Goal: Book appointment/travel/reservation

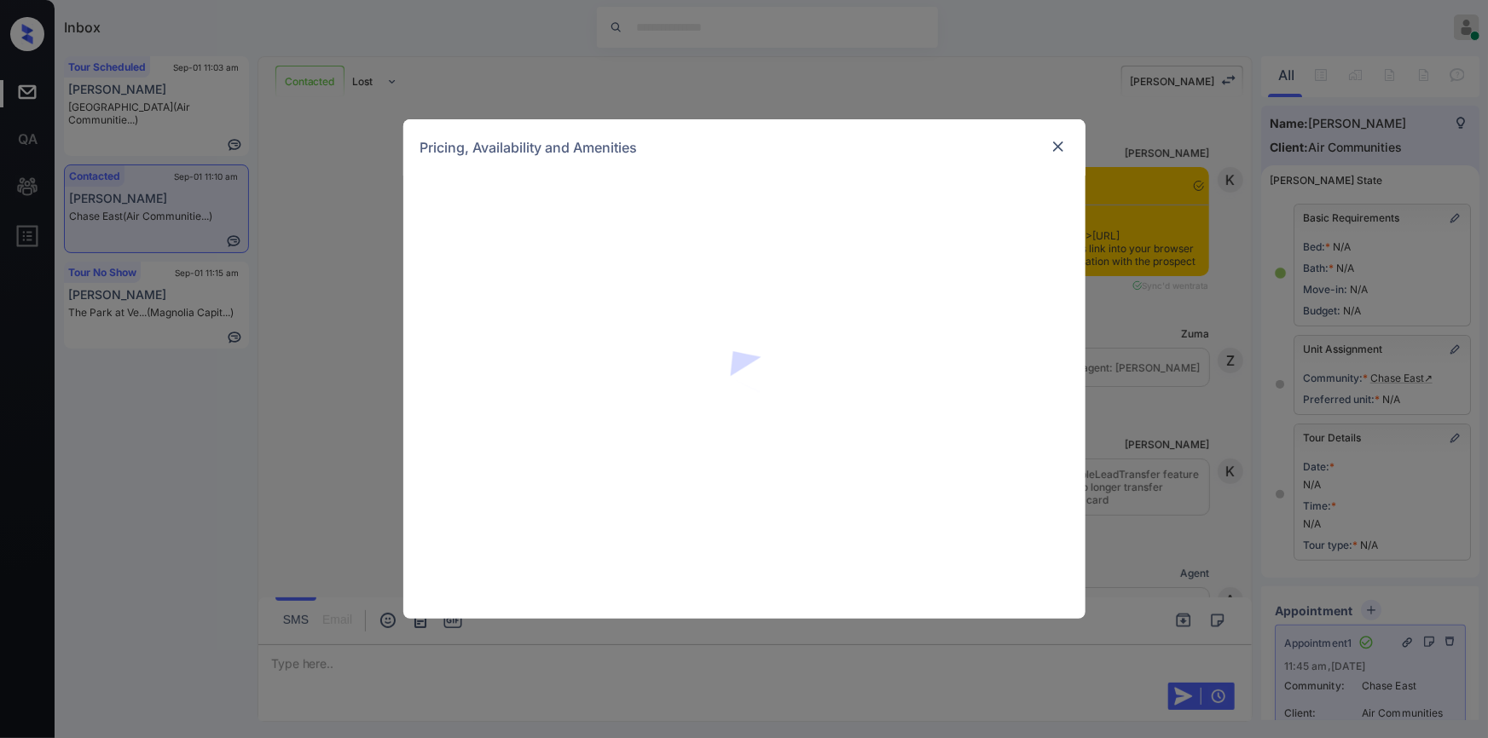
scroll to position [9449, 0]
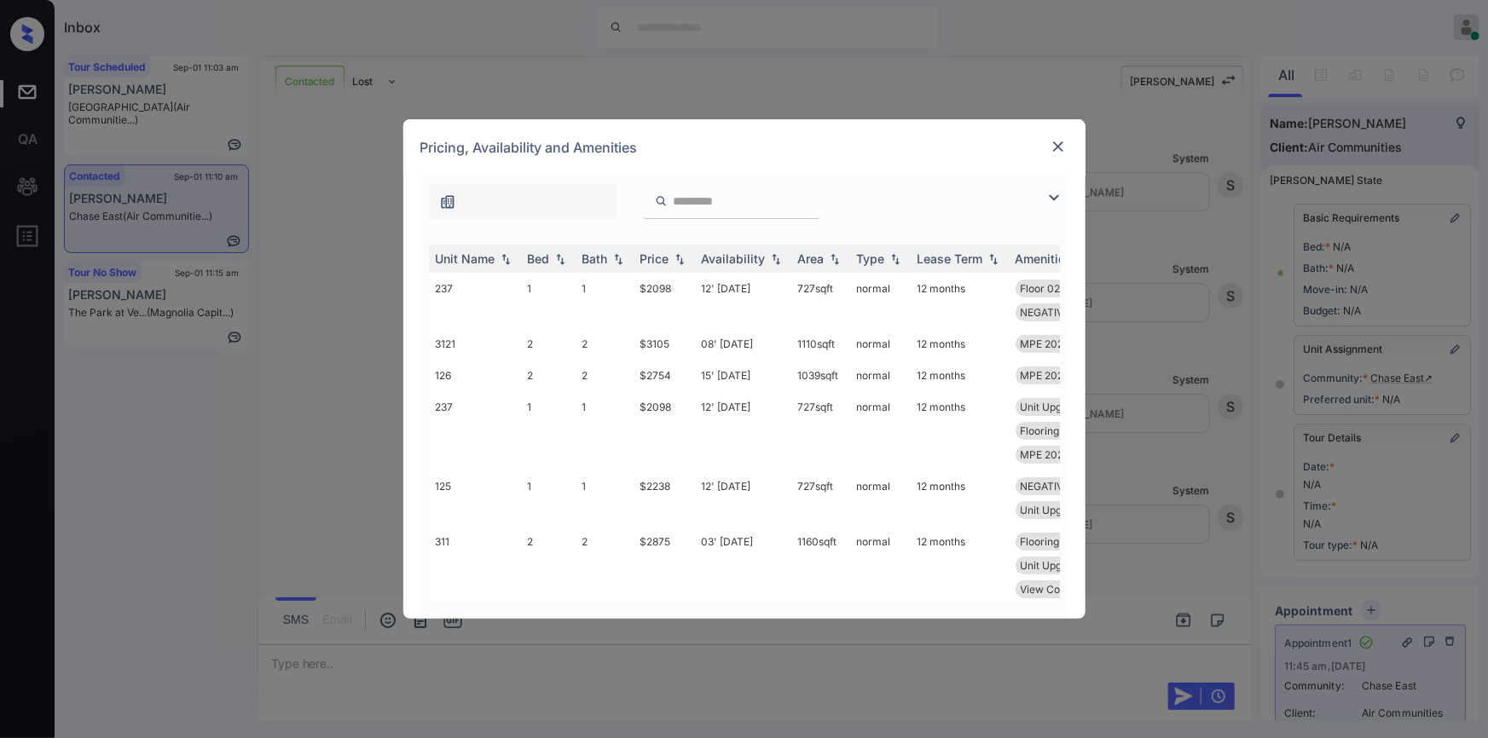
click at [1052, 196] on img at bounding box center [1054, 198] width 20 height 20
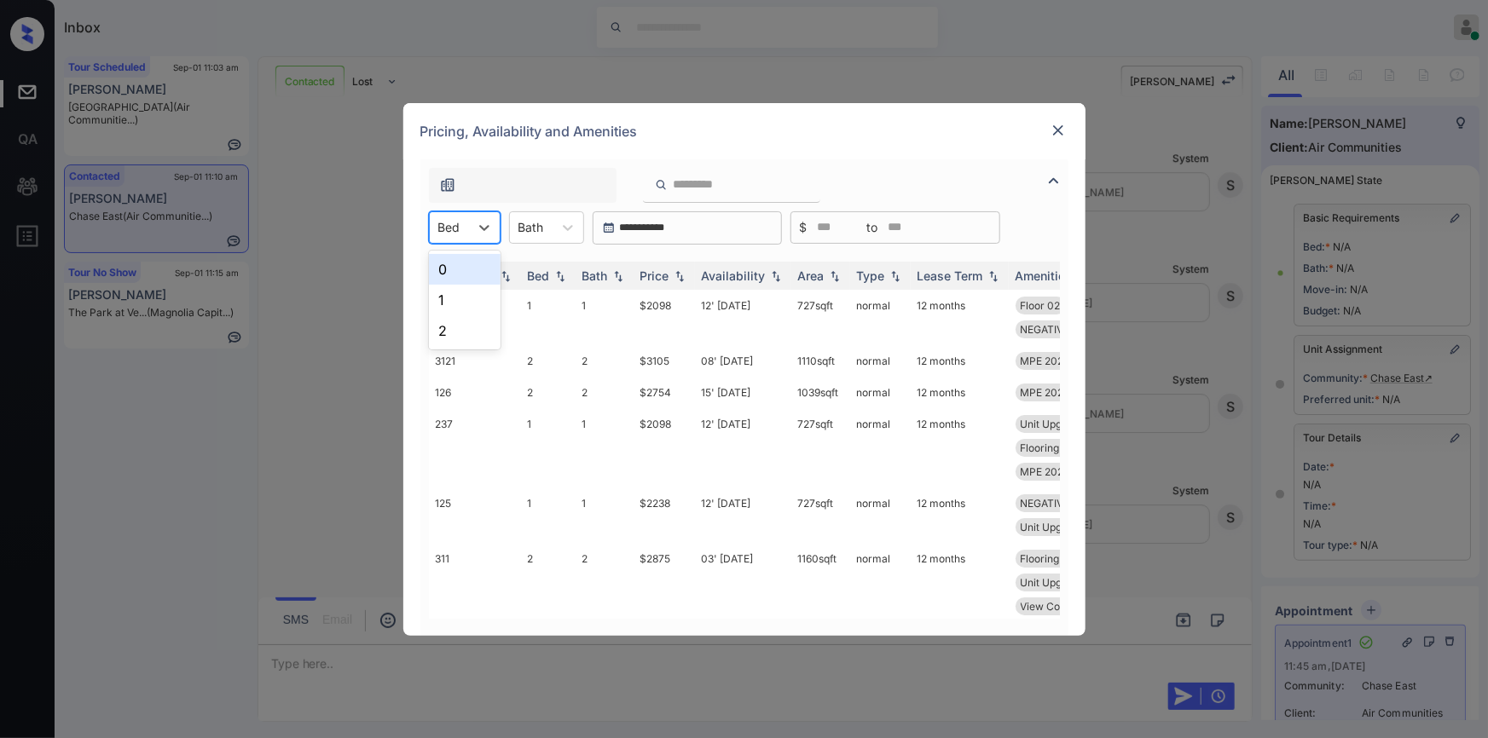
drag, startPoint x: 486, startPoint y: 225, endPoint x: 462, endPoint y: 271, distance: 51.9
click at [486, 226] on icon at bounding box center [484, 227] width 17 height 17
click at [462, 271] on div "0" at bounding box center [465, 269] width 72 height 31
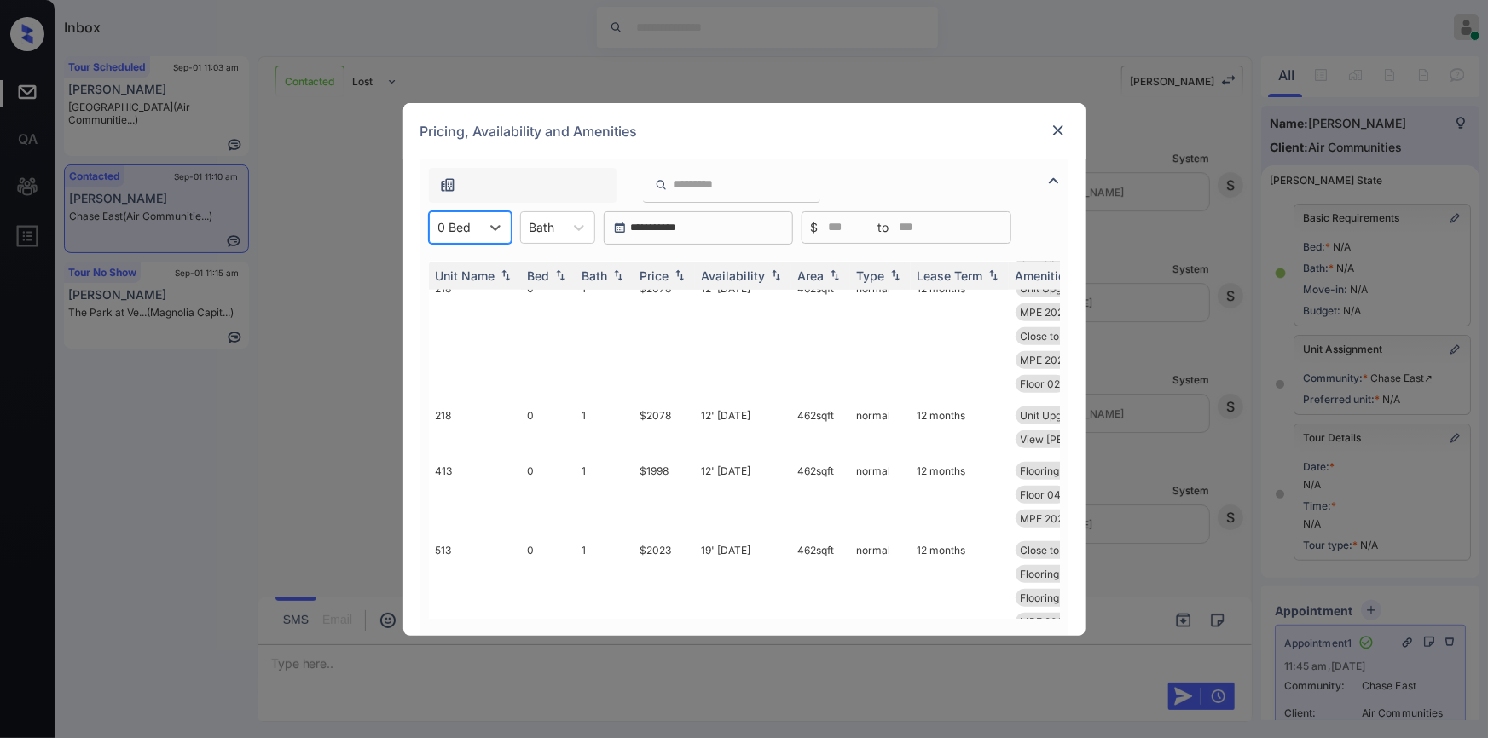
scroll to position [419, 0]
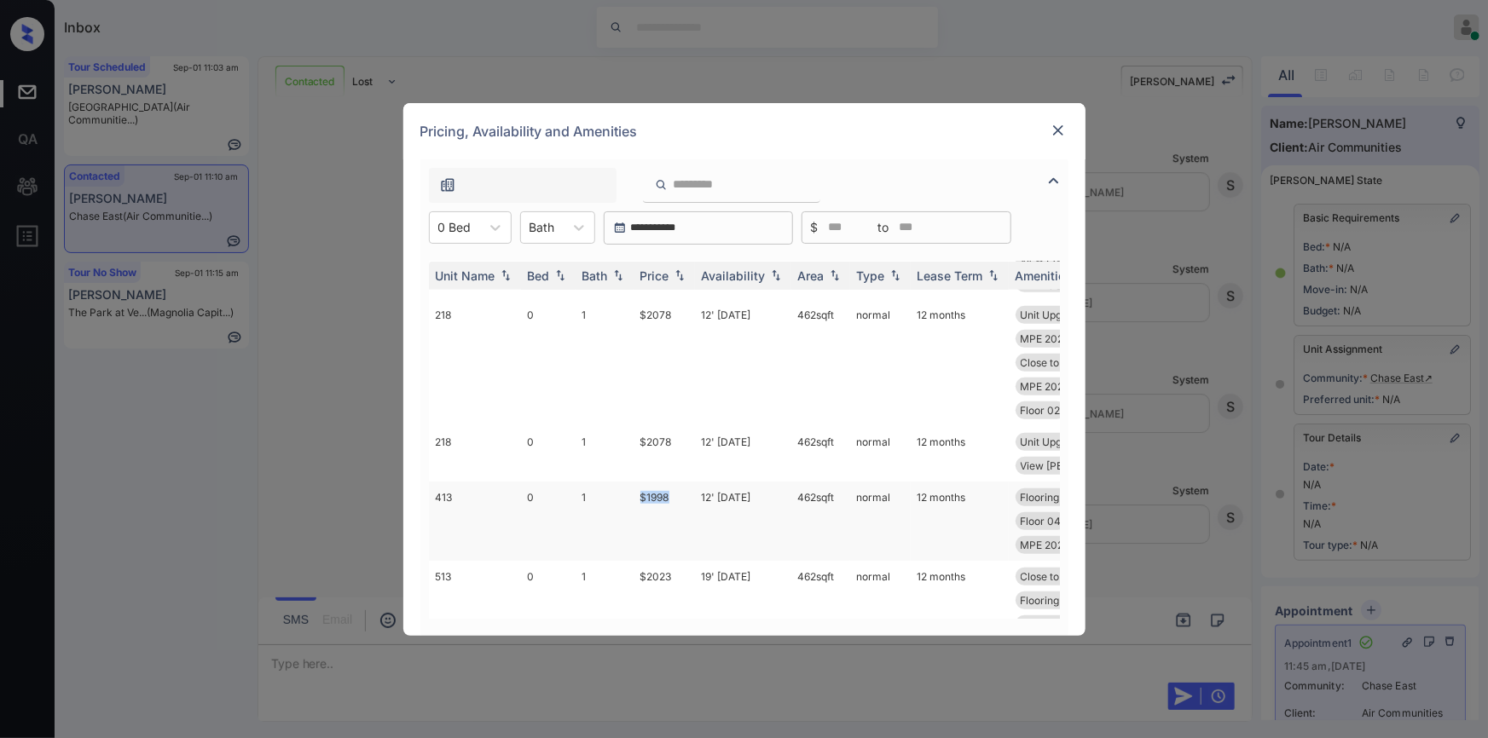
drag, startPoint x: 630, startPoint y: 493, endPoint x: 672, endPoint y: 496, distance: 41.9
click at [672, 495] on tr "413 0 1 $1998 12' Sep 25 462 sqft normal 12 months Flooring Wood 0... View Pool…" at bounding box center [874, 521] width 891 height 79
copy tr "$1998"
click at [659, 495] on td "$1998" at bounding box center [664, 521] width 61 height 79
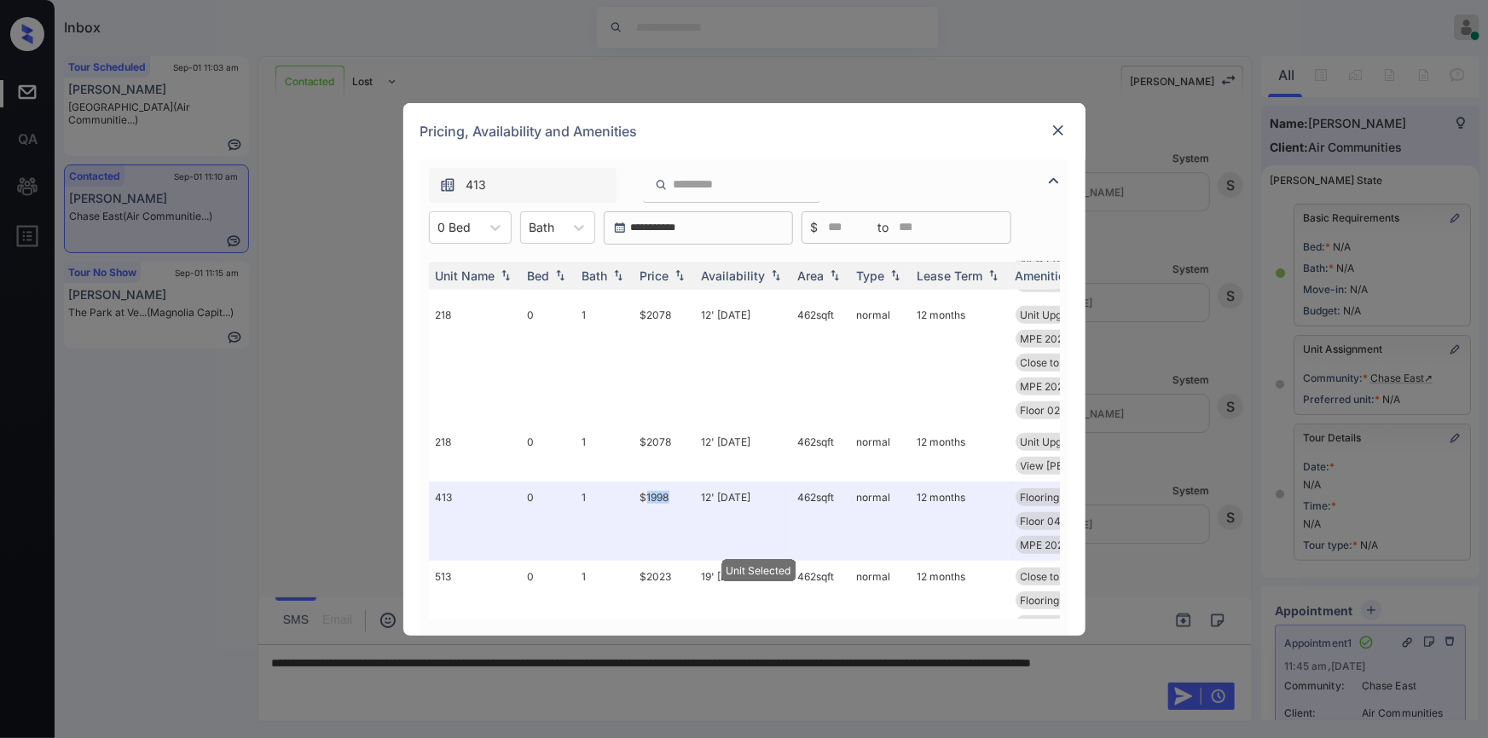
click at [1055, 128] on img at bounding box center [1058, 130] width 17 height 17
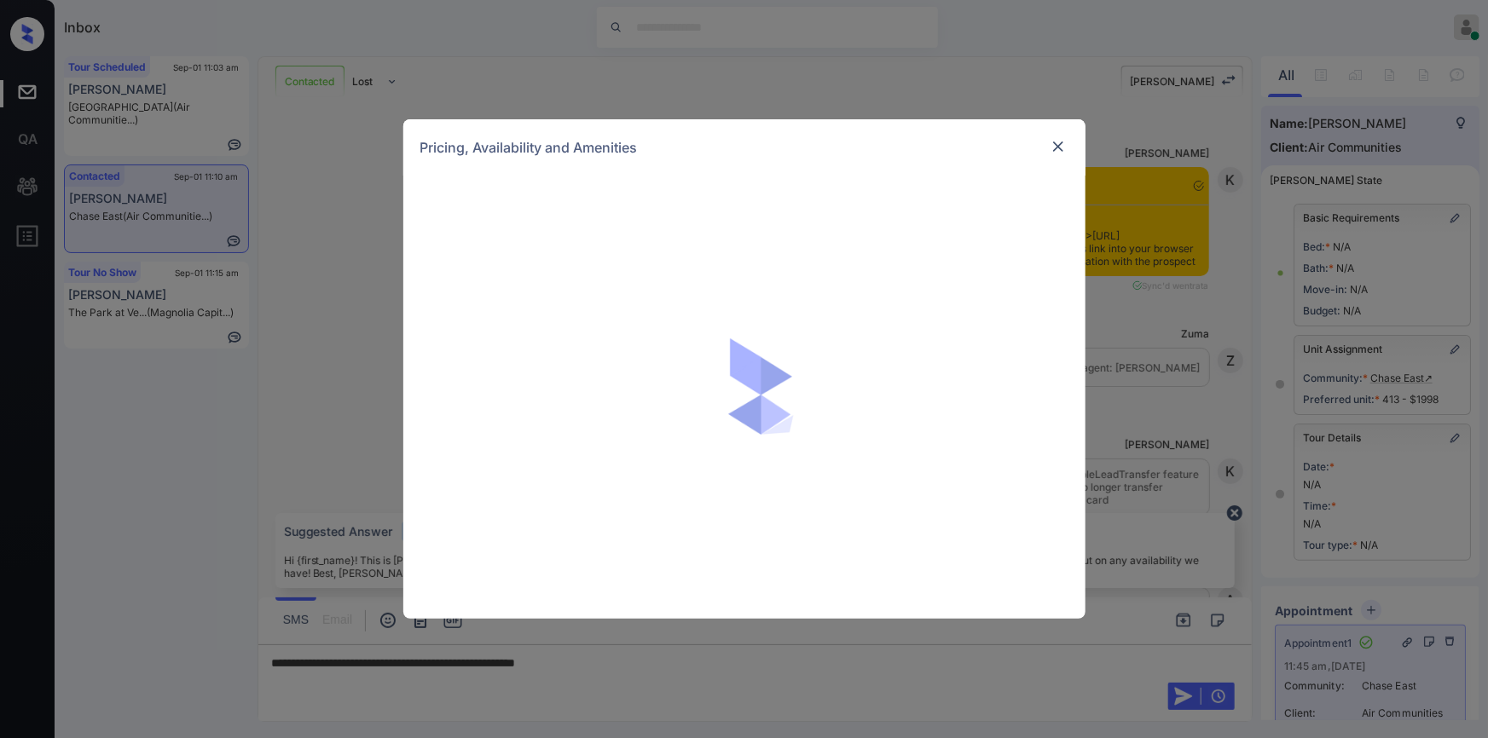
scroll to position [9561, 0]
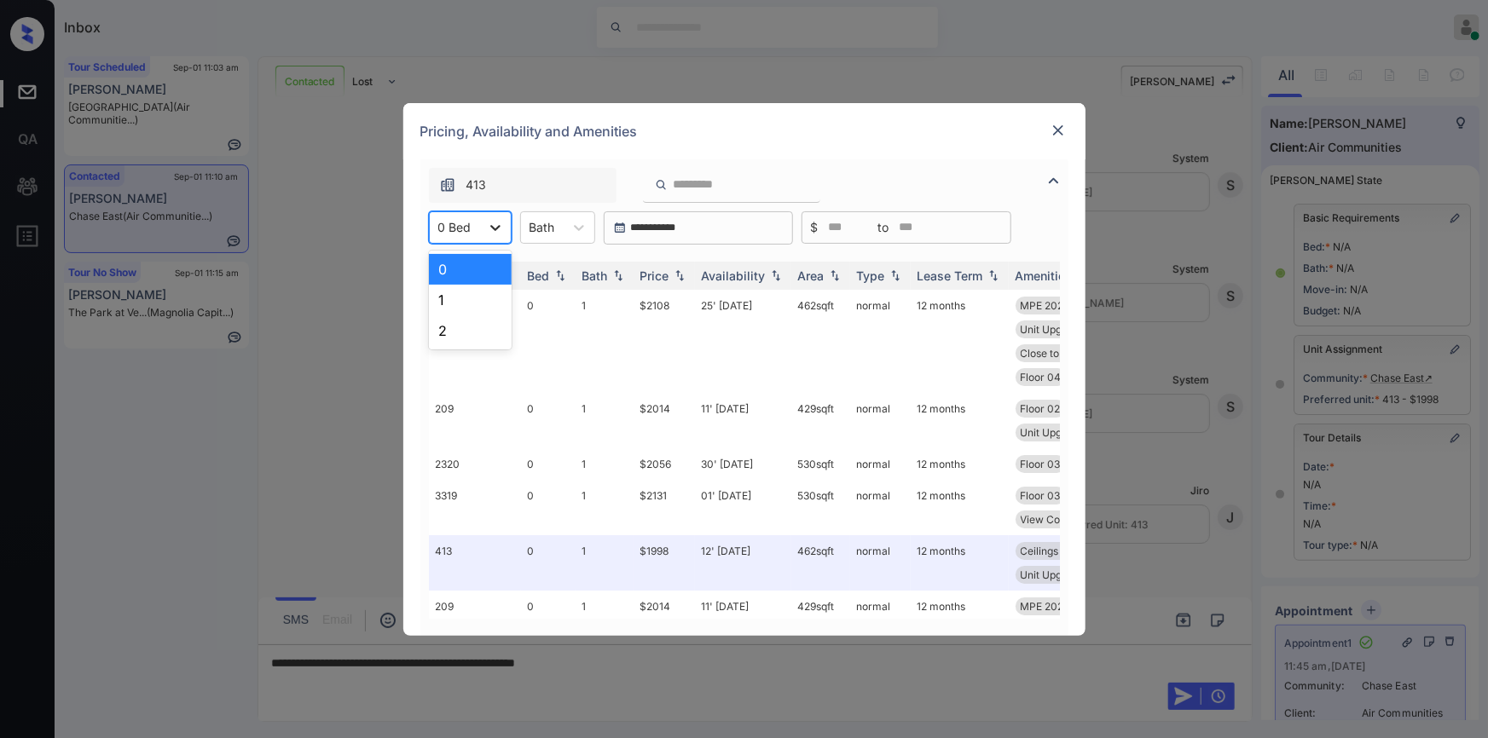
click at [487, 234] on icon at bounding box center [495, 227] width 17 height 17
click at [461, 303] on div "1" at bounding box center [470, 300] width 83 height 31
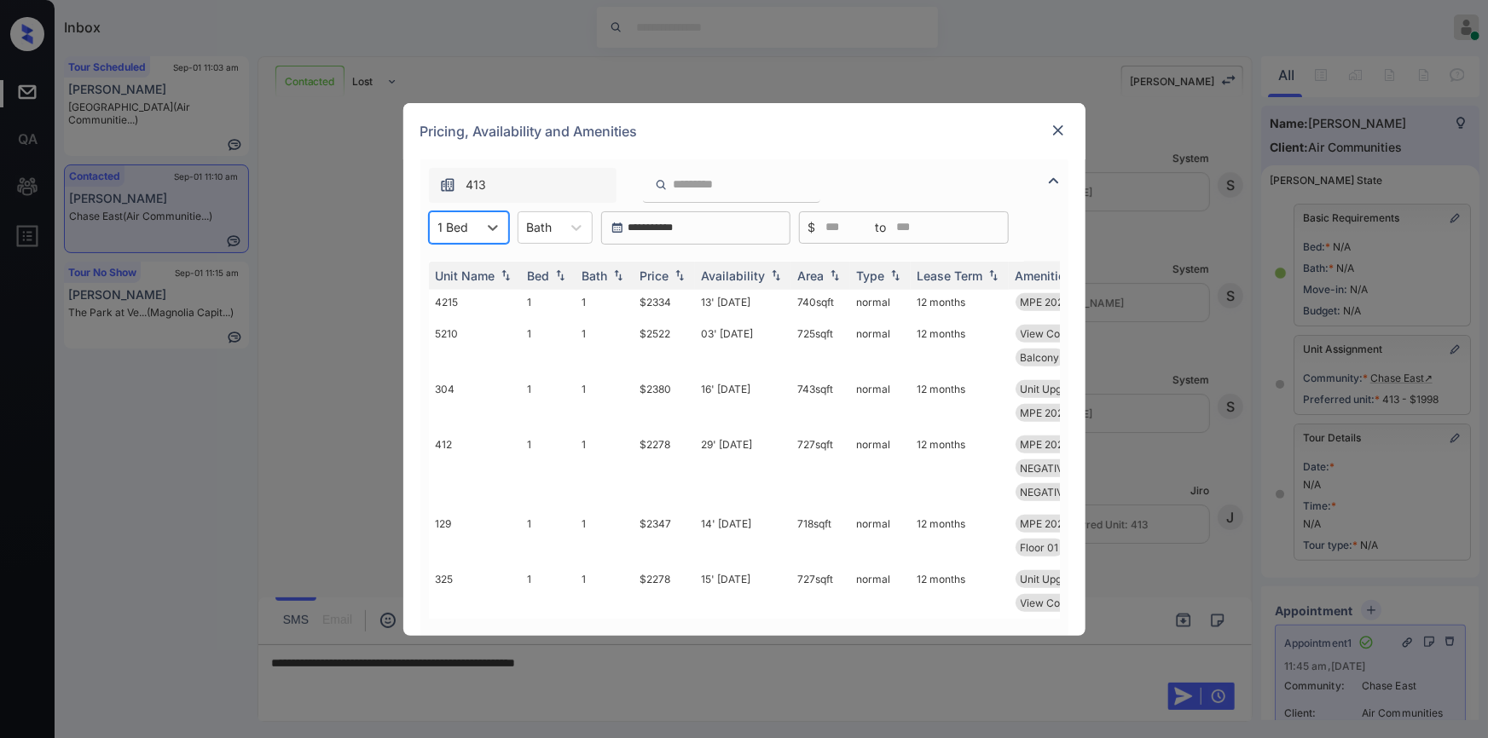
scroll to position [0, 0]
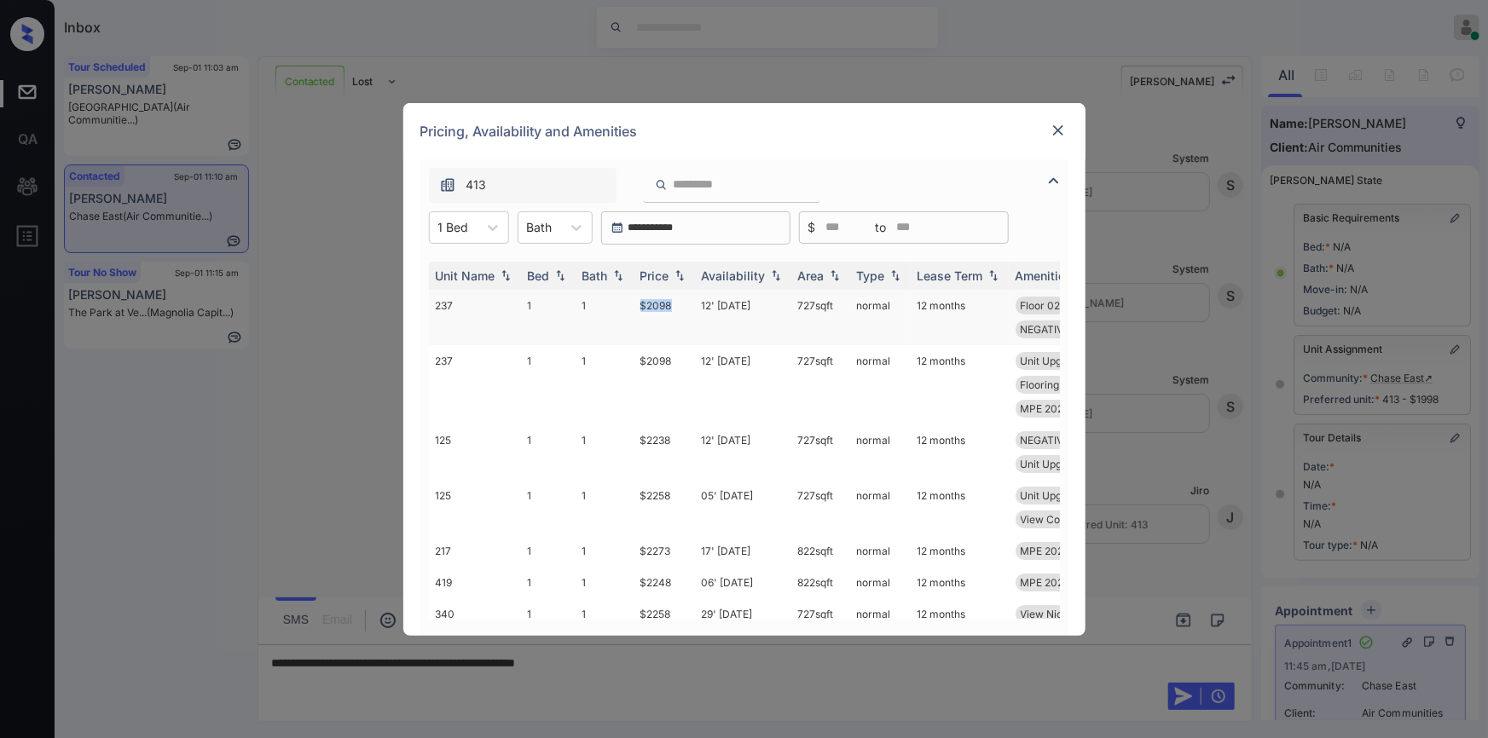
drag, startPoint x: 639, startPoint y: 305, endPoint x: 680, endPoint y: 308, distance: 41.0
click at [680, 308] on td "$2098" at bounding box center [664, 317] width 61 height 55
copy td "$2098"
click at [1051, 127] on img at bounding box center [1058, 130] width 17 height 17
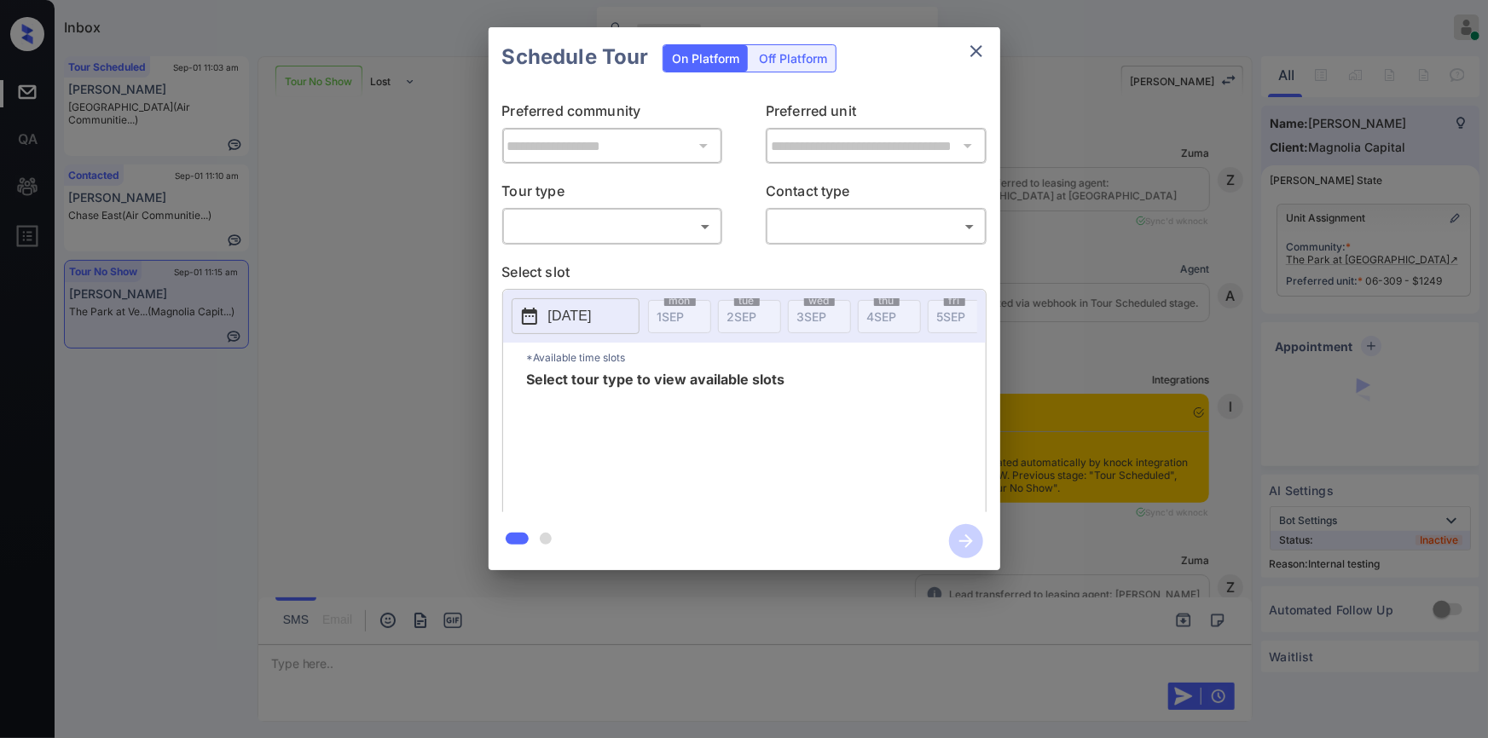
scroll to position [5291, 0]
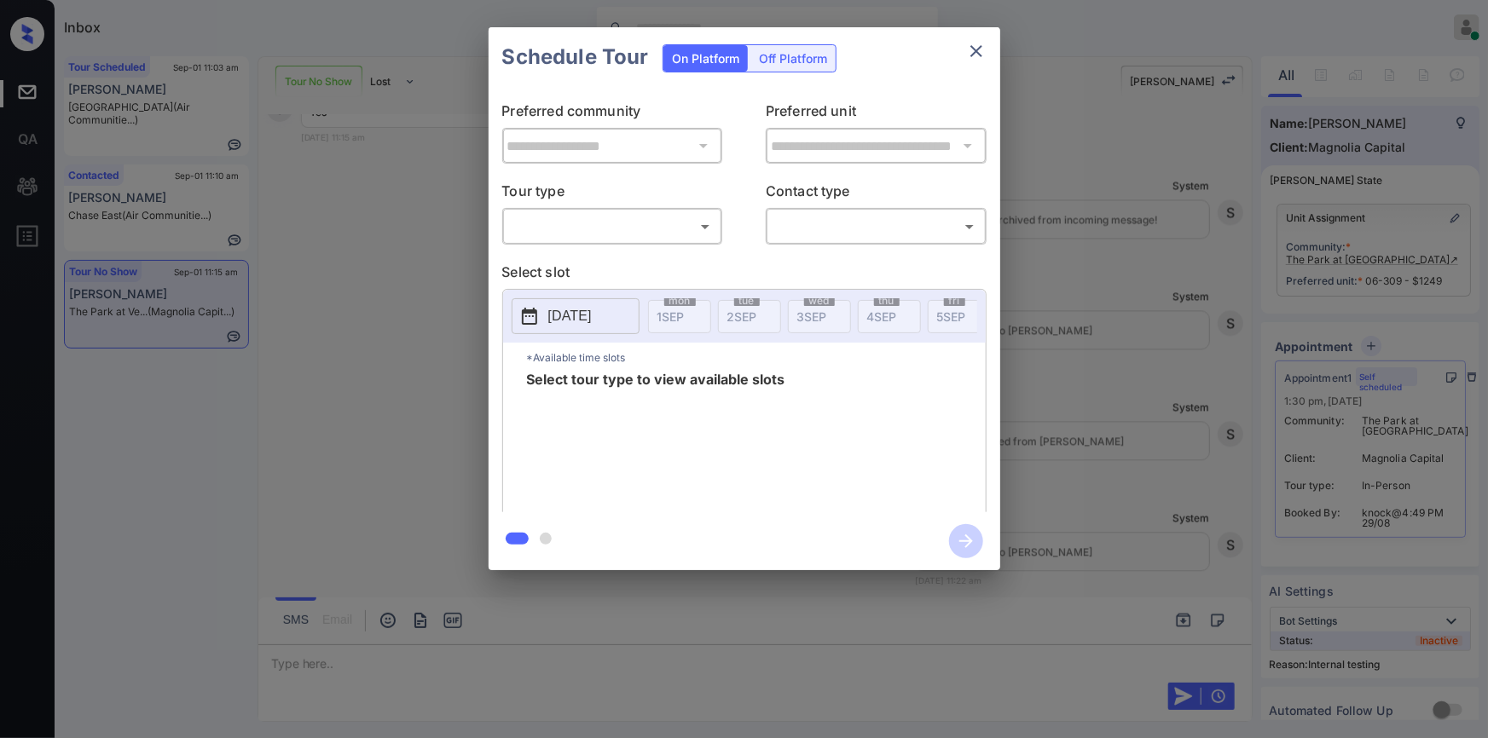
click at [568, 220] on body "Inbox Jiro Alonzo Online Set yourself offline Set yourself on break Profile Swi…" at bounding box center [744, 369] width 1488 height 738
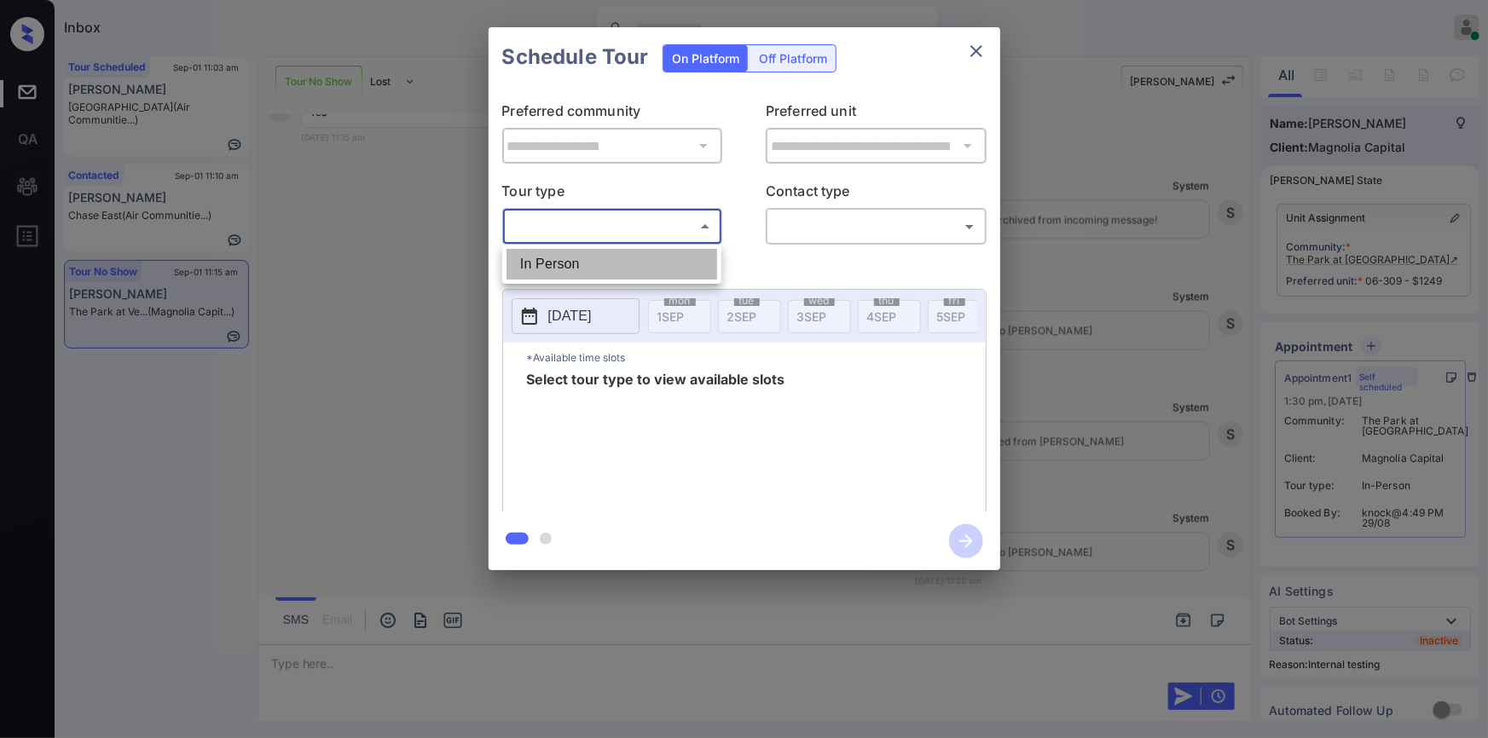
click at [571, 264] on li "In Person" at bounding box center [611, 264] width 211 height 31
type input "********"
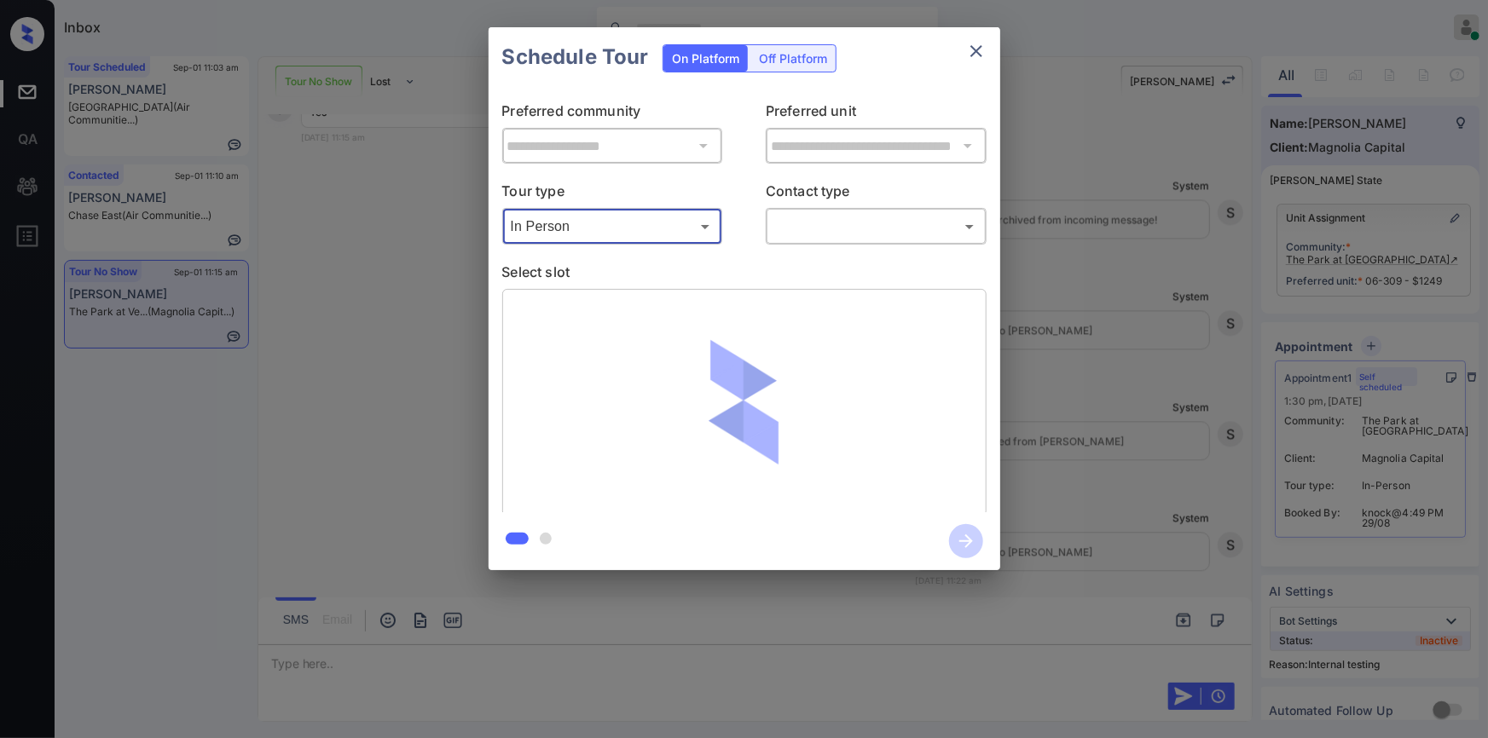
click at [815, 239] on body "Inbox Jiro Alonzo Online Set yourself offline Set yourself on break Profile Swi…" at bounding box center [744, 369] width 1488 height 738
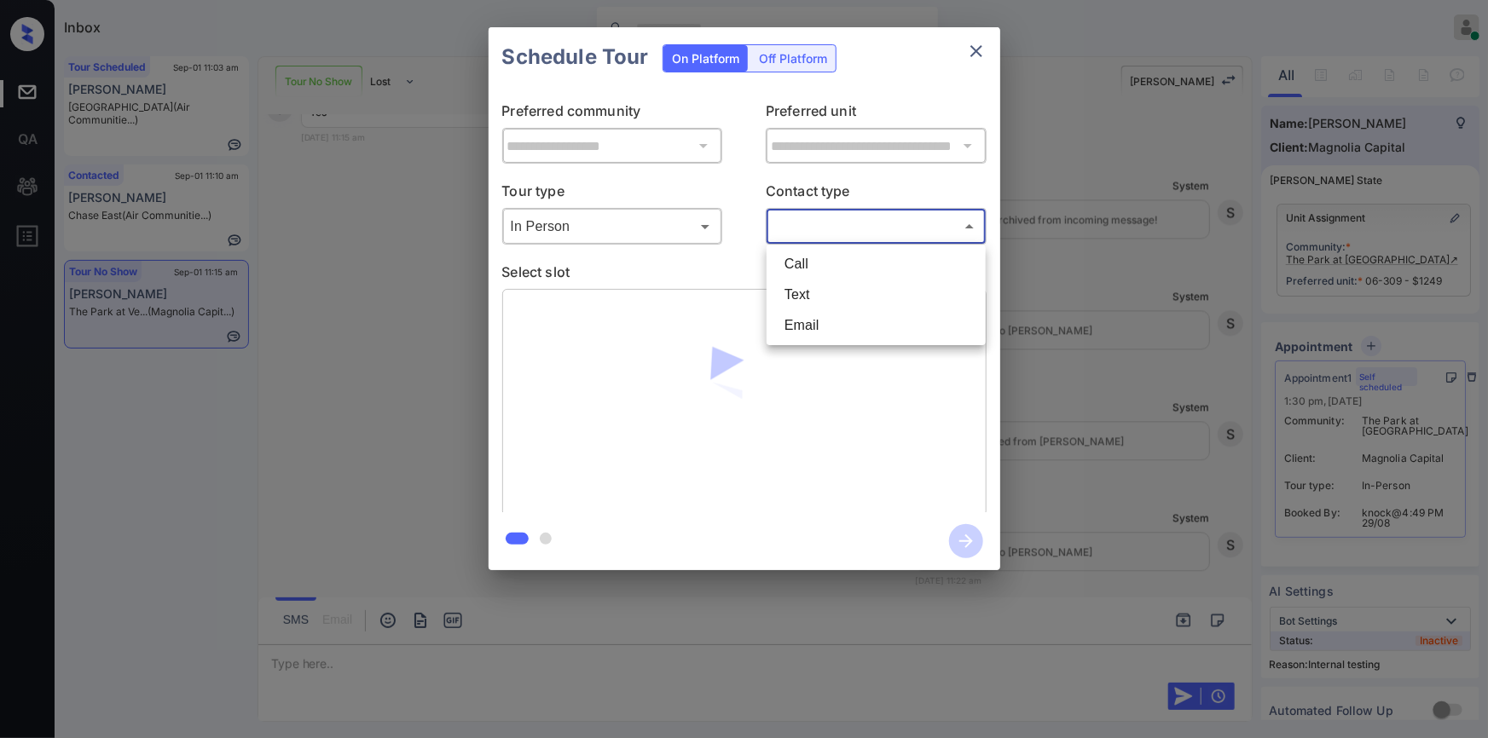
click at [802, 298] on li "Text" at bounding box center [876, 295] width 211 height 31
type input "****"
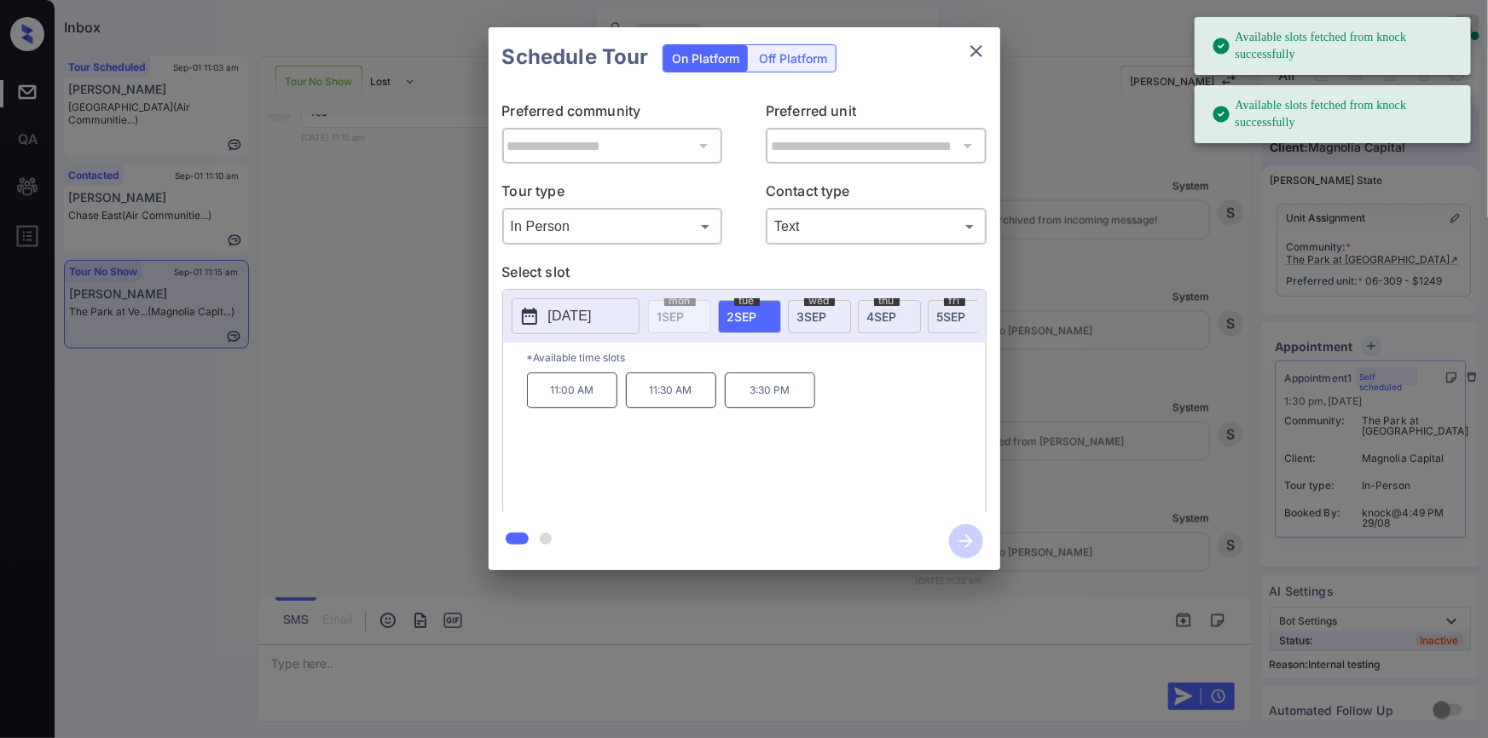
click at [584, 400] on p "11:00 AM" at bounding box center [572, 391] width 90 height 36
click at [969, 540] on icon "button" at bounding box center [966, 542] width 14 height 14
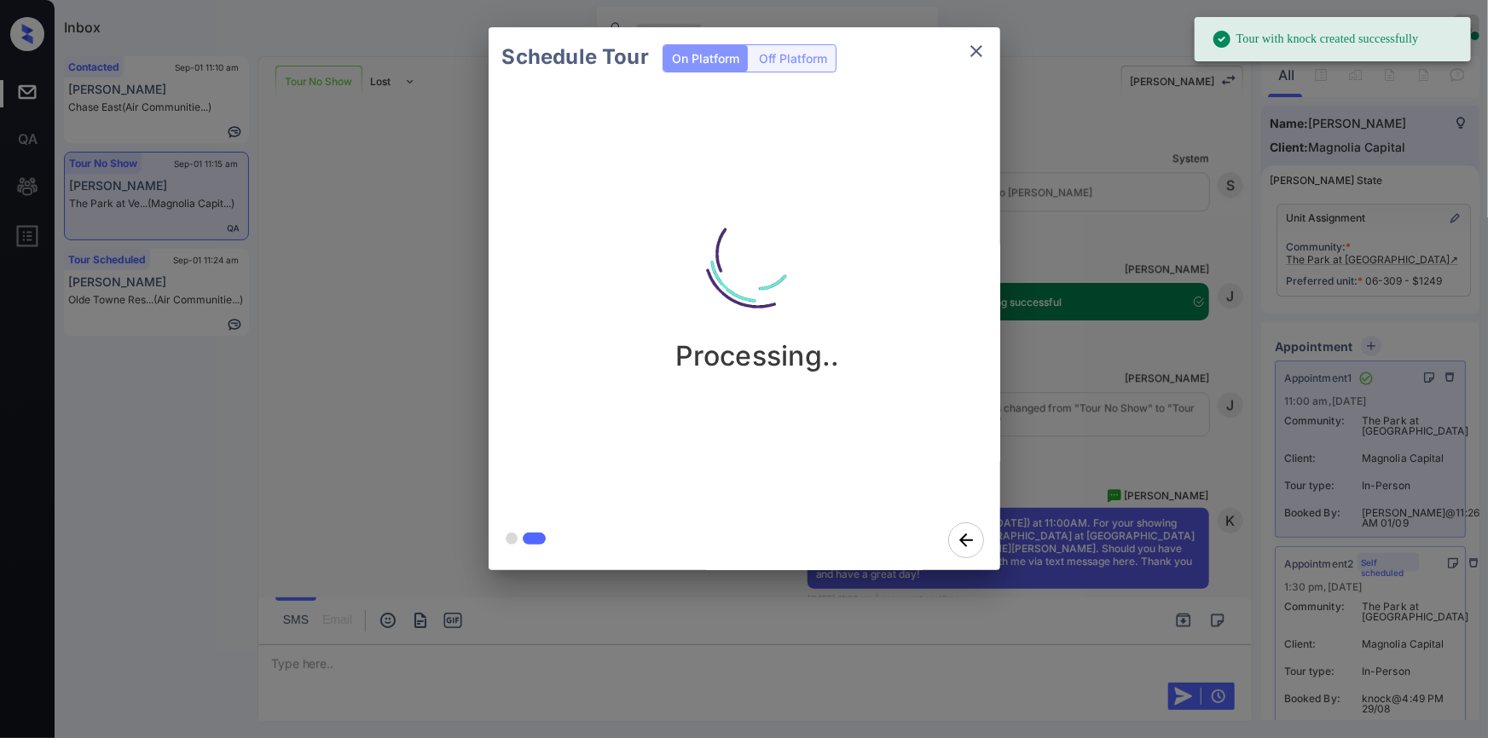
scroll to position [5655, 0]
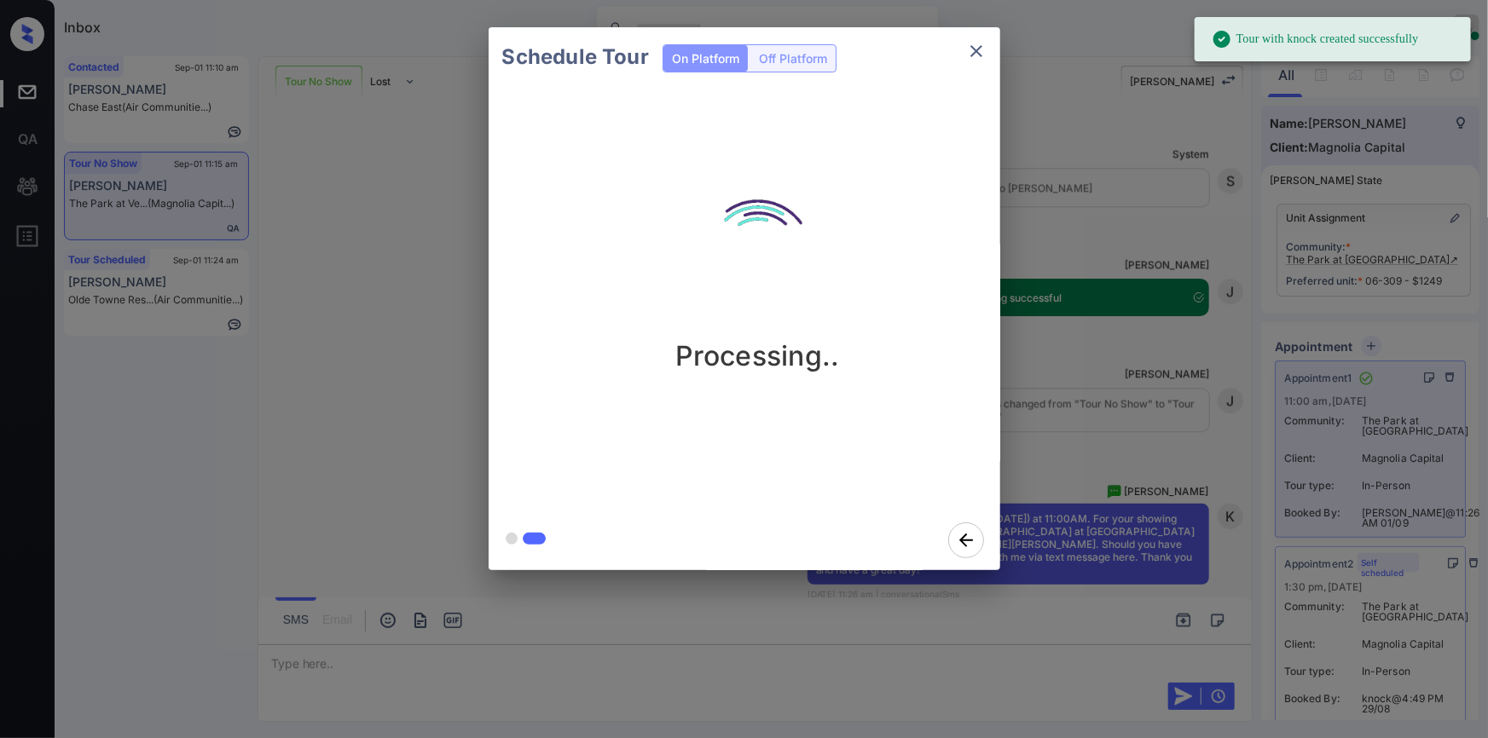
click at [975, 55] on icon "close" at bounding box center [976, 51] width 20 height 20
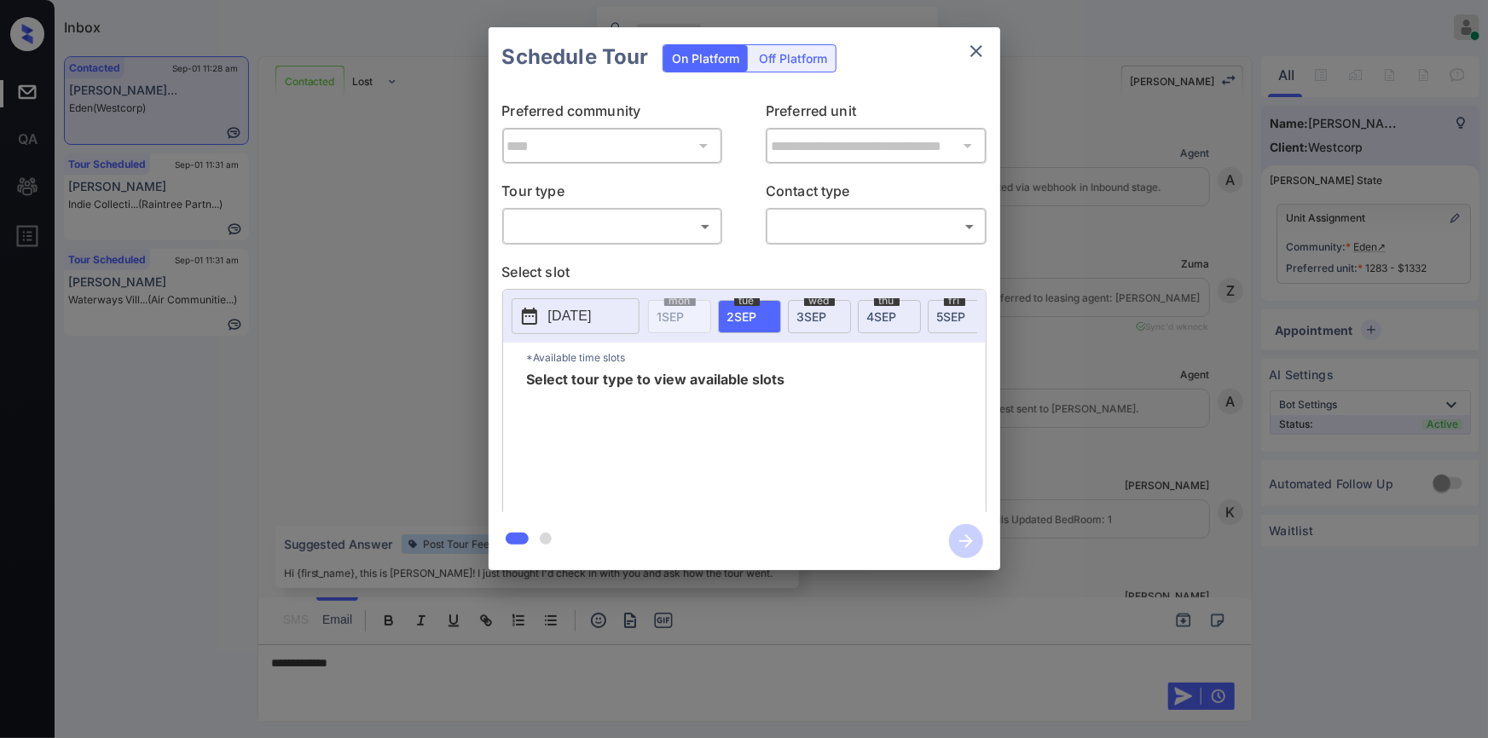
scroll to position [5735, 0]
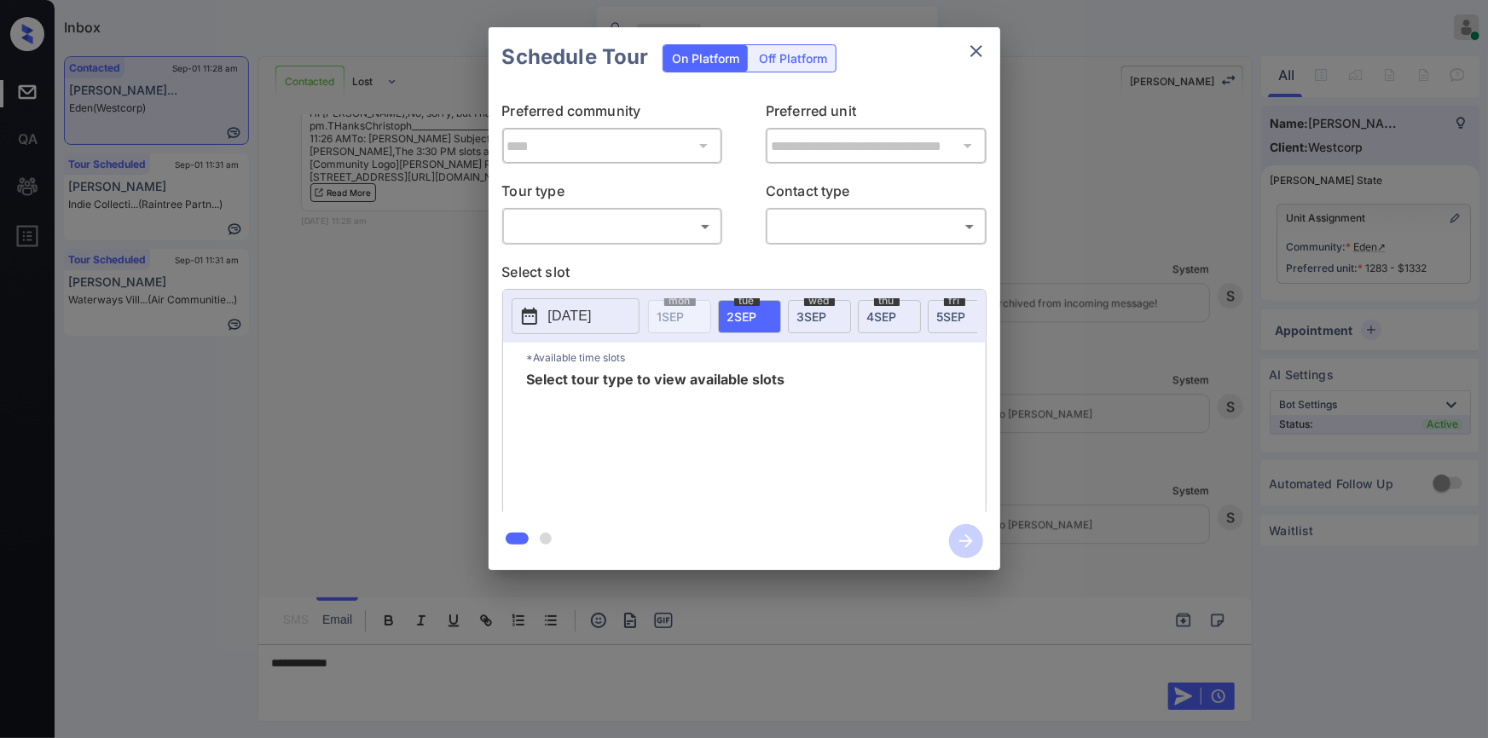
click at [593, 220] on body "Inbox Jiro Alonzo Online Set yourself offline Set yourself on break Profile Swi…" at bounding box center [744, 369] width 1488 height 738
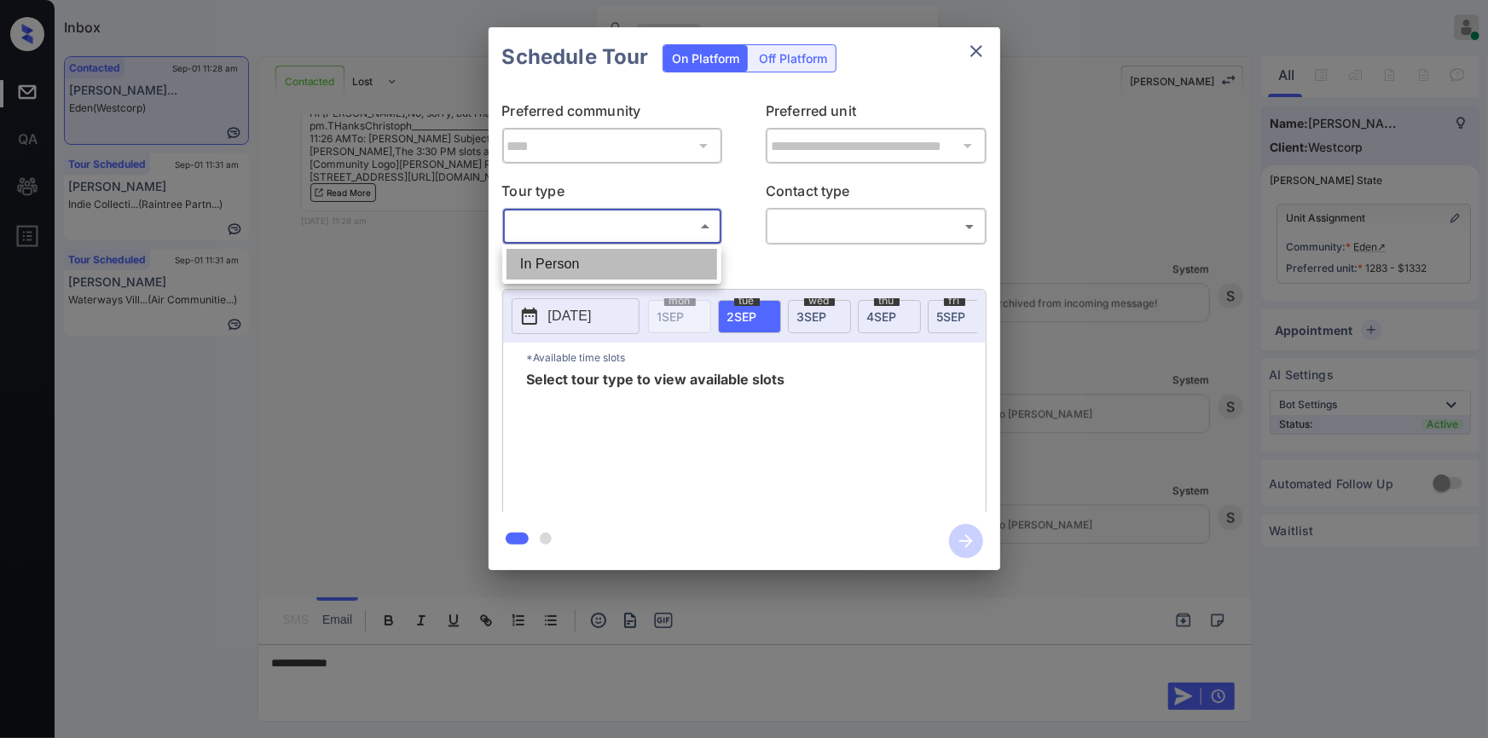
drag, startPoint x: 559, startPoint y: 272, endPoint x: 841, endPoint y: 258, distance: 281.7
click at [560, 273] on li "In Person" at bounding box center [611, 264] width 211 height 31
type input "********"
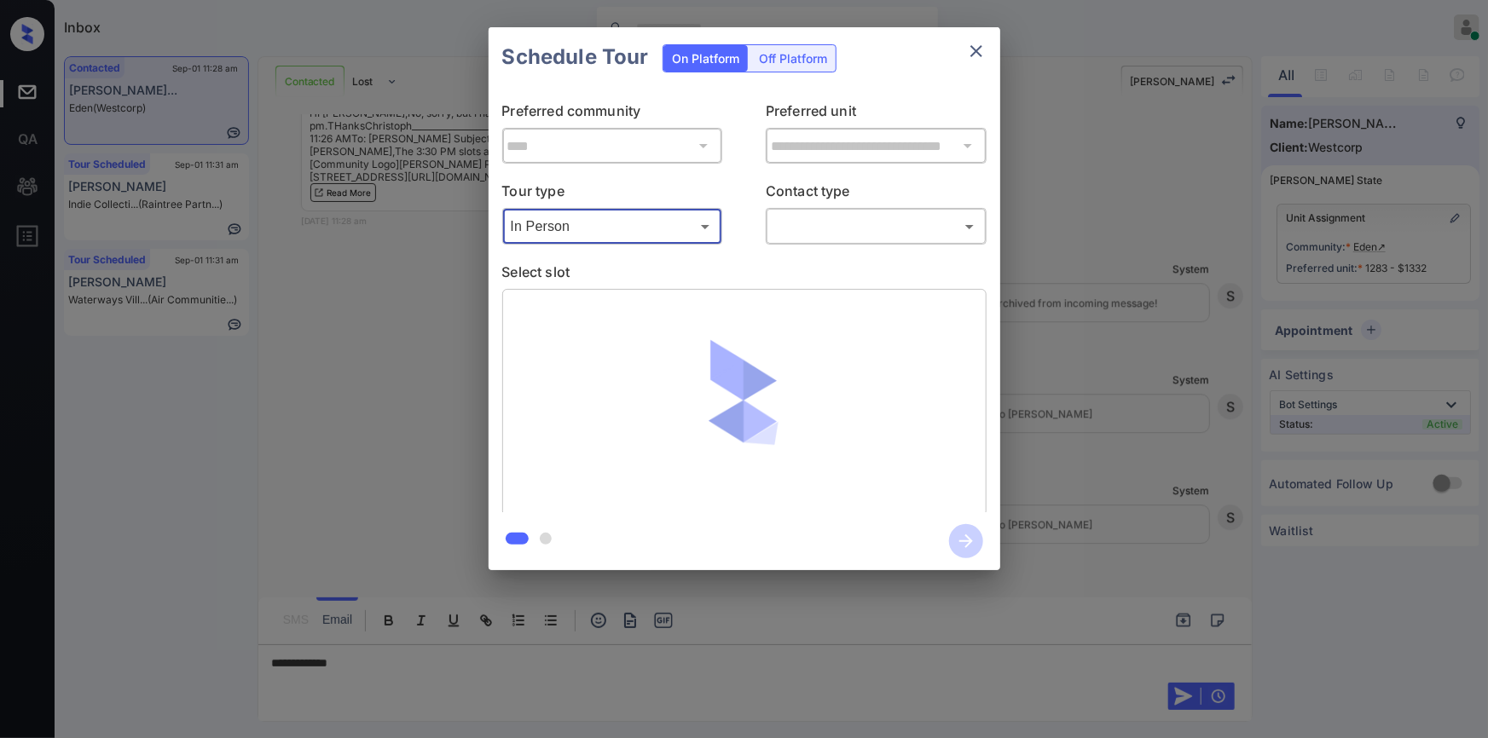
click at [862, 236] on body "Inbox [PERSON_NAME] Online Set yourself offline Set yourself on break Profile S…" at bounding box center [744, 369] width 1488 height 738
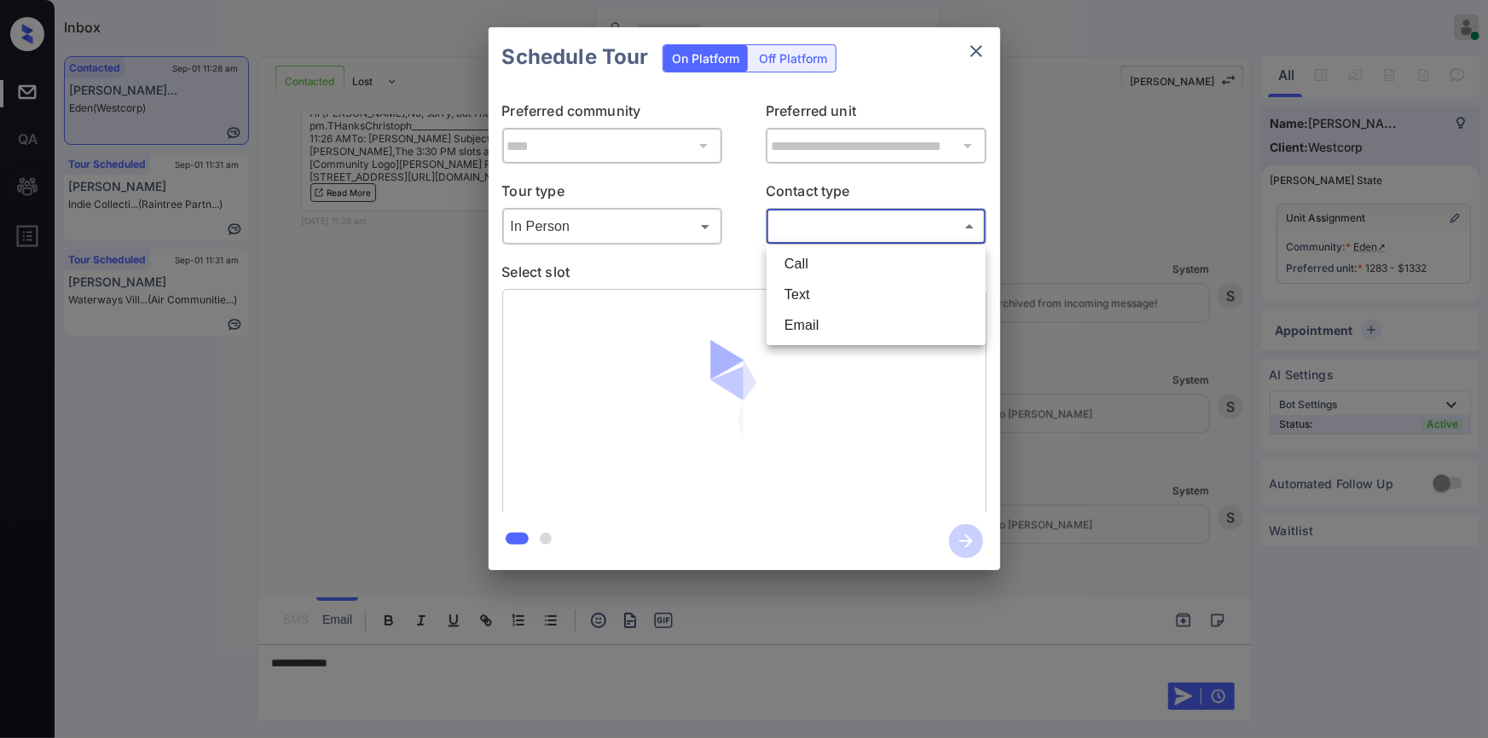
click at [826, 311] on li "Email" at bounding box center [876, 325] width 211 height 31
type input "*****"
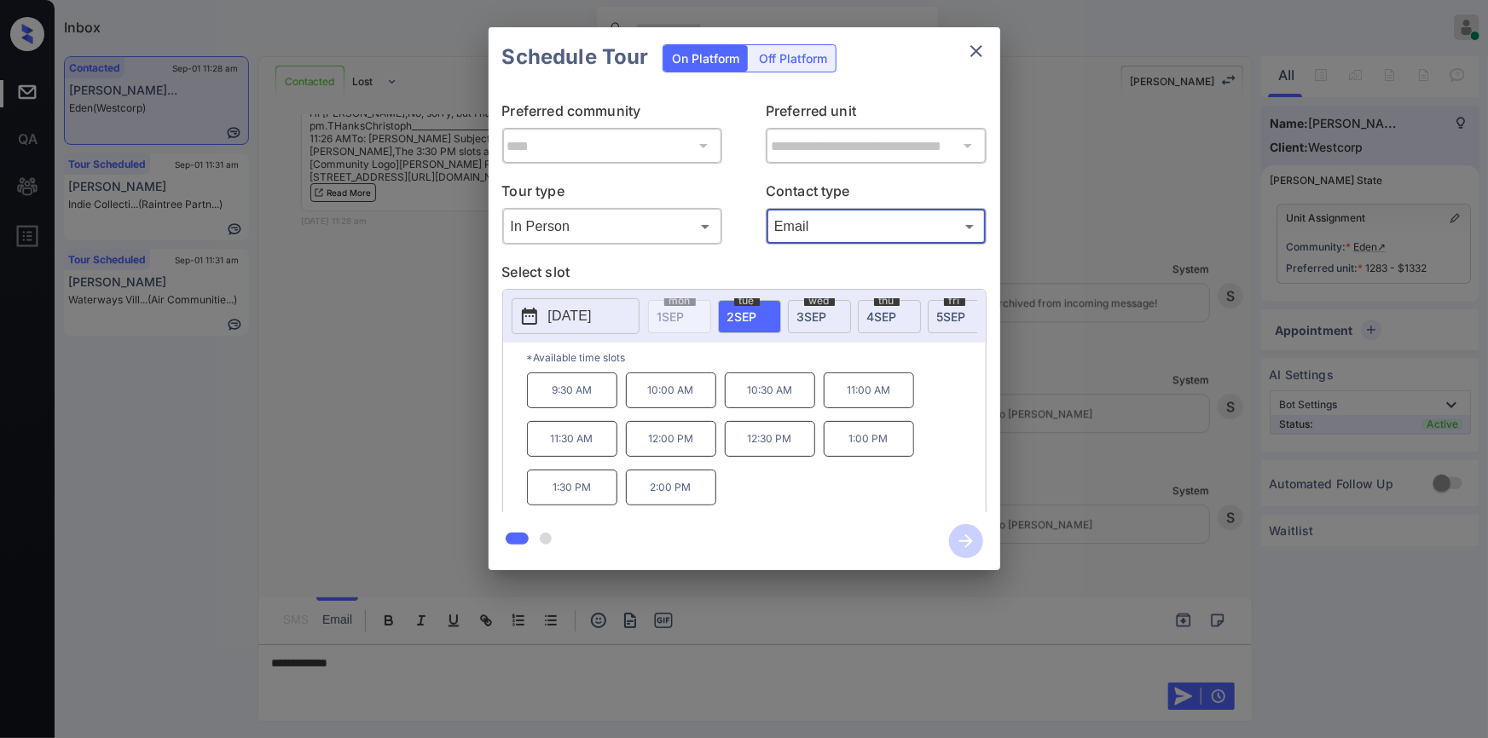
click at [797, 310] on span "3 SEP" at bounding box center [812, 317] width 30 height 14
click at [405, 397] on div "**********" at bounding box center [744, 299] width 1488 height 598
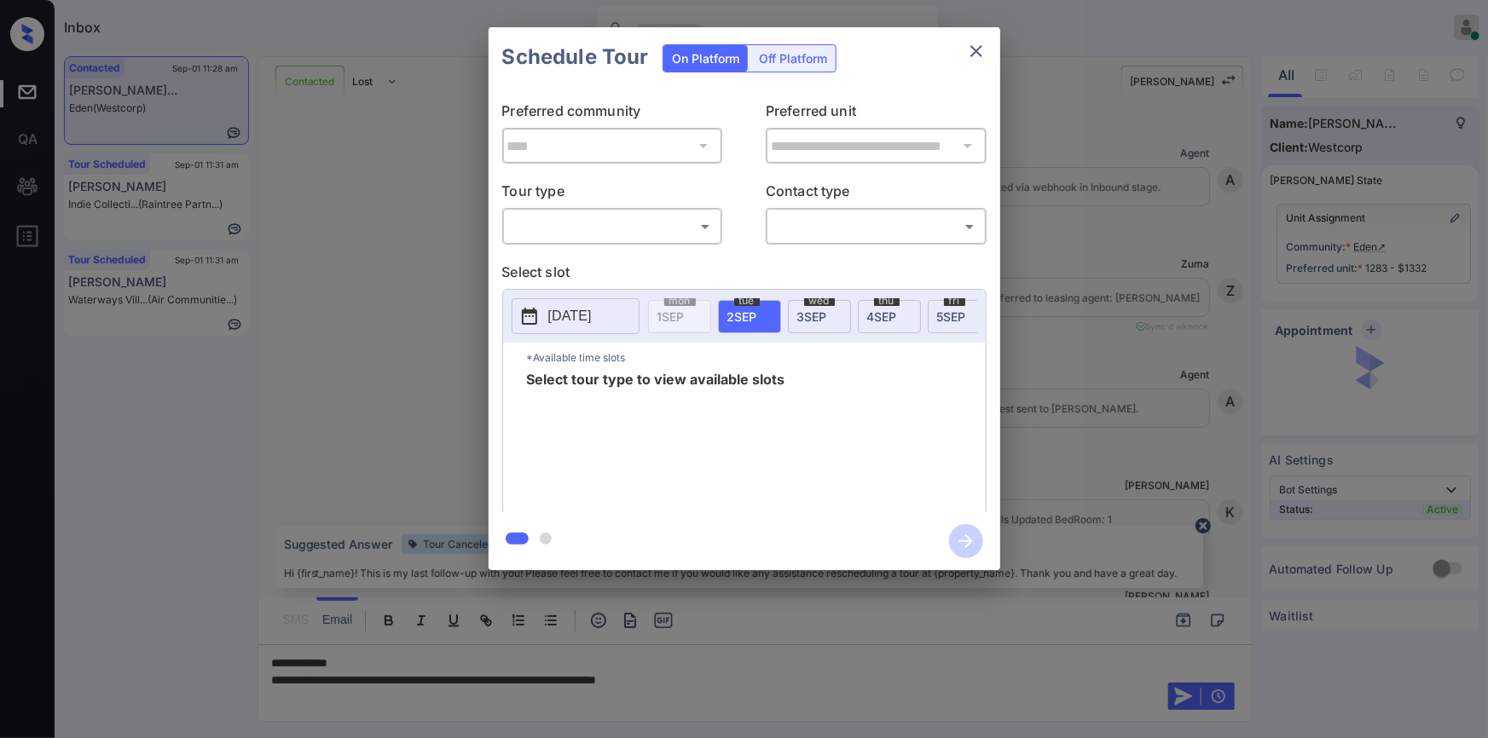
scroll to position [5735, 0]
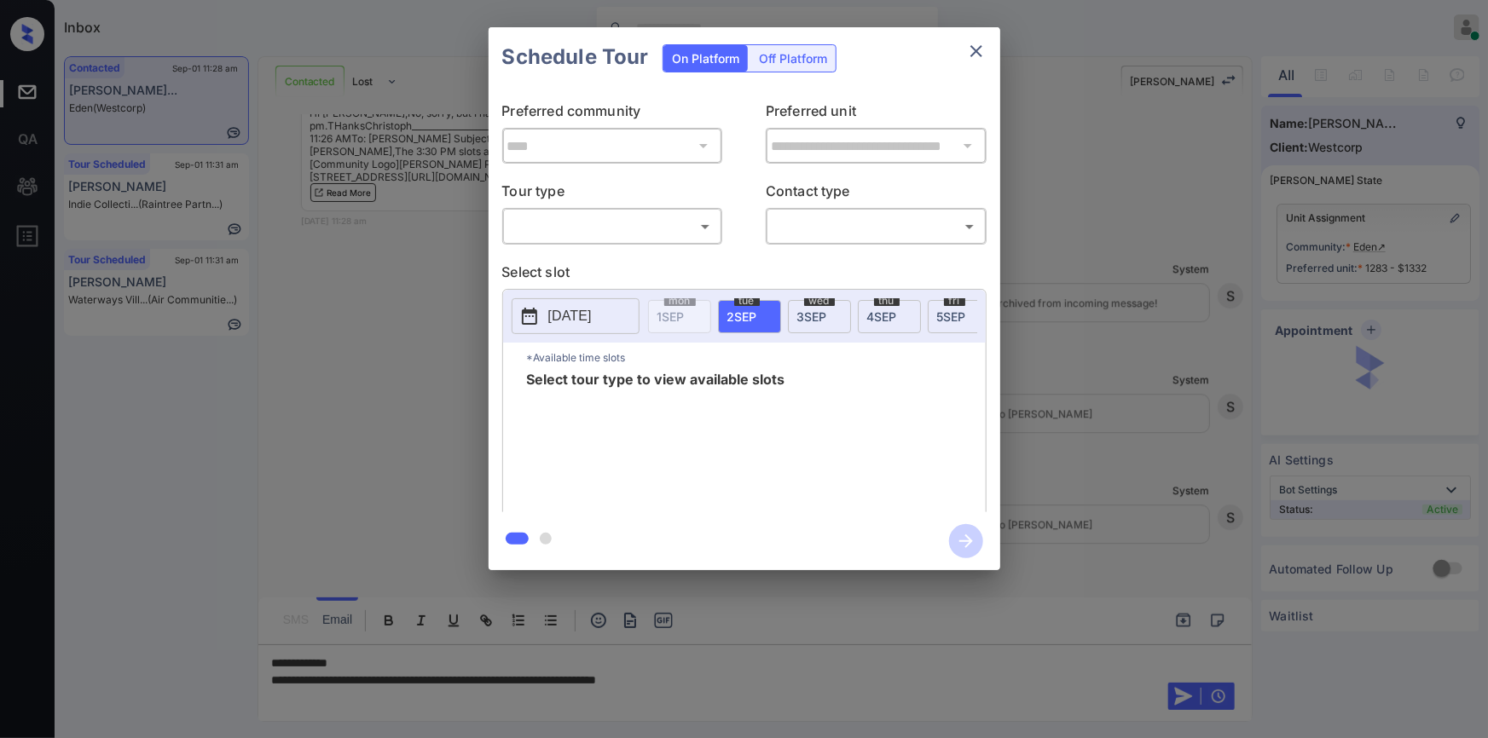
click at [582, 216] on body "Inbox [PERSON_NAME] Online Set yourself offline Set yourself on break Profile S…" at bounding box center [744, 369] width 1488 height 738
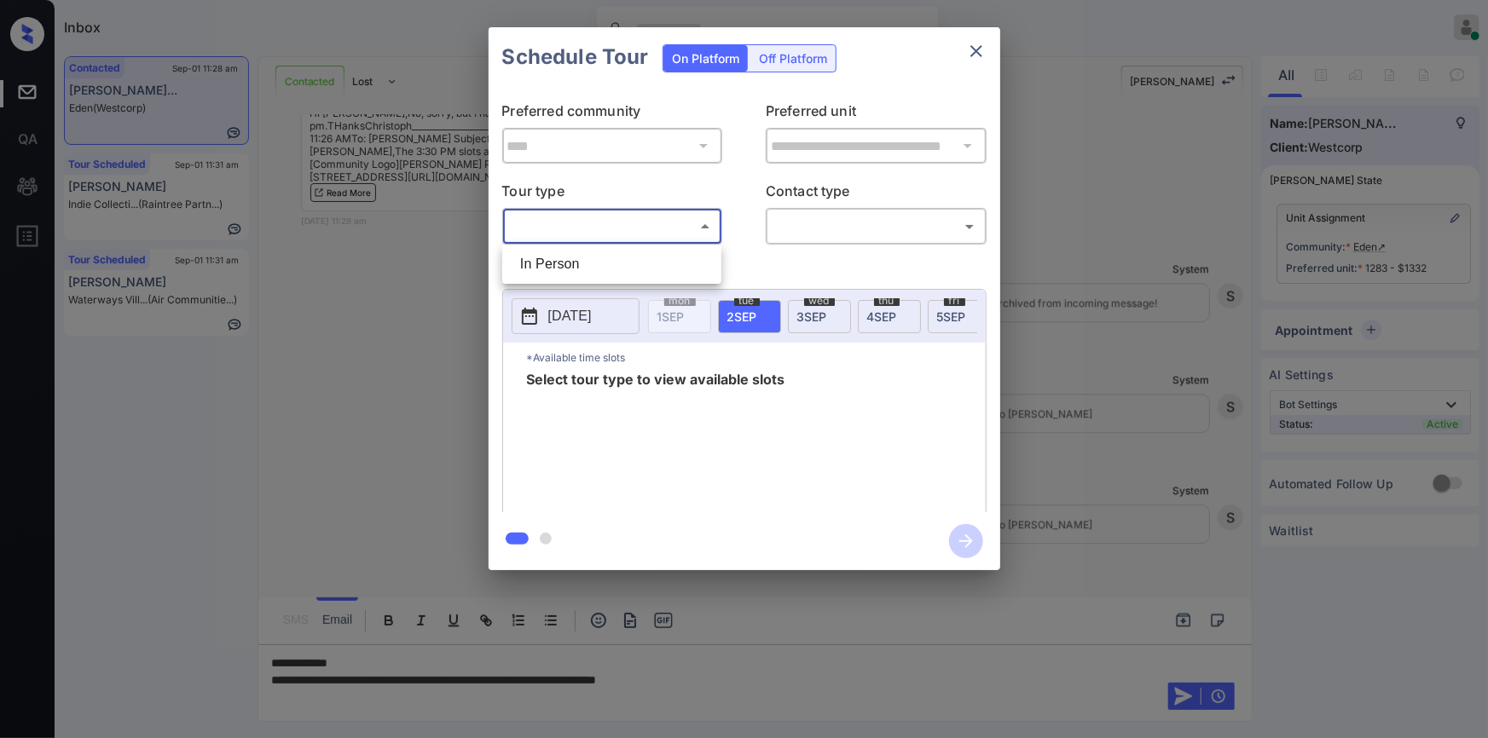
drag, startPoint x: 556, startPoint y: 261, endPoint x: 764, endPoint y: 258, distance: 208.1
click at [557, 263] on li "In Person" at bounding box center [611, 264] width 211 height 31
type input "********"
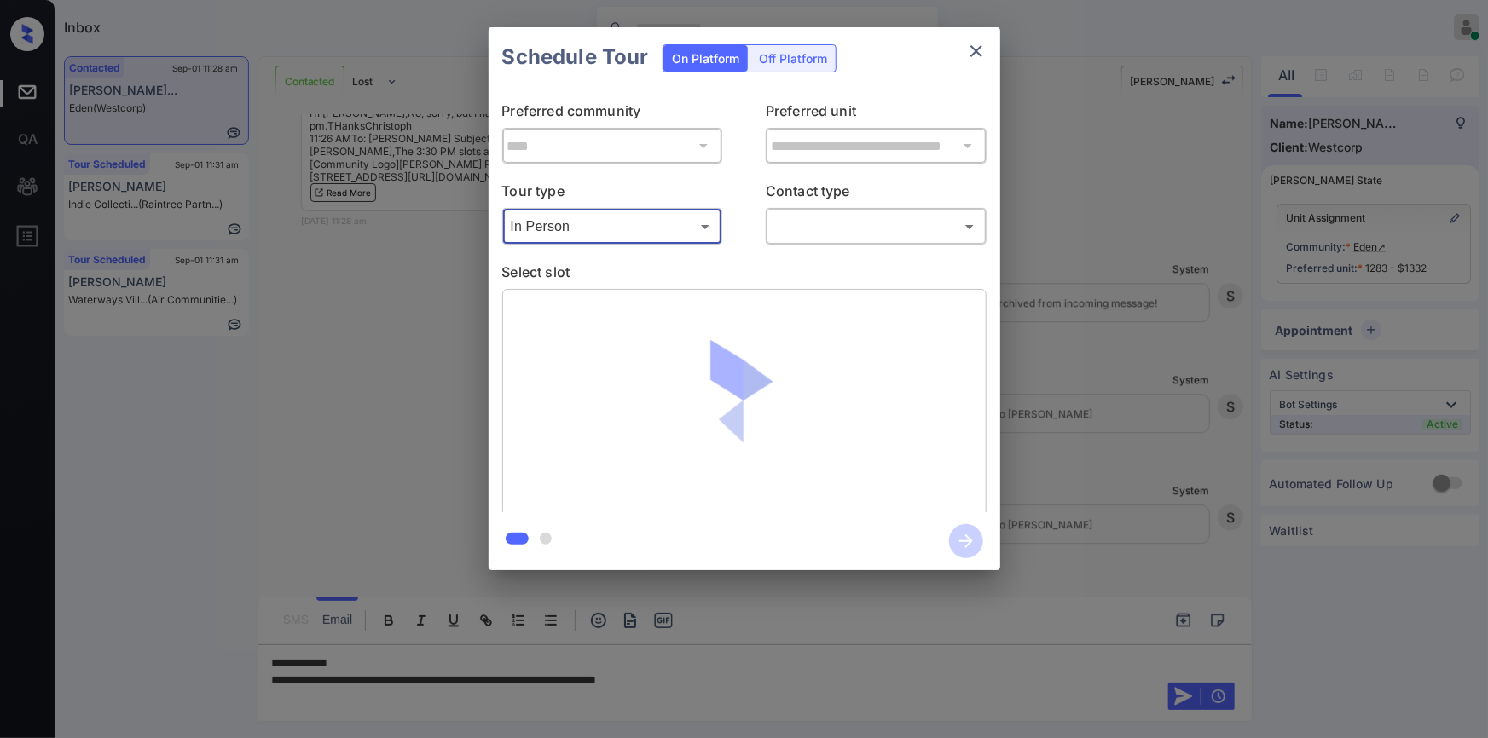
click at [813, 229] on body "Inbox [PERSON_NAME] Online Set yourself offline Set yourself on break Profile S…" at bounding box center [744, 369] width 1488 height 738
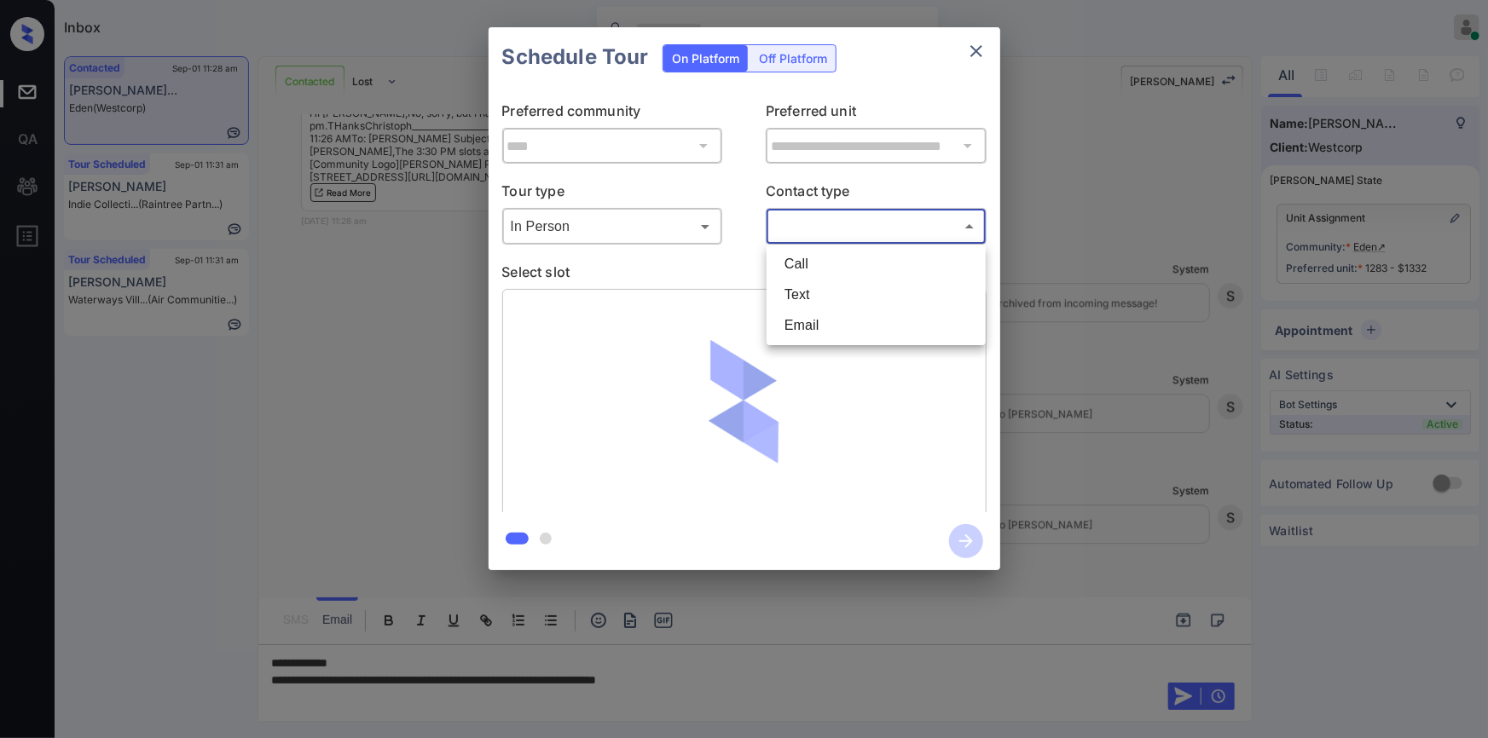
click at [809, 321] on li "Email" at bounding box center [876, 325] width 211 height 31
type input "*****"
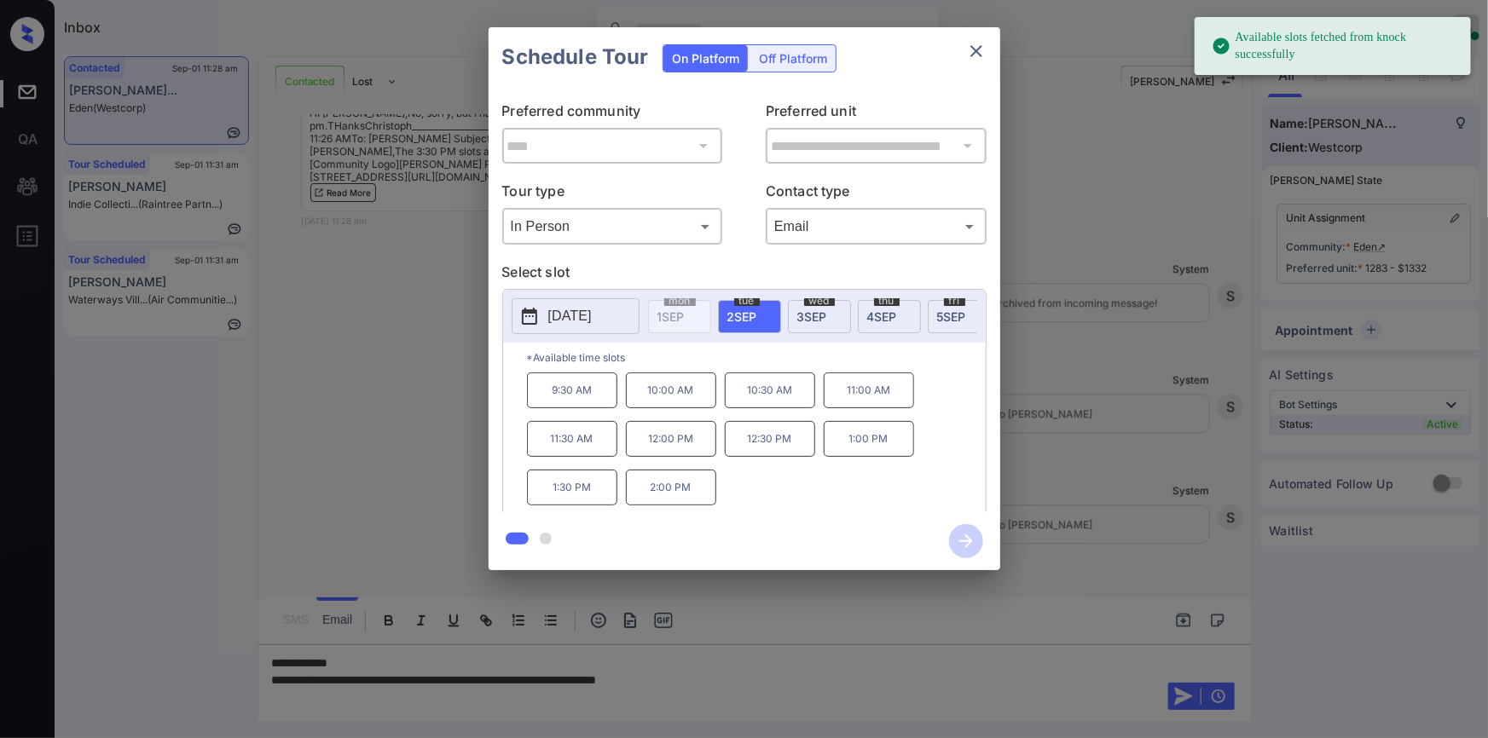
click at [825, 325] on div "[DATE]" at bounding box center [819, 316] width 63 height 33
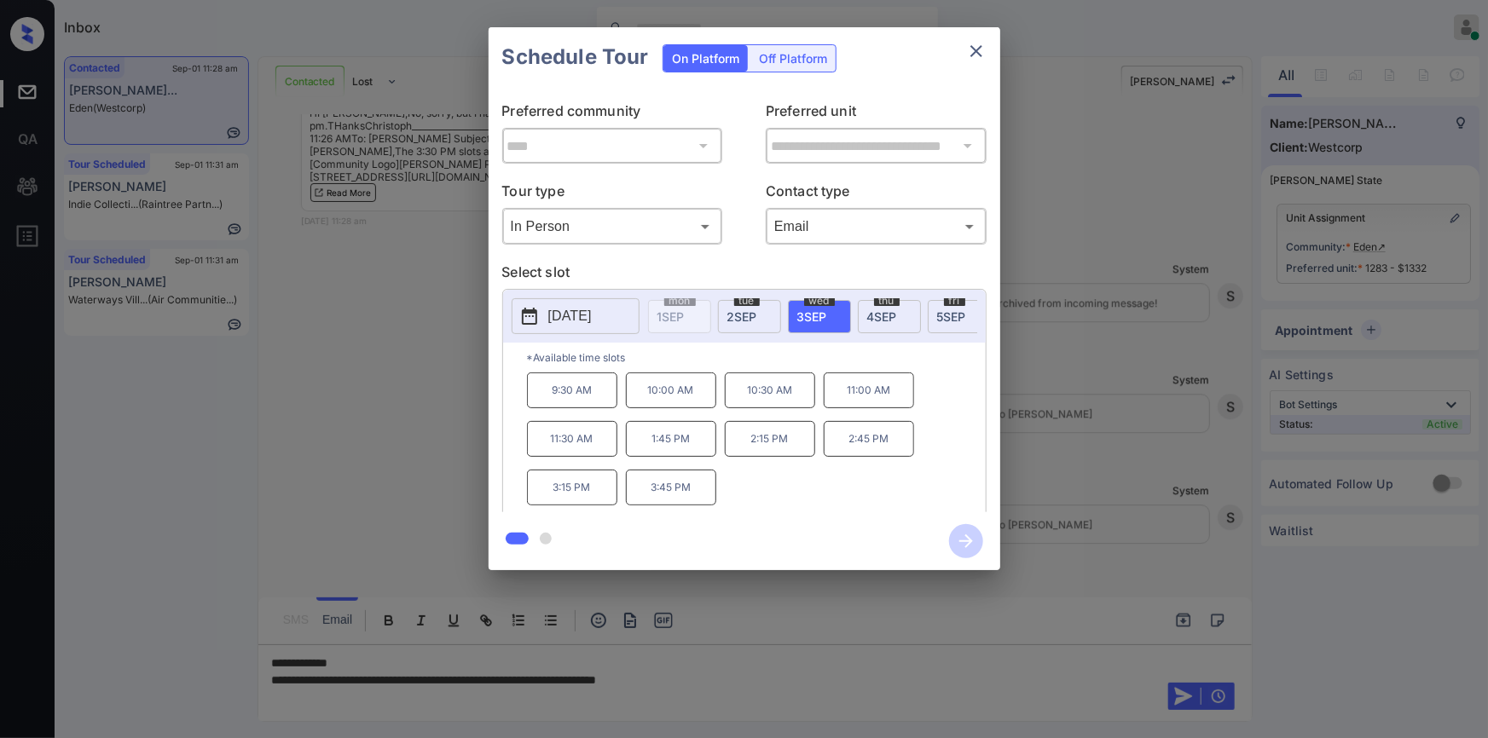
click at [281, 460] on div "**********" at bounding box center [744, 299] width 1488 height 598
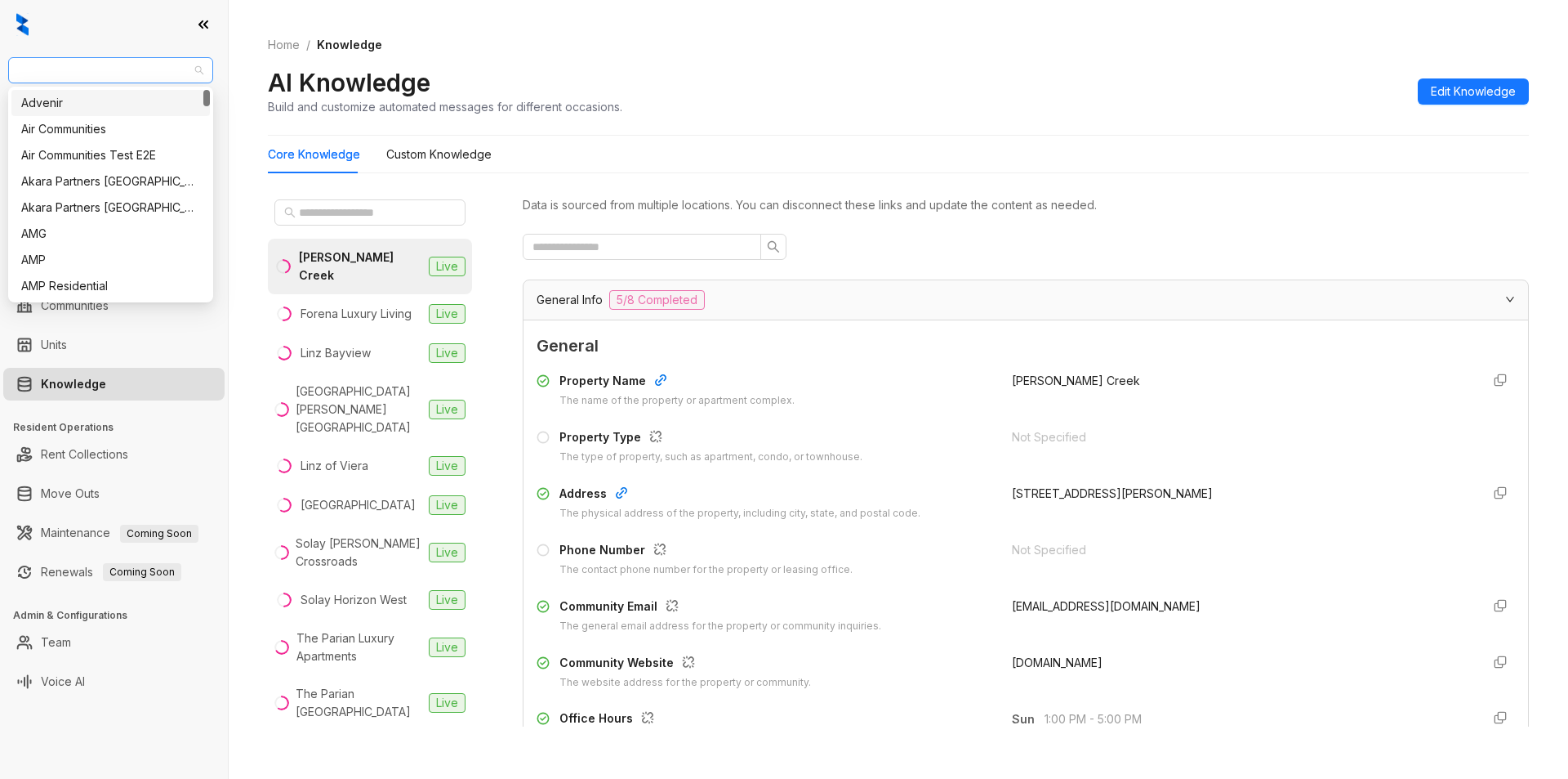
click at [176, 57] on div "Davis Development" at bounding box center [111, 70] width 205 height 26
type input "*****"
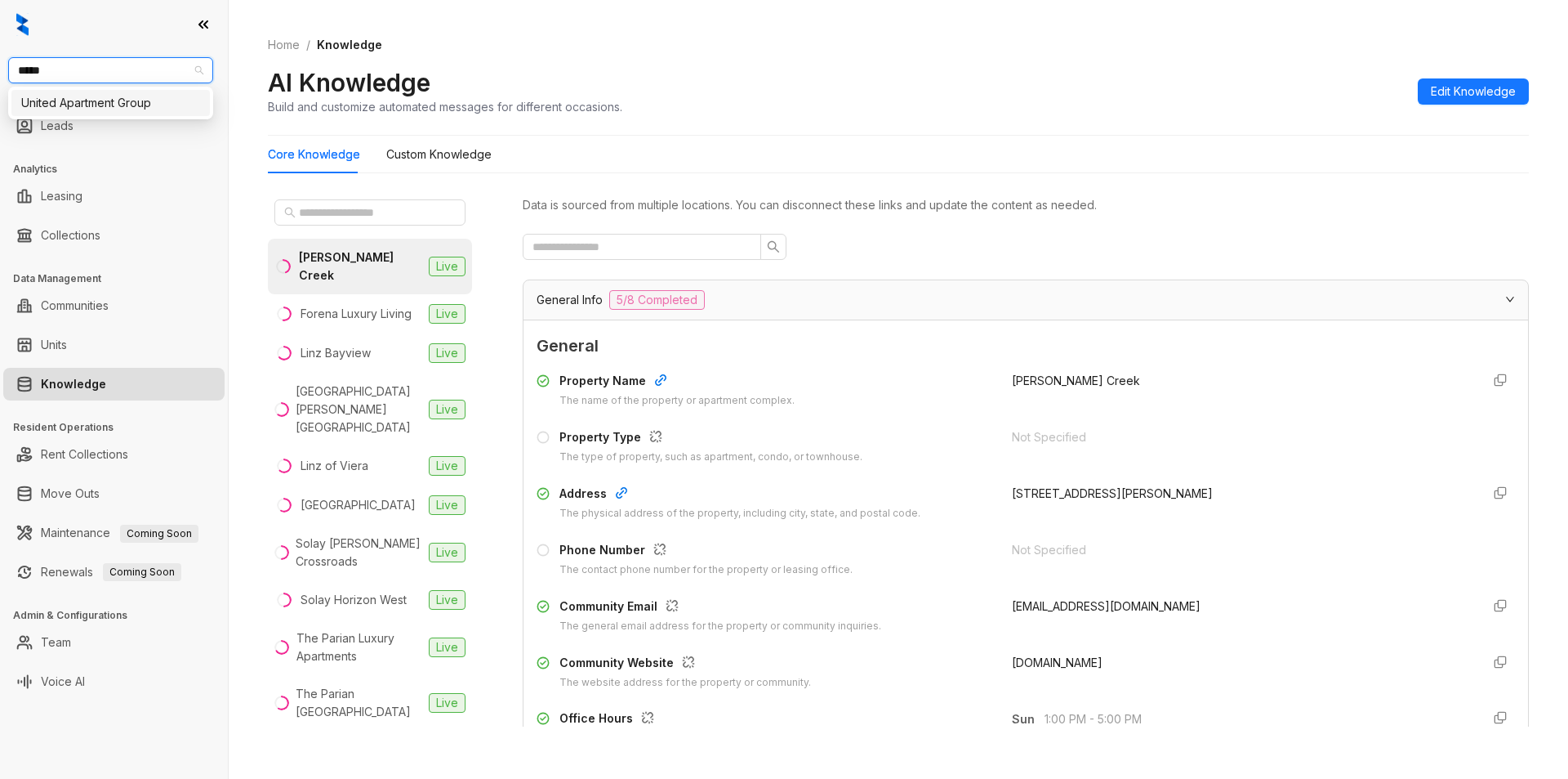
click at [148, 104] on div "United Apartment Group" at bounding box center [110, 103] width 179 height 18
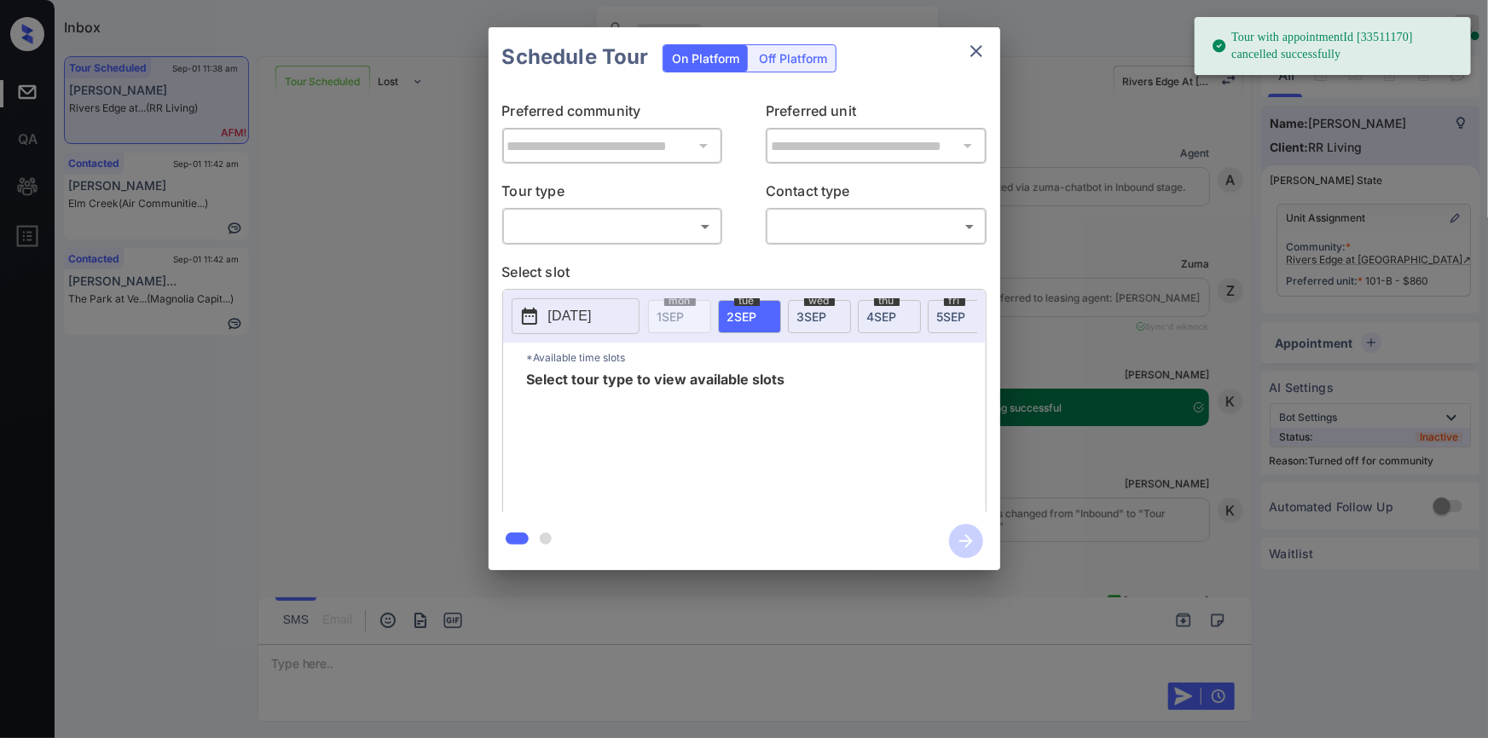
scroll to position [3315, 0]
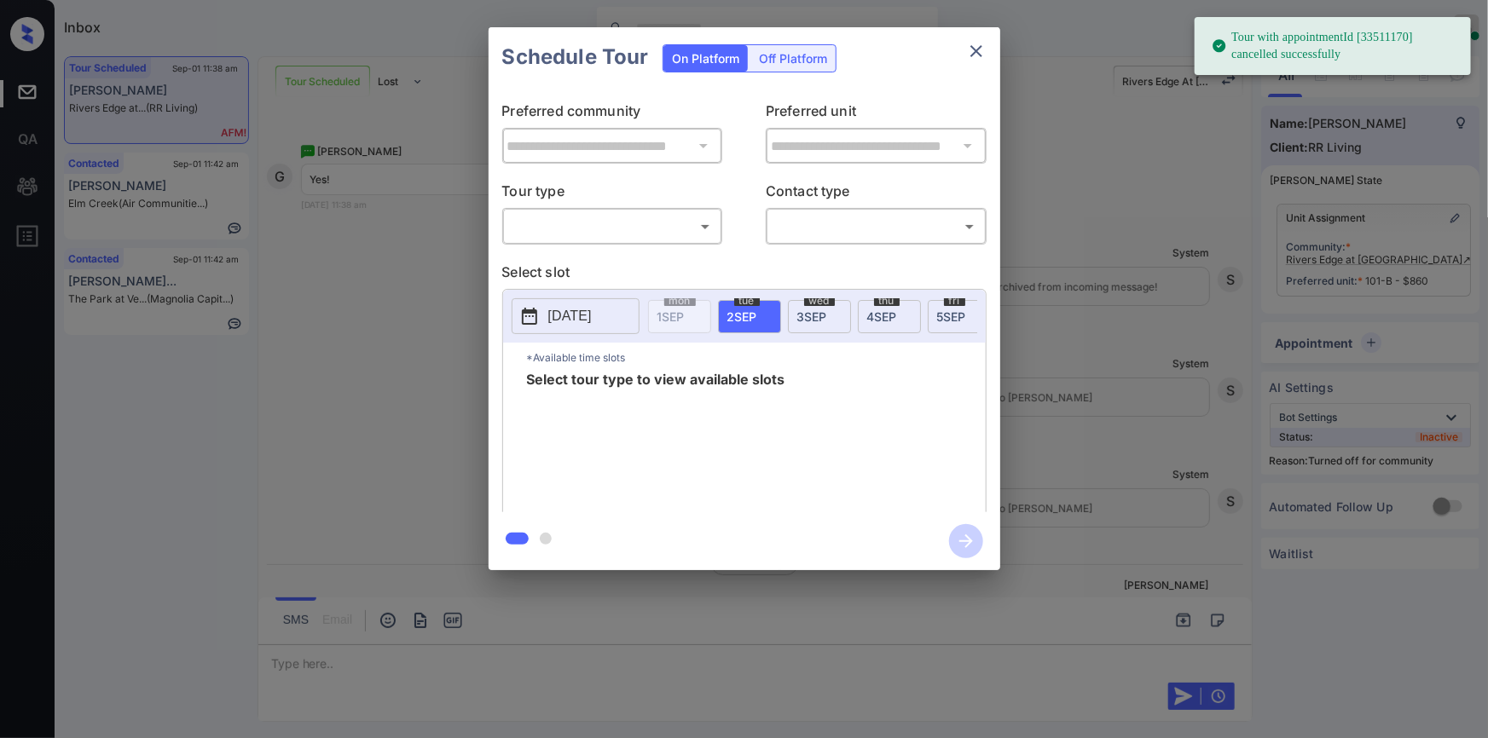
click at [563, 230] on body "Tour with appointmentId [33511170] cancelled successfully Inbox [PERSON_NAME] O…" at bounding box center [744, 369] width 1488 height 738
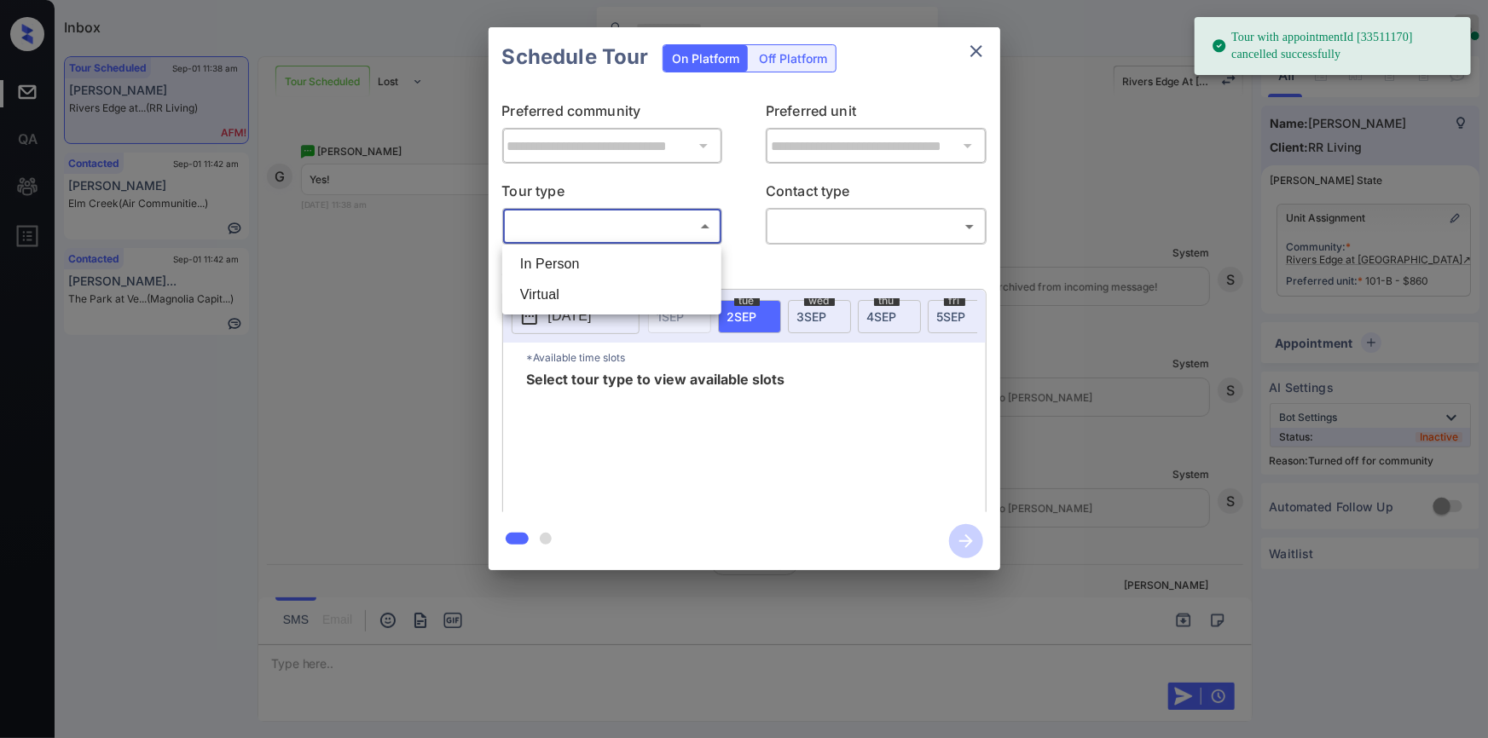
click at [546, 262] on li "In Person" at bounding box center [611, 264] width 211 height 31
type input "********"
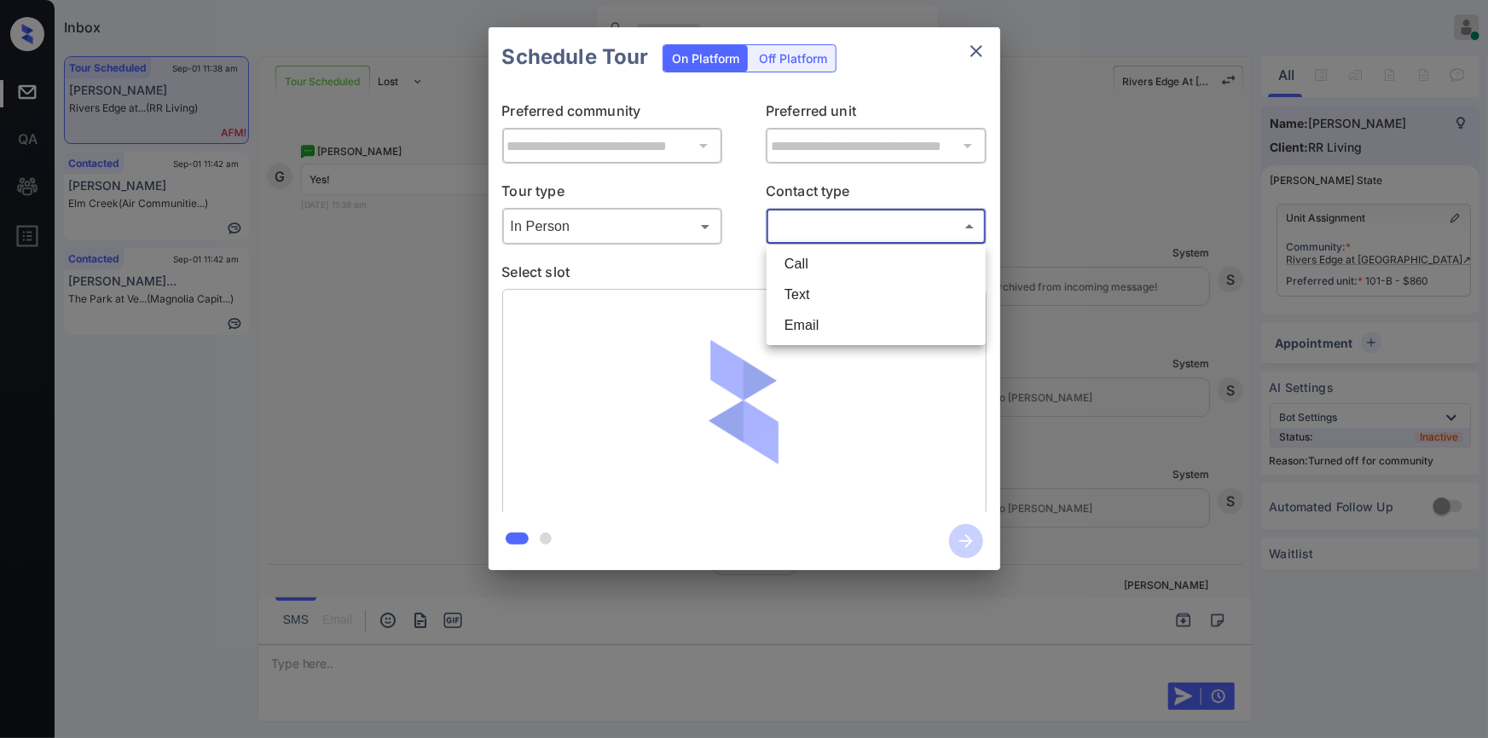
click at [841, 230] on body "Tour with appointmentId [33511170] cancelled successfully Inbox Jiro Alonzo Onl…" at bounding box center [744, 369] width 1488 height 738
click at [819, 294] on li "Text" at bounding box center [876, 295] width 211 height 31
type input "****"
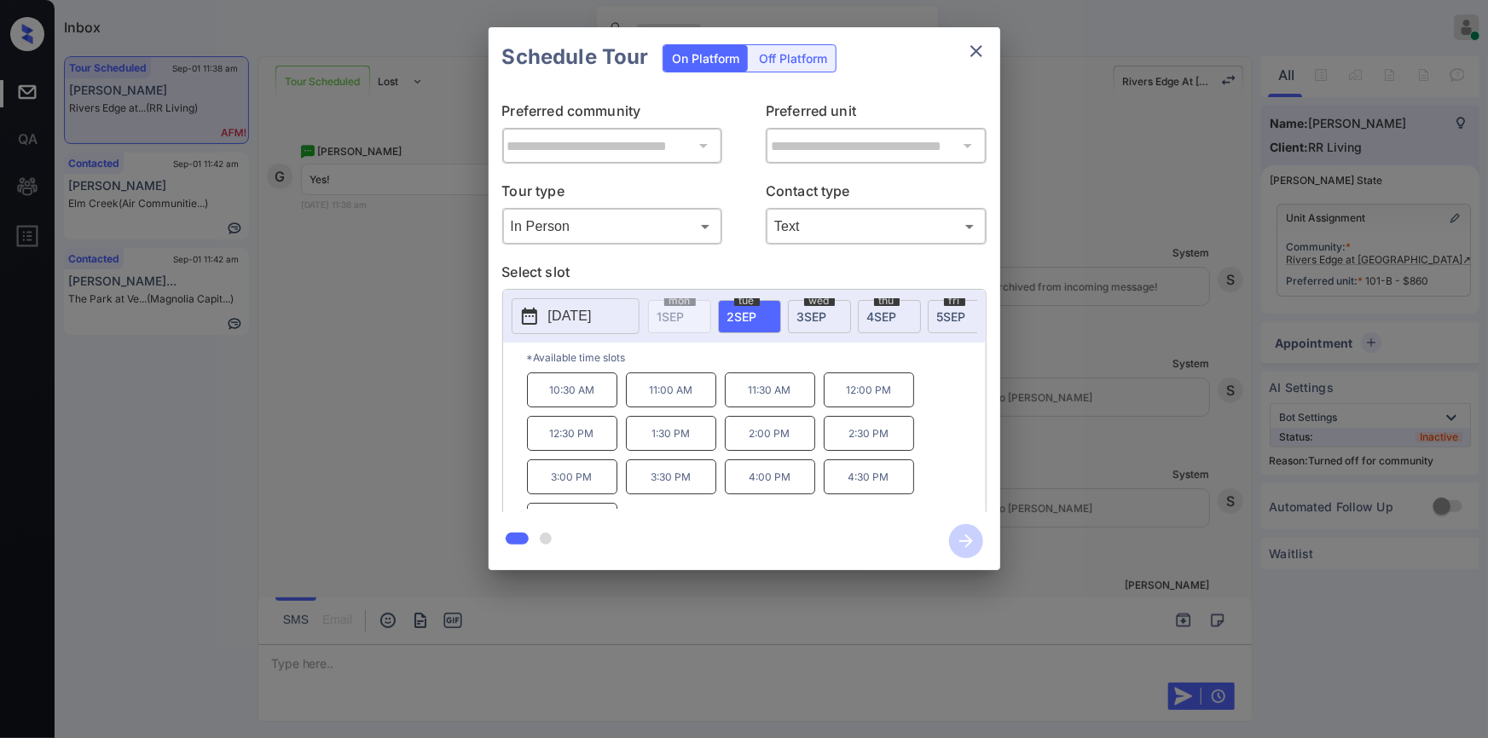
scroll to position [28, 0]
click at [431, 393] on div "**********" at bounding box center [744, 299] width 1488 height 598
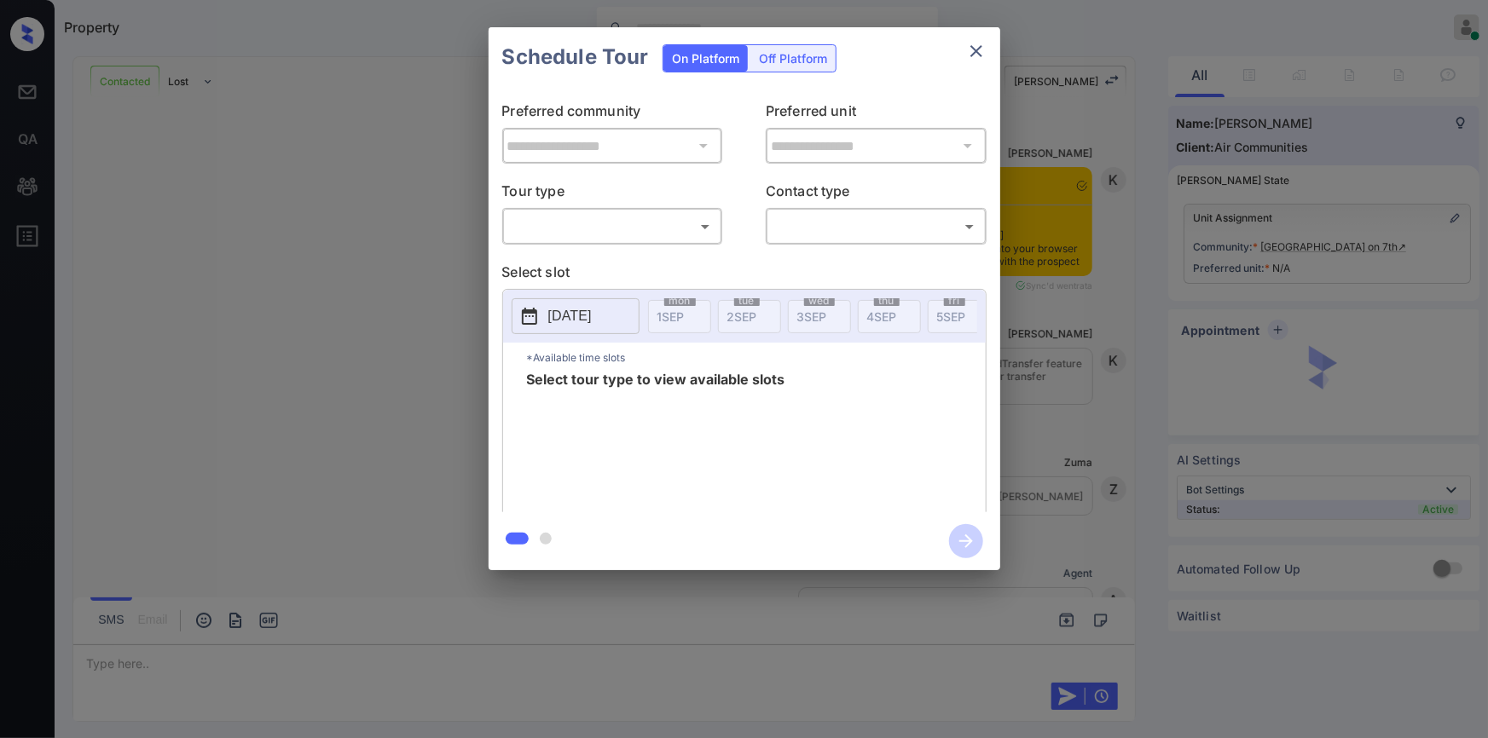
scroll to position [1015, 0]
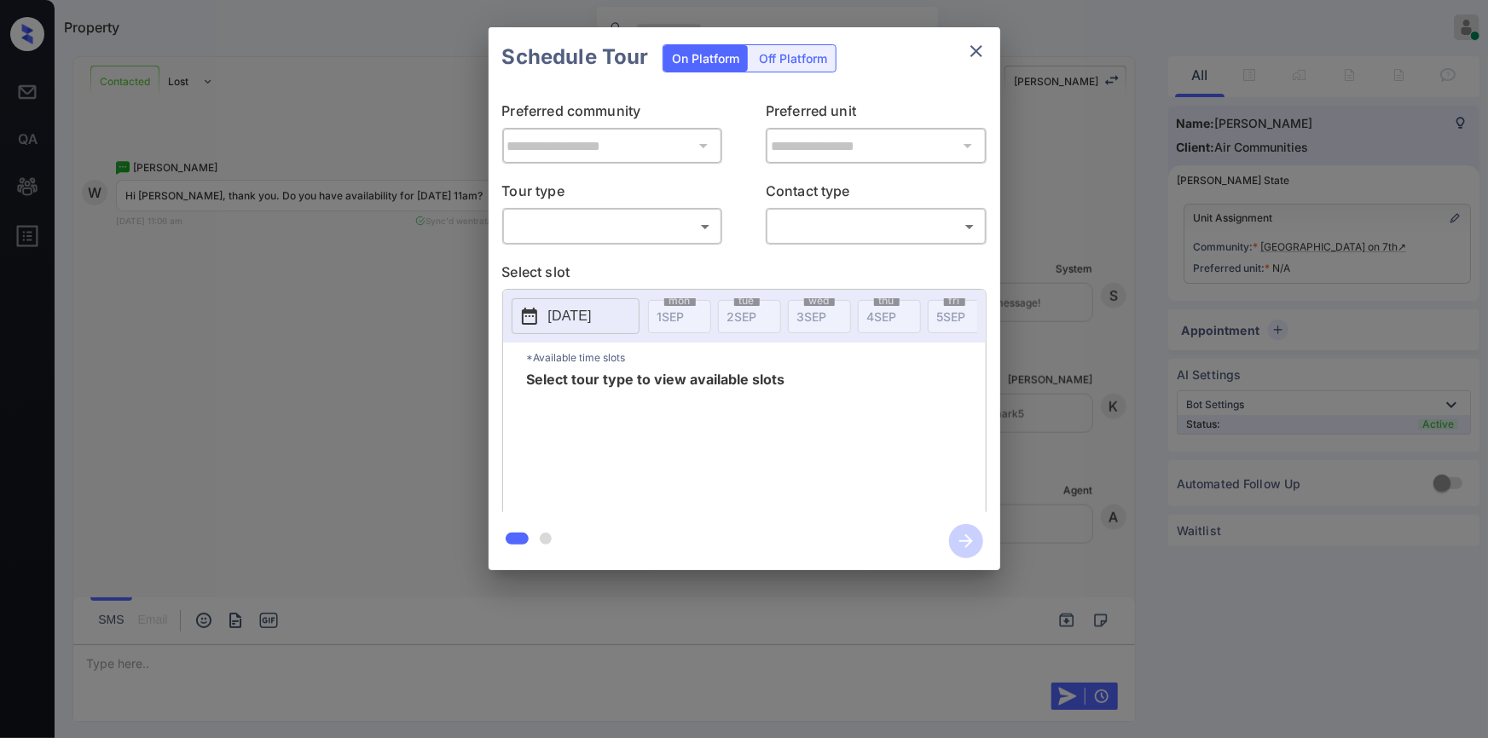
click at [563, 229] on body "Property [PERSON_NAME] Online Set yourself offline Set yourself on break Profil…" at bounding box center [744, 369] width 1488 height 738
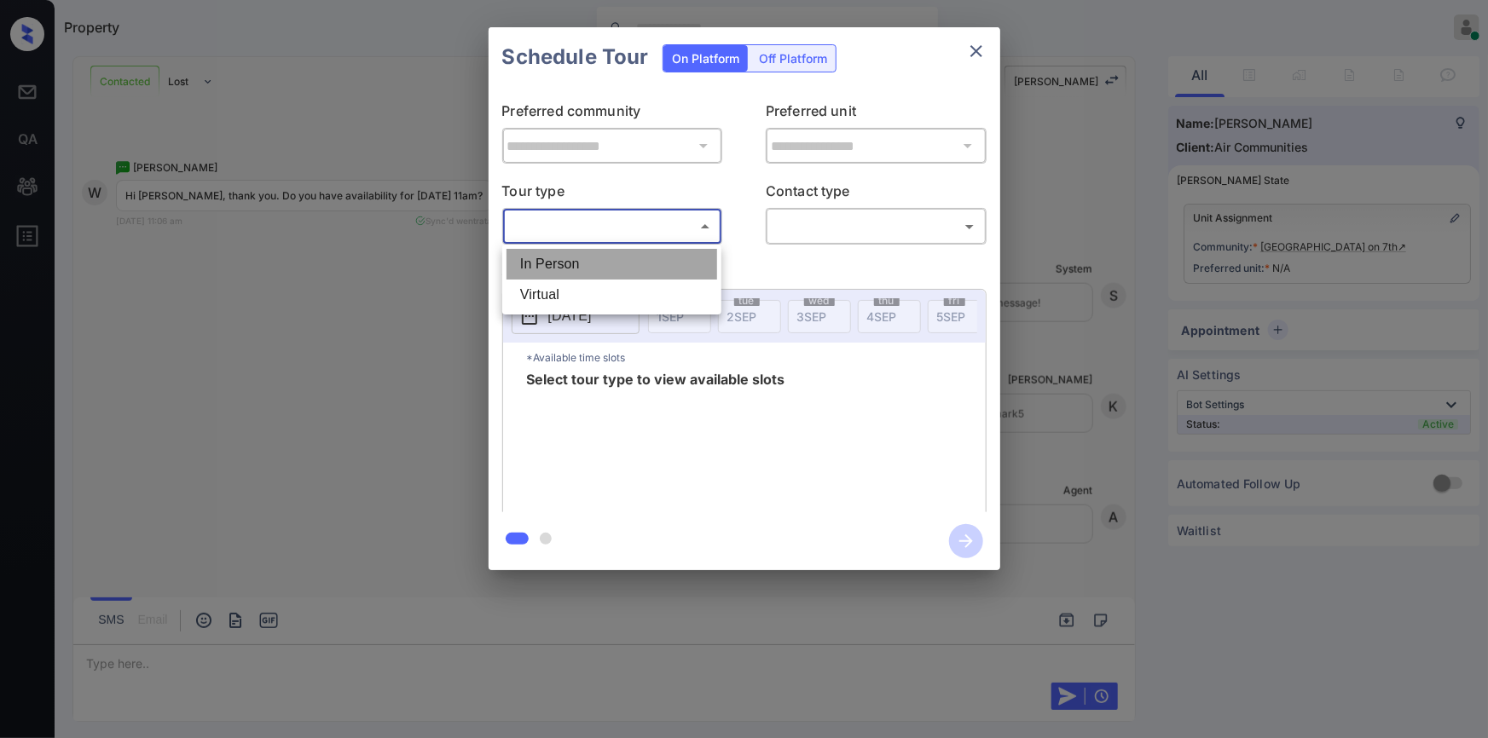
drag, startPoint x: 545, startPoint y: 257, endPoint x: 798, endPoint y: 249, distance: 253.4
click at [545, 258] on li "In Person" at bounding box center [611, 264] width 211 height 31
type input "********"
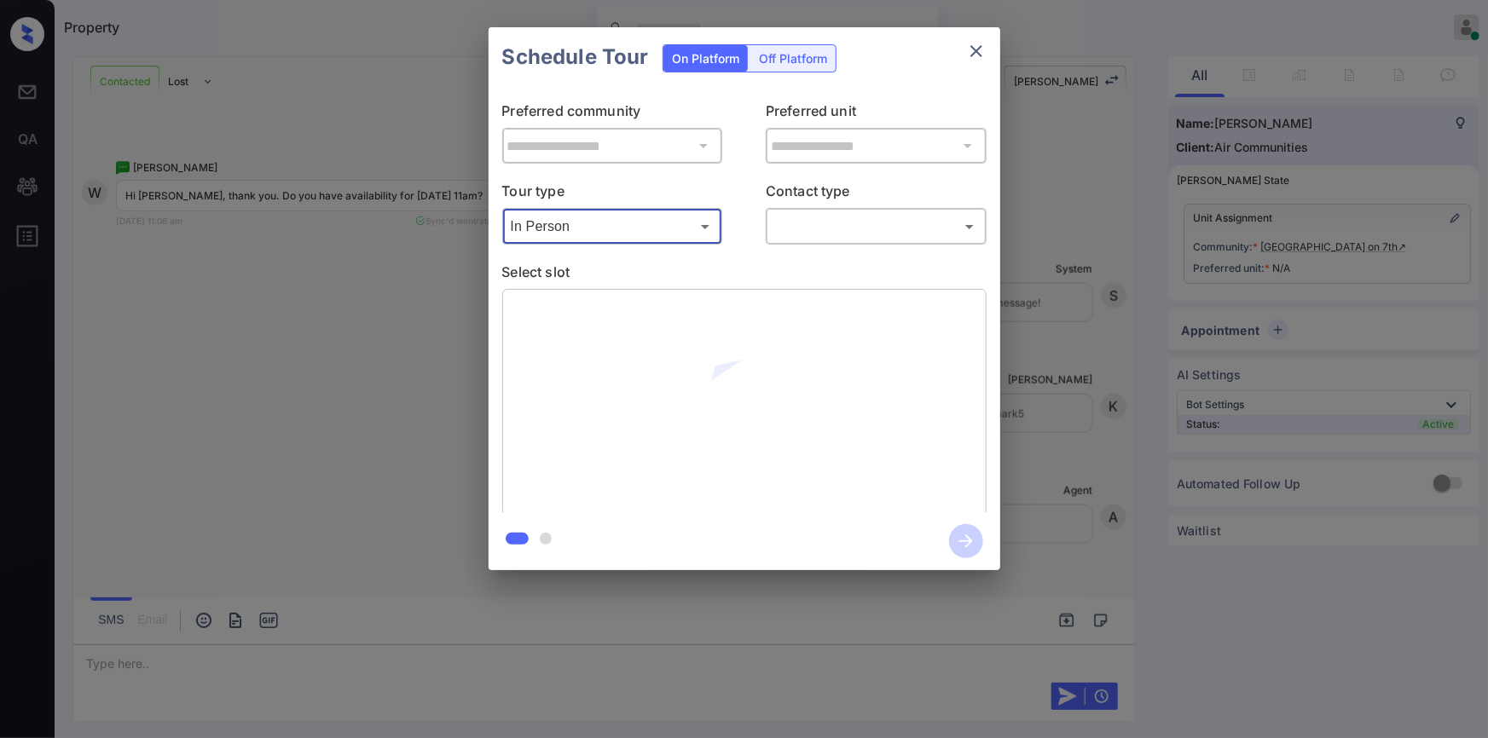
click at [810, 237] on body "Property Jiro Alonzo Online Set yourself offline Set yourself on break Profile …" at bounding box center [744, 369] width 1488 height 738
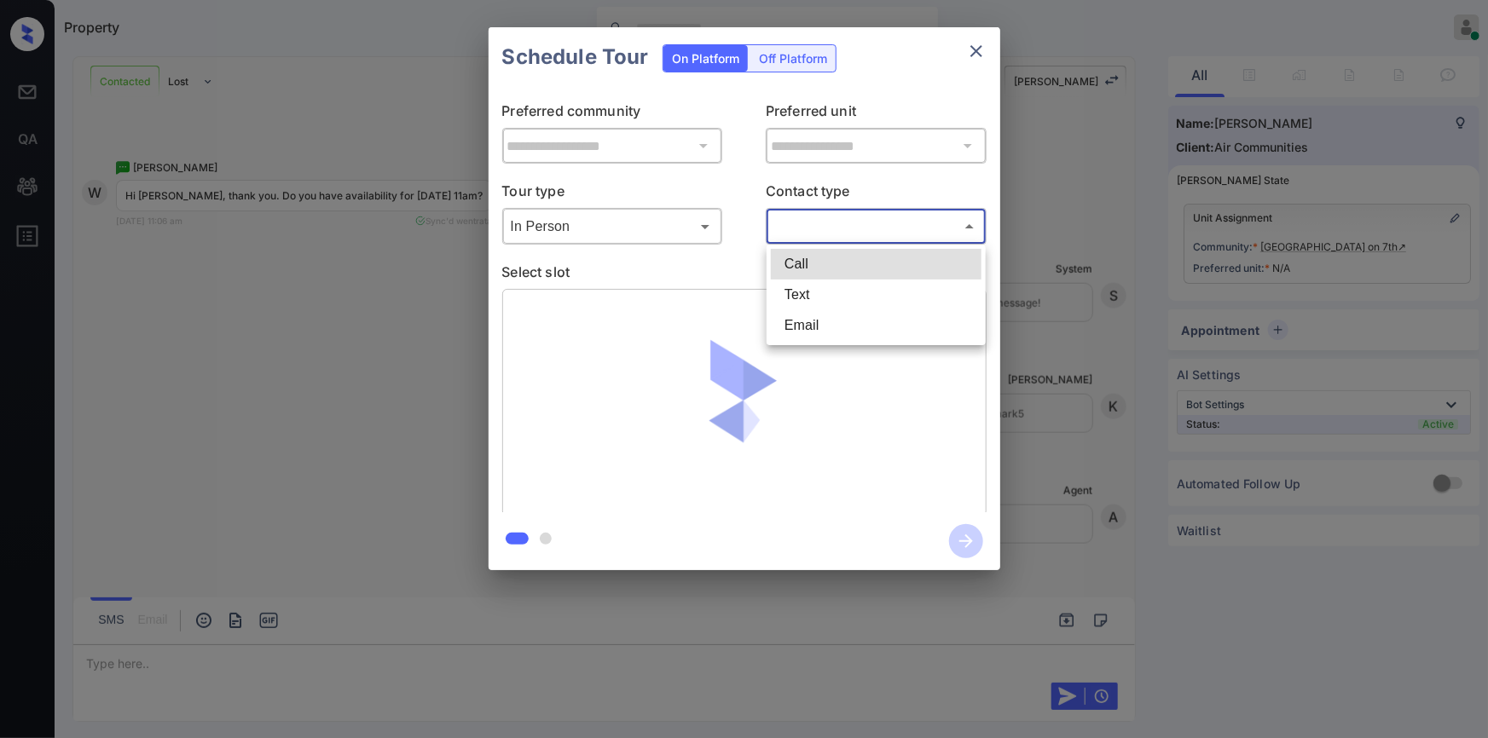
click at [792, 298] on li "Text" at bounding box center [876, 295] width 211 height 31
type input "****"
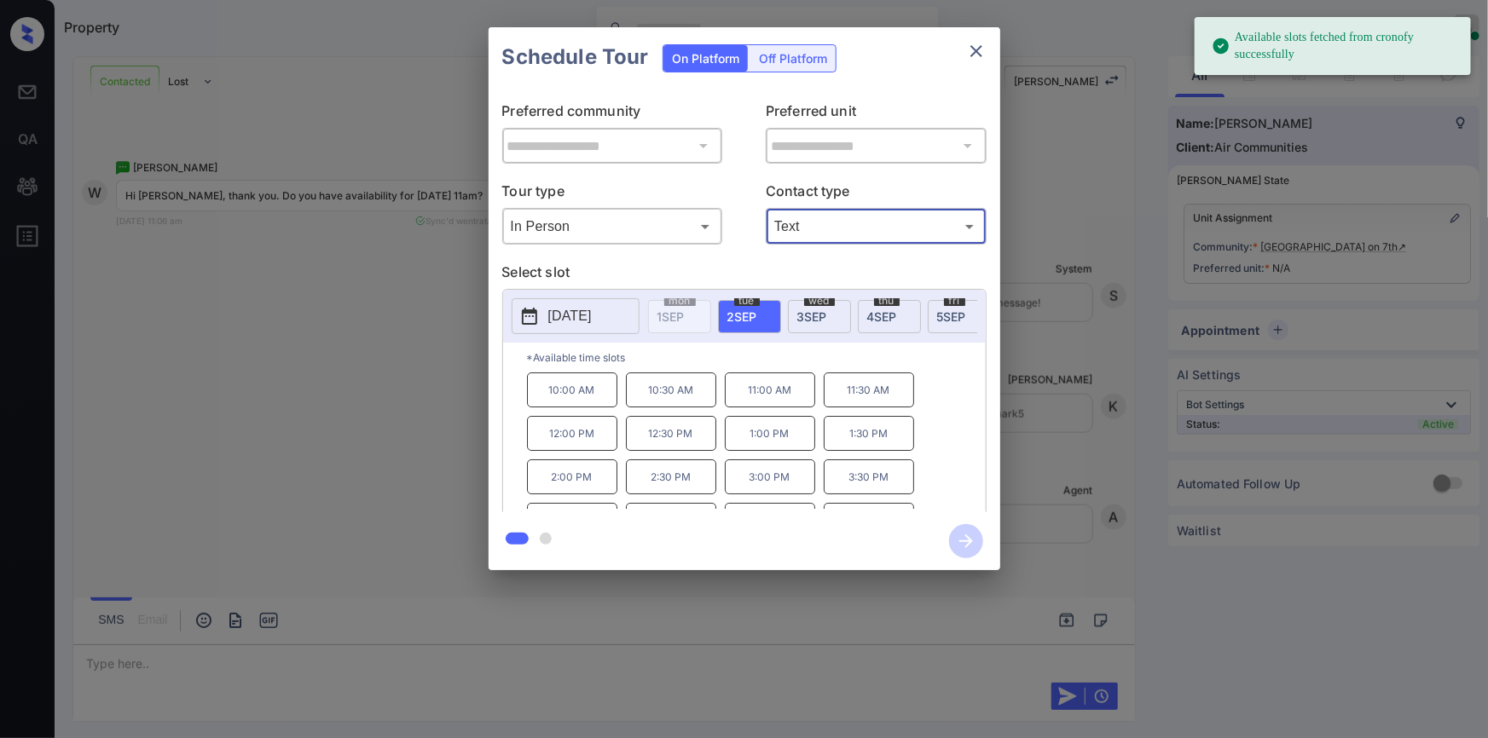
click at [556, 318] on p "[DATE]" at bounding box center [569, 316] width 43 height 20
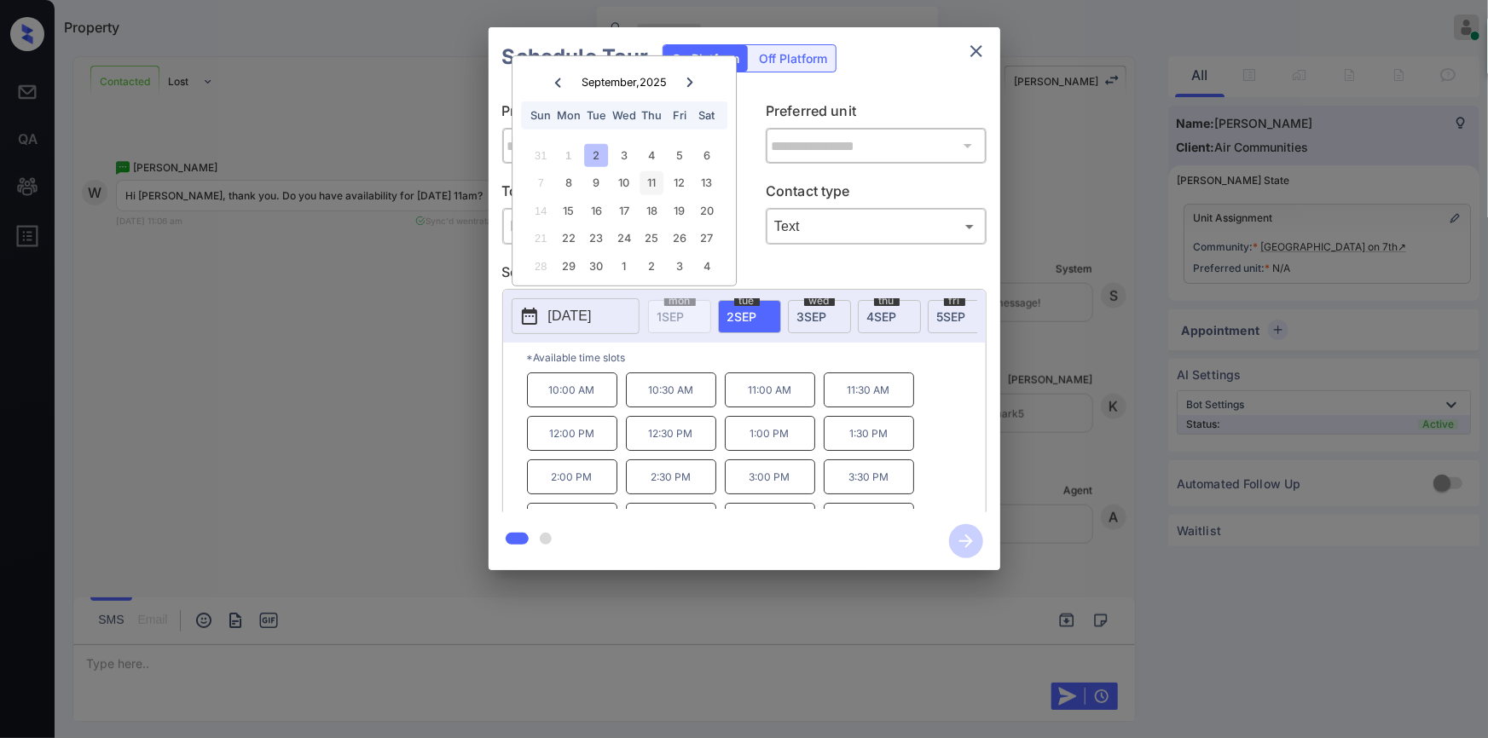
click at [646, 182] on div "11" at bounding box center [651, 182] width 23 height 23
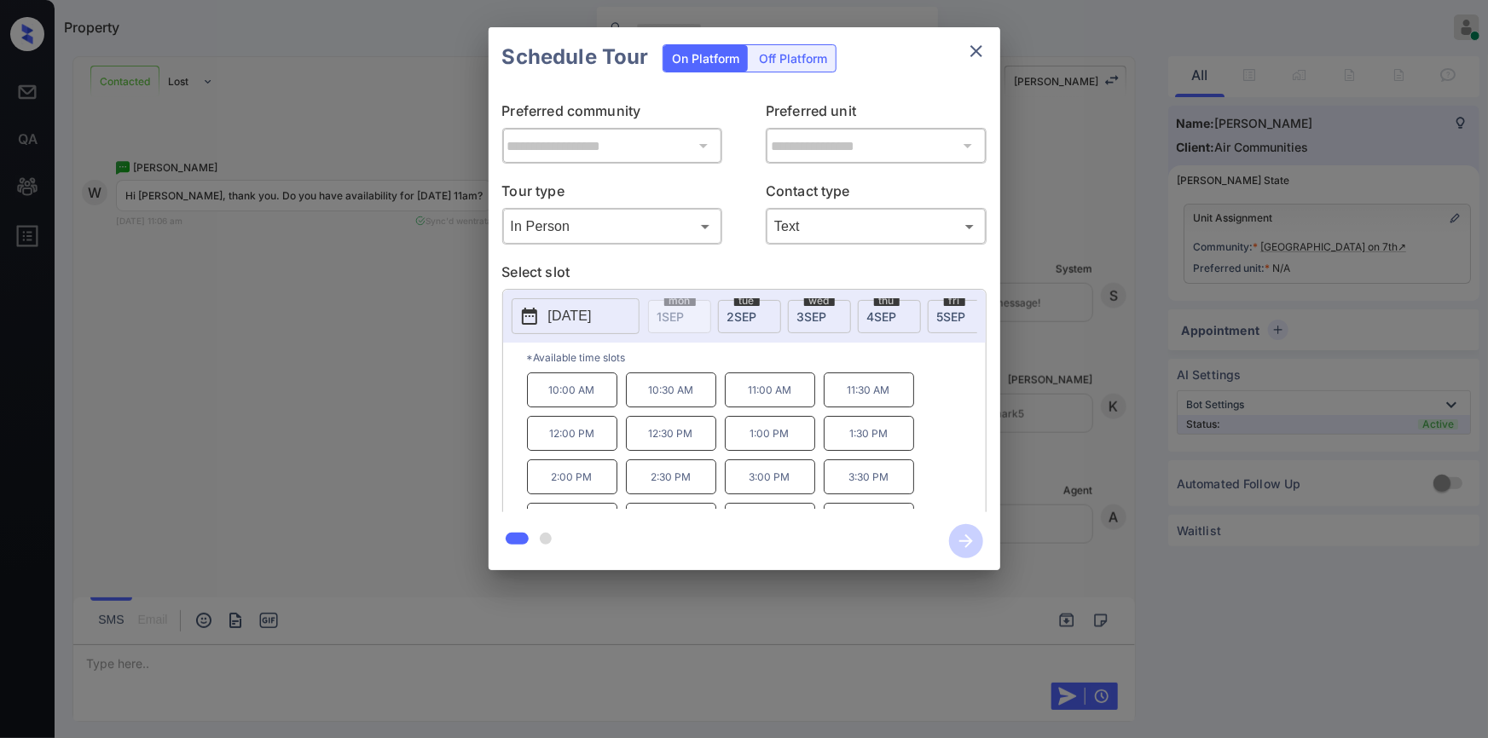
click at [362, 344] on div "**********" at bounding box center [744, 299] width 1488 height 598
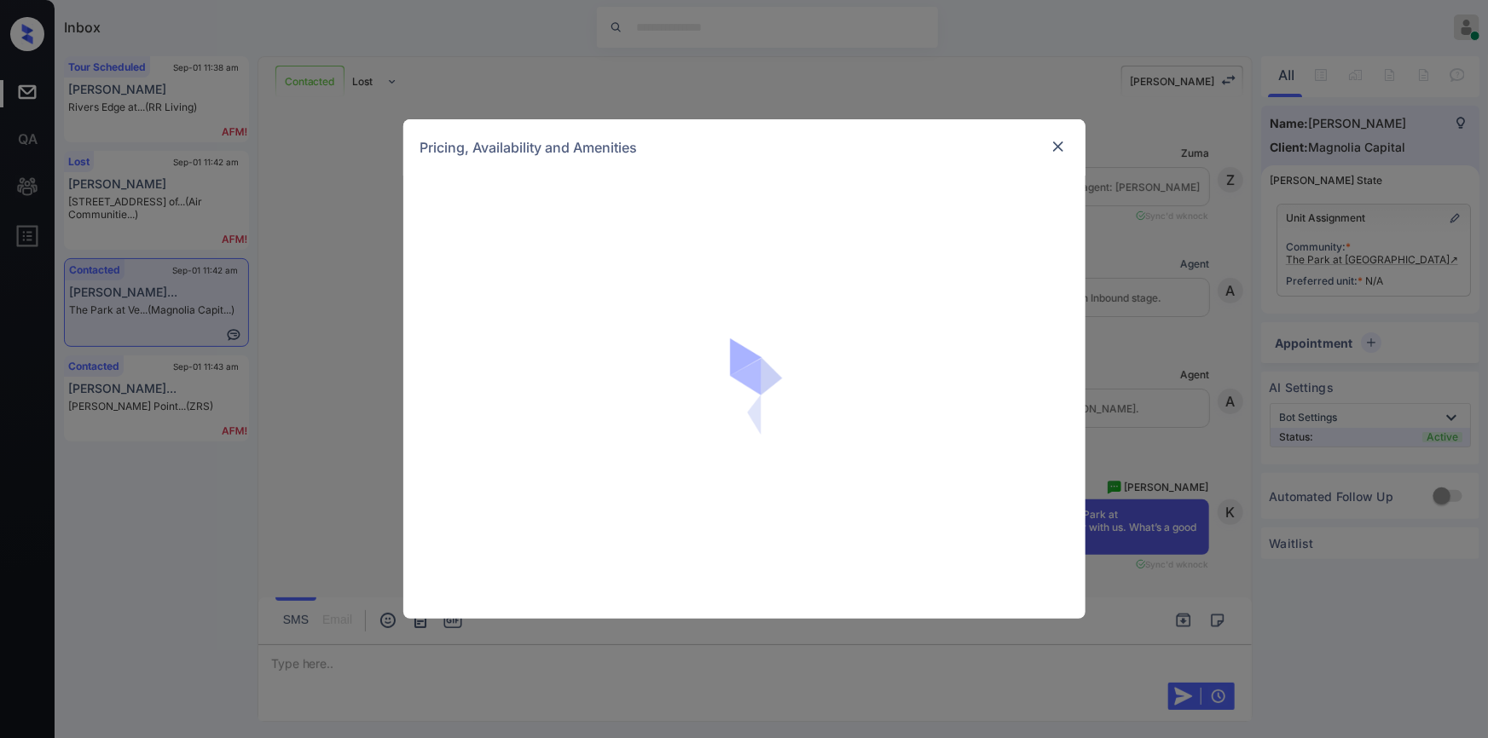
scroll to position [2999, 0]
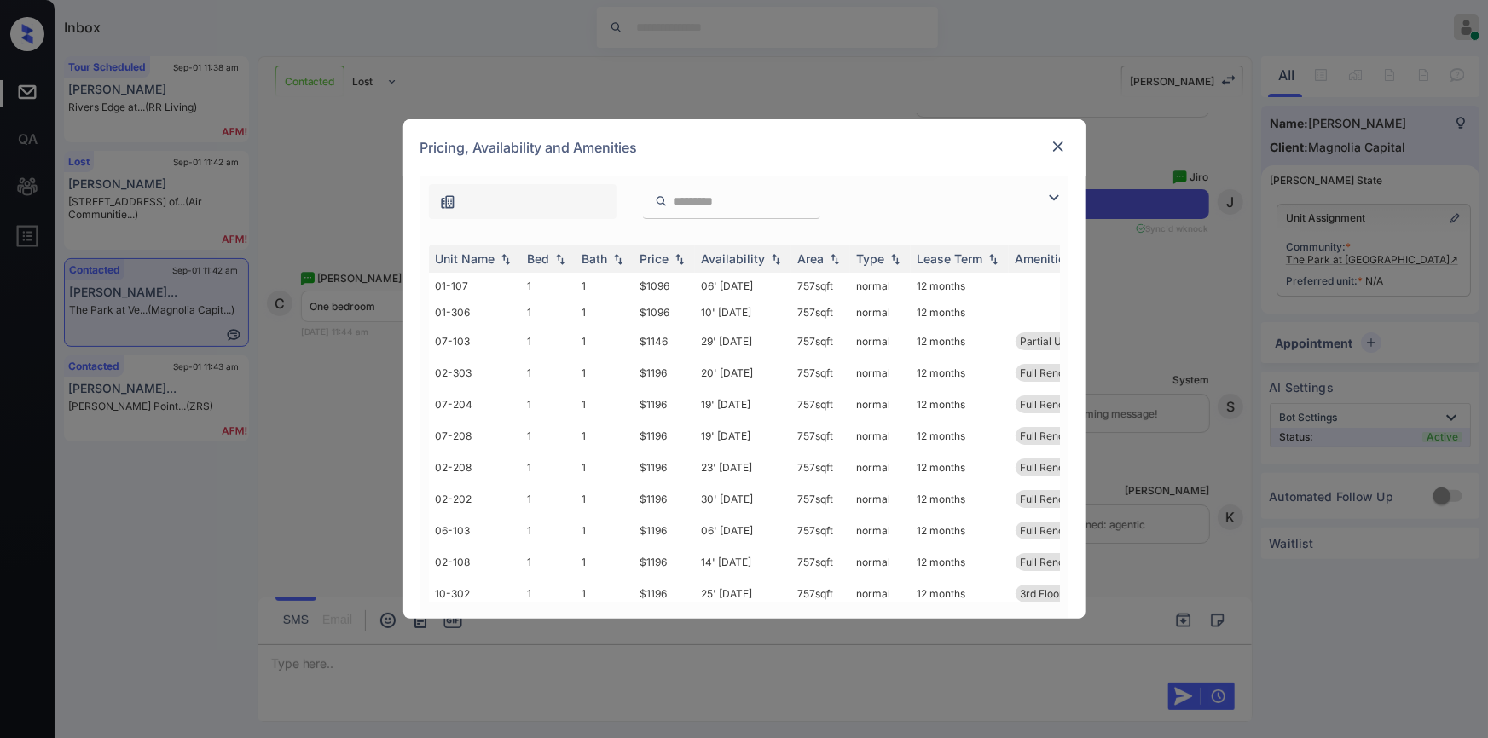
click at [1053, 195] on img at bounding box center [1054, 198] width 20 height 20
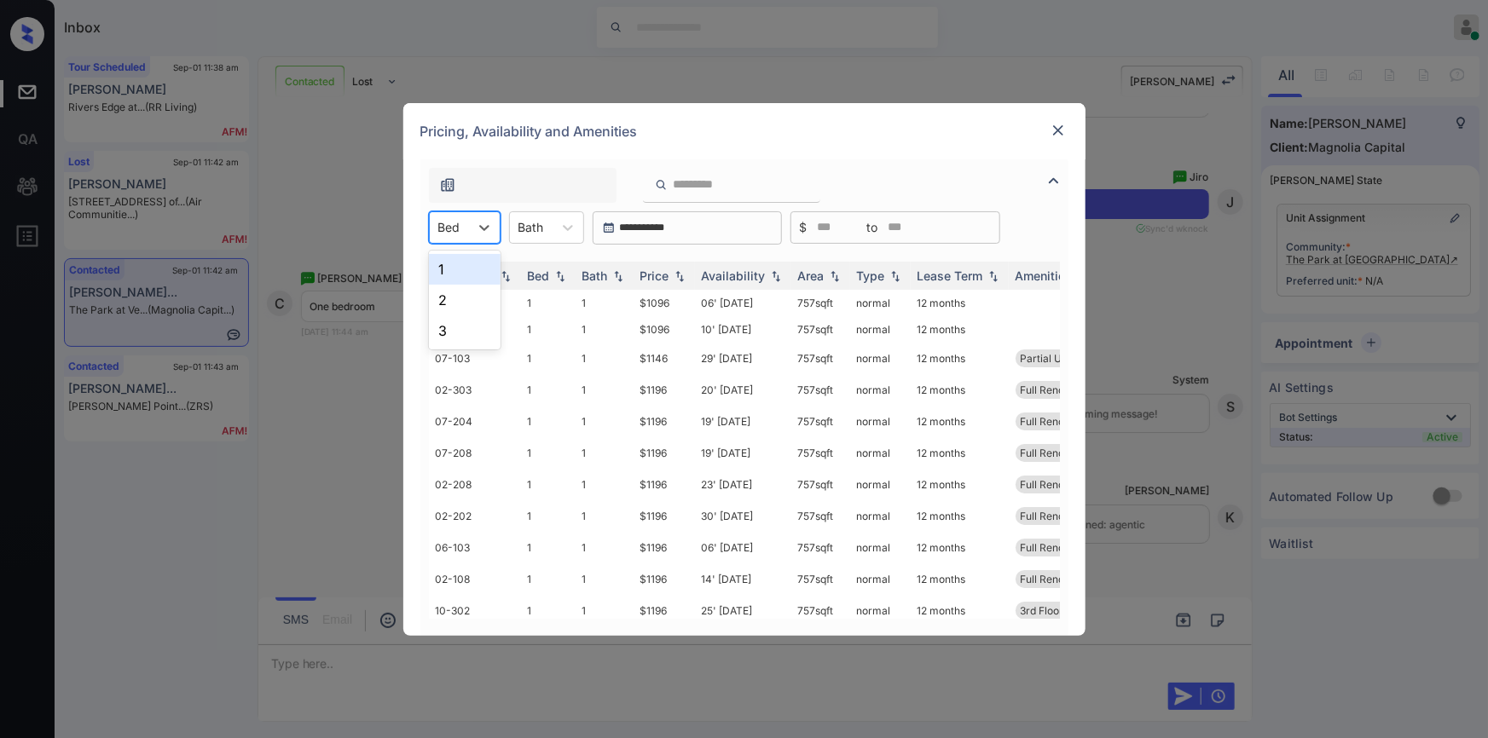
click at [460, 224] on div "Bed" at bounding box center [449, 227] width 39 height 25
click at [457, 273] on div "1" at bounding box center [465, 269] width 72 height 31
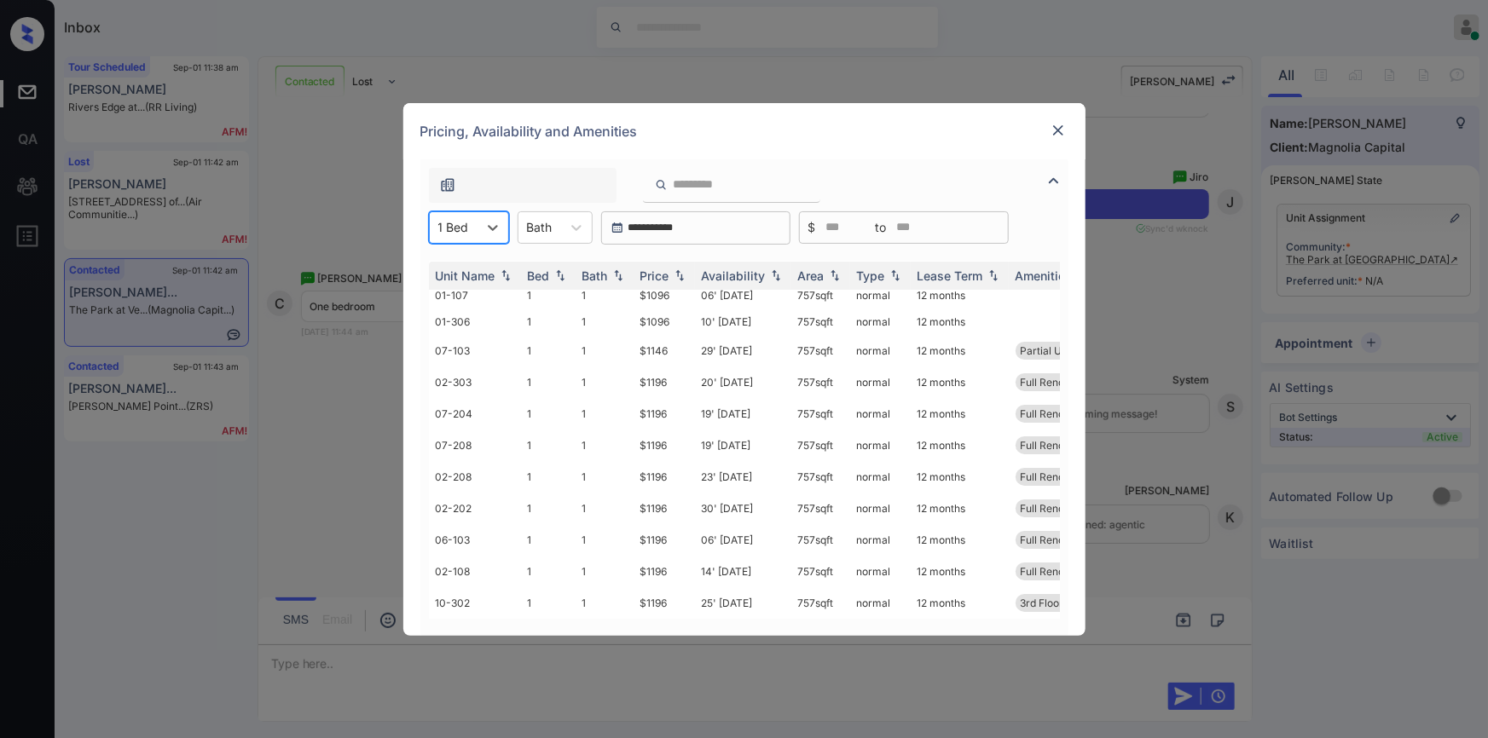
scroll to position [0, 0]
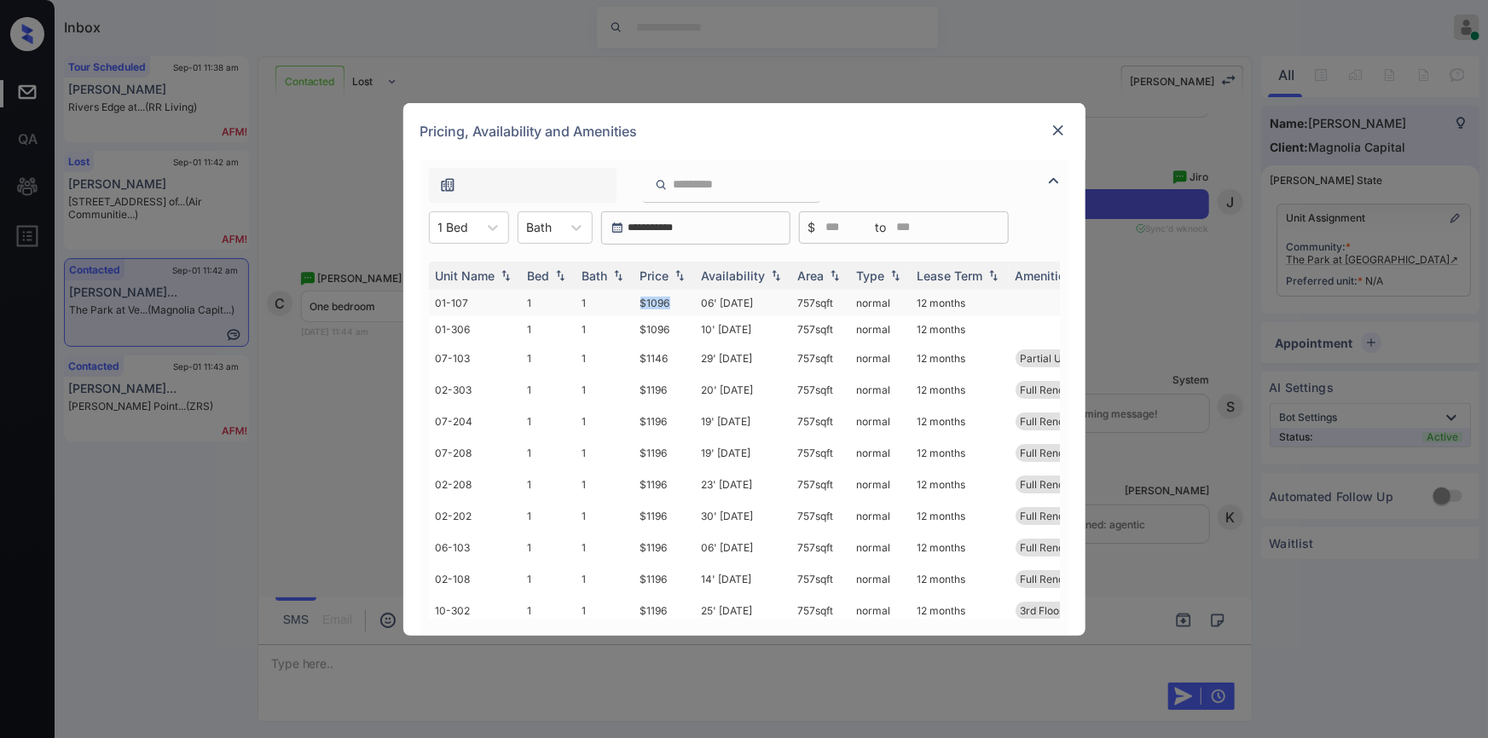
drag, startPoint x: 632, startPoint y: 301, endPoint x: 680, endPoint y: 304, distance: 48.7
click at [680, 304] on tr "01-107 1 1 $1096 06' Sep 25 757 sqft normal 12 months" at bounding box center [874, 303] width 891 height 26
copy tr "$1096"
click at [659, 302] on td "$1096" at bounding box center [664, 303] width 61 height 26
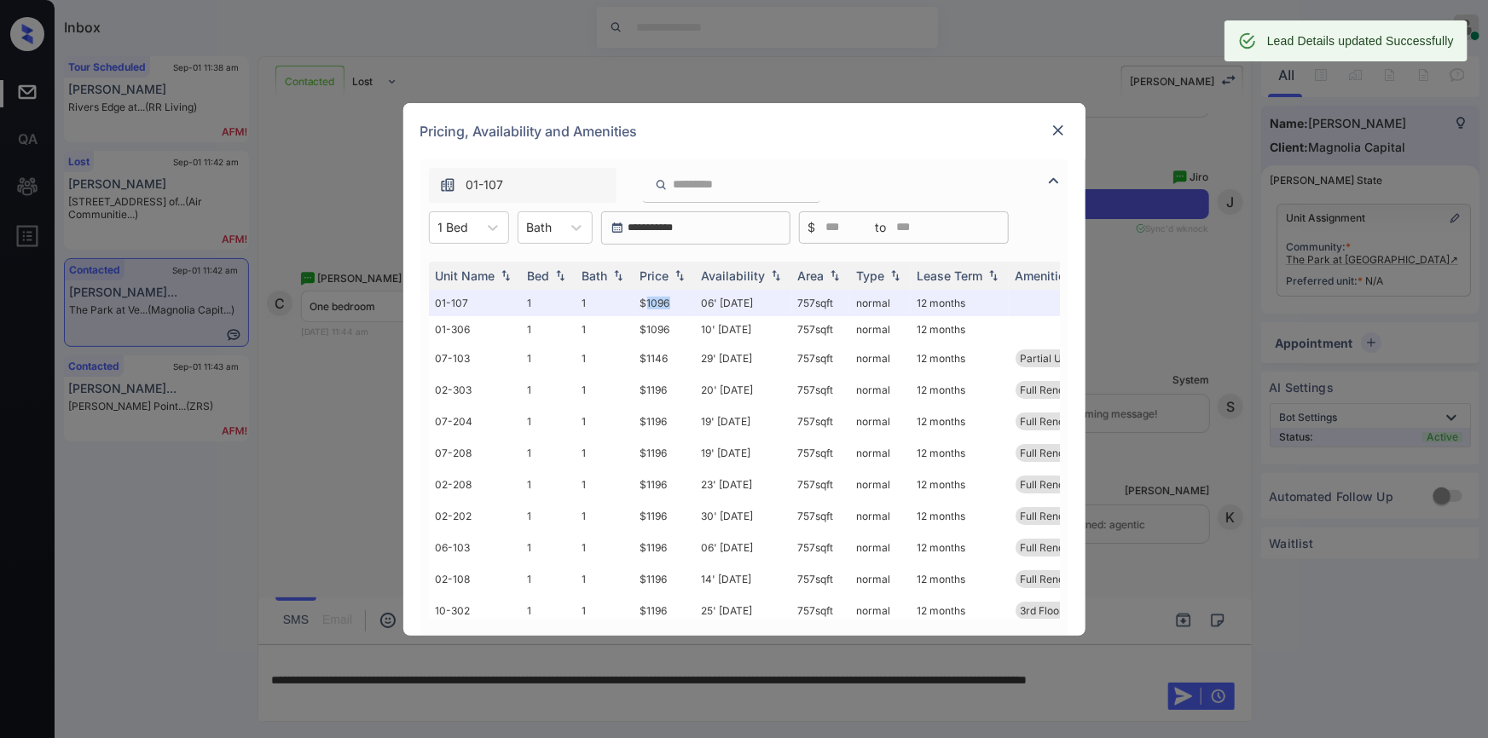
click at [1055, 129] on img at bounding box center [1058, 130] width 17 height 17
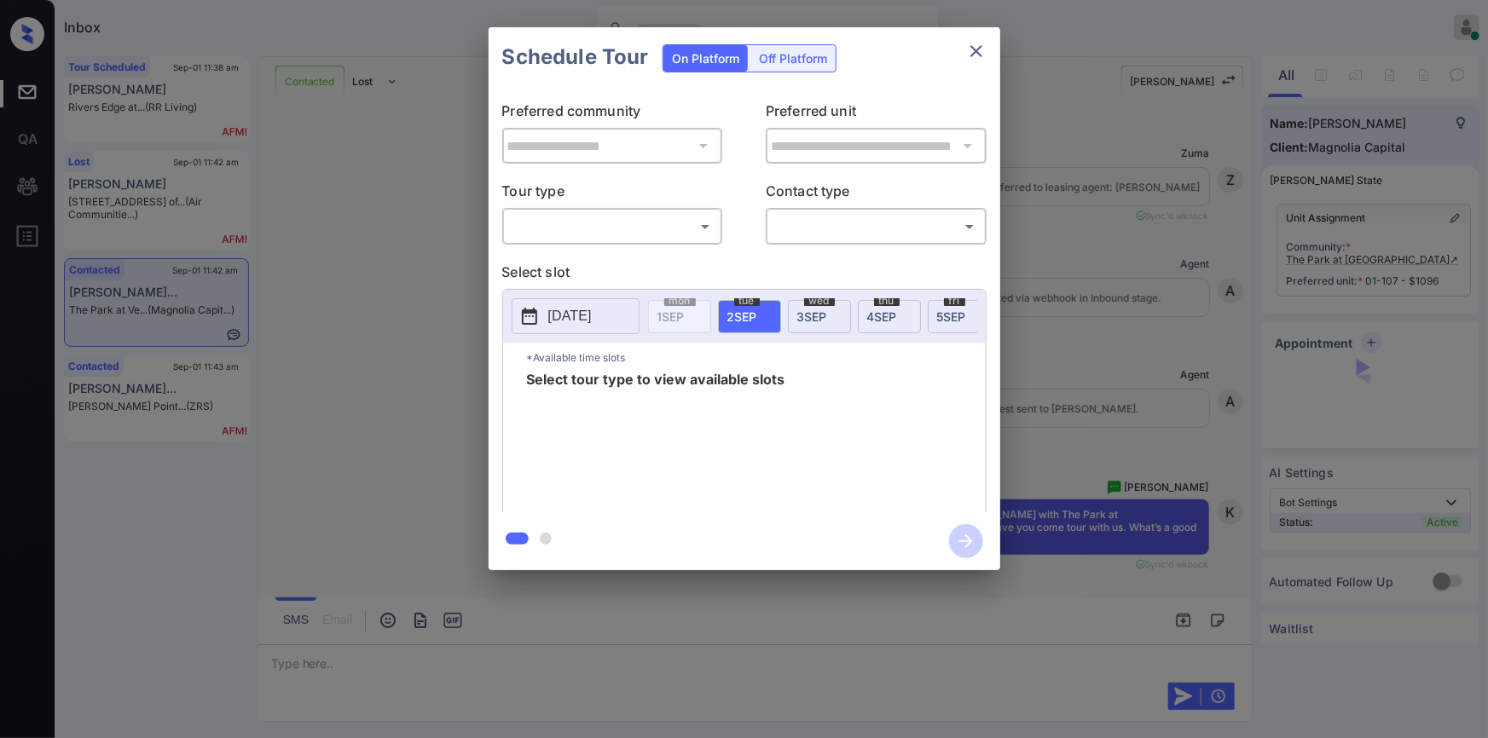
scroll to position [3212, 0]
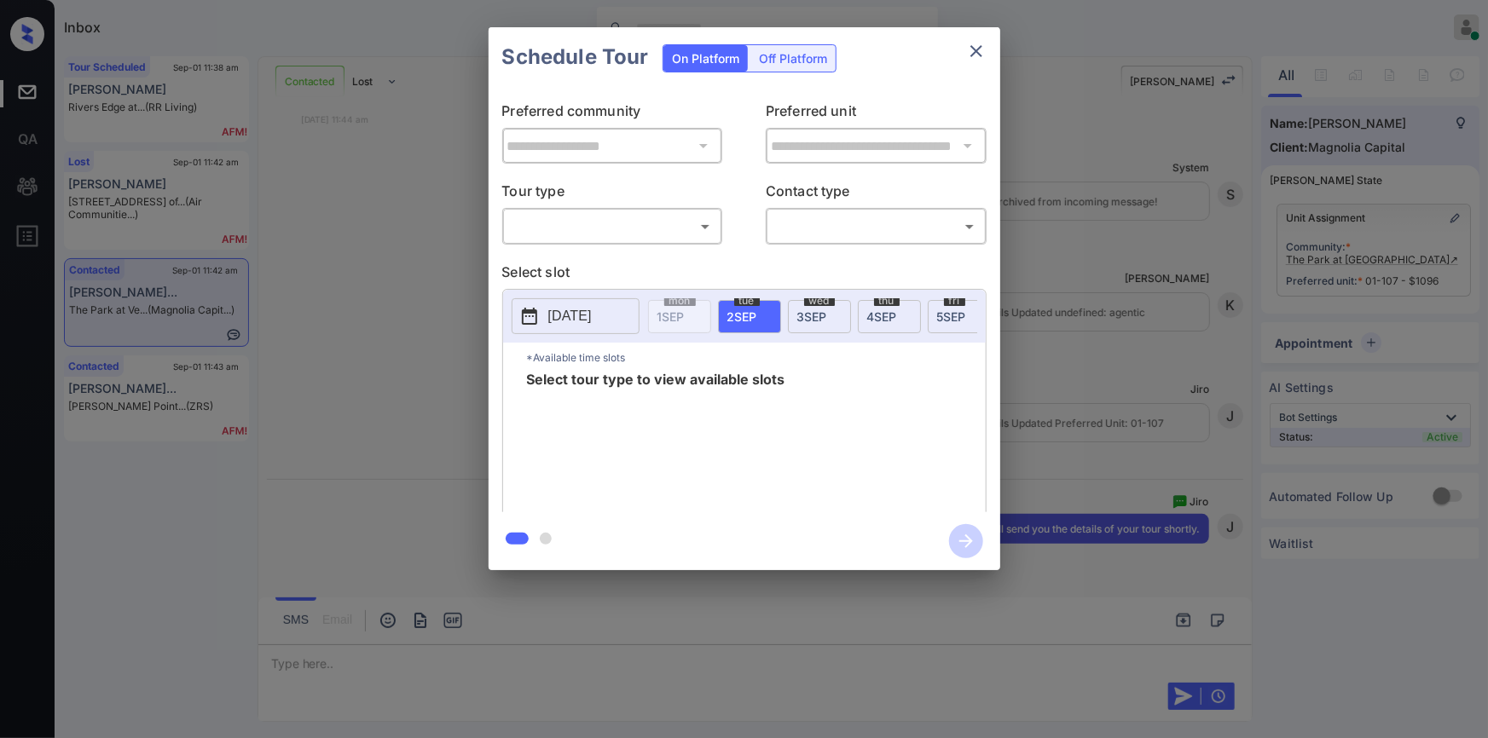
click at [555, 227] on body "Inbox [PERSON_NAME] Online Set yourself offline Set yourself on break Profile S…" at bounding box center [744, 369] width 1488 height 738
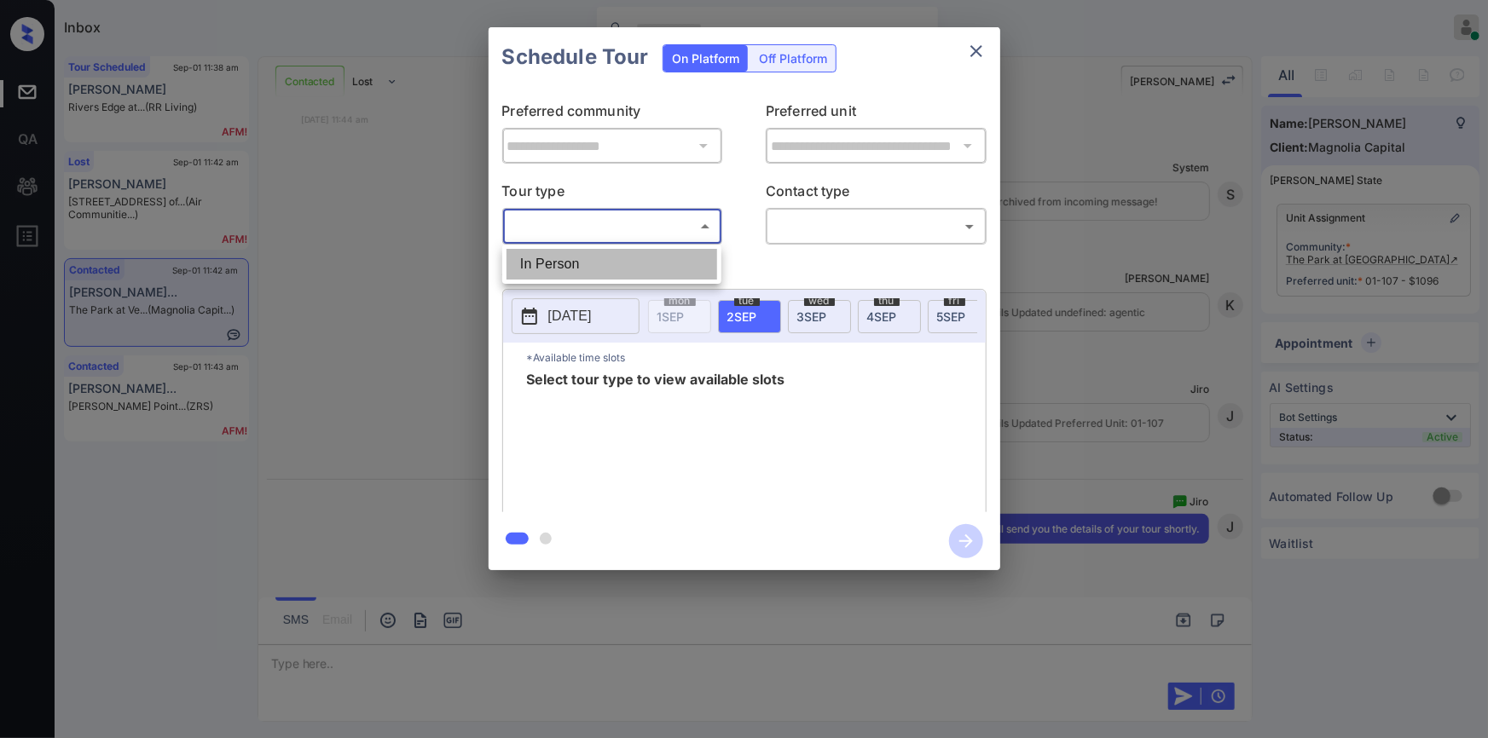
click at [547, 256] on li "In Person" at bounding box center [611, 264] width 211 height 31
type input "********"
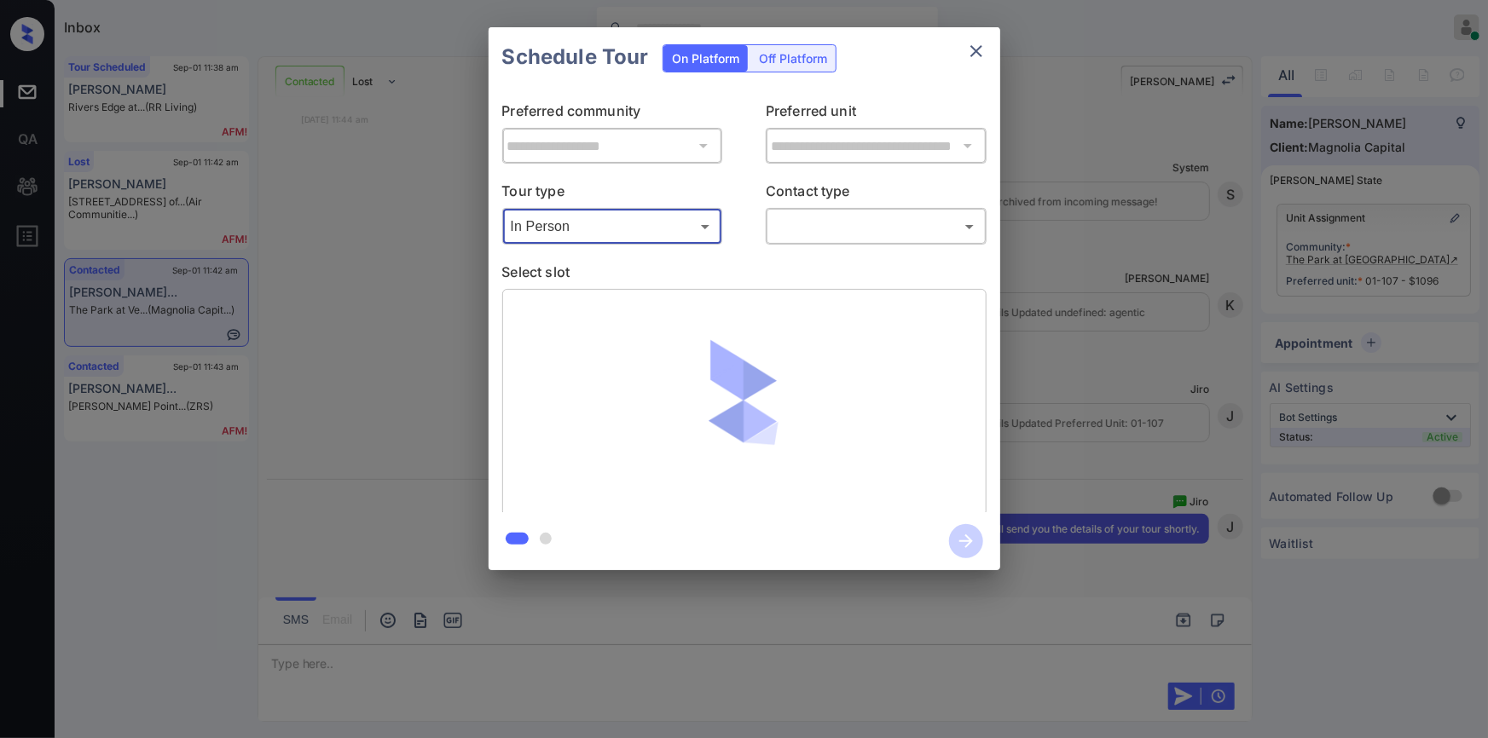
click at [845, 229] on body "Inbox [PERSON_NAME] Online Set yourself offline Set yourself on break Profile S…" at bounding box center [744, 369] width 1488 height 738
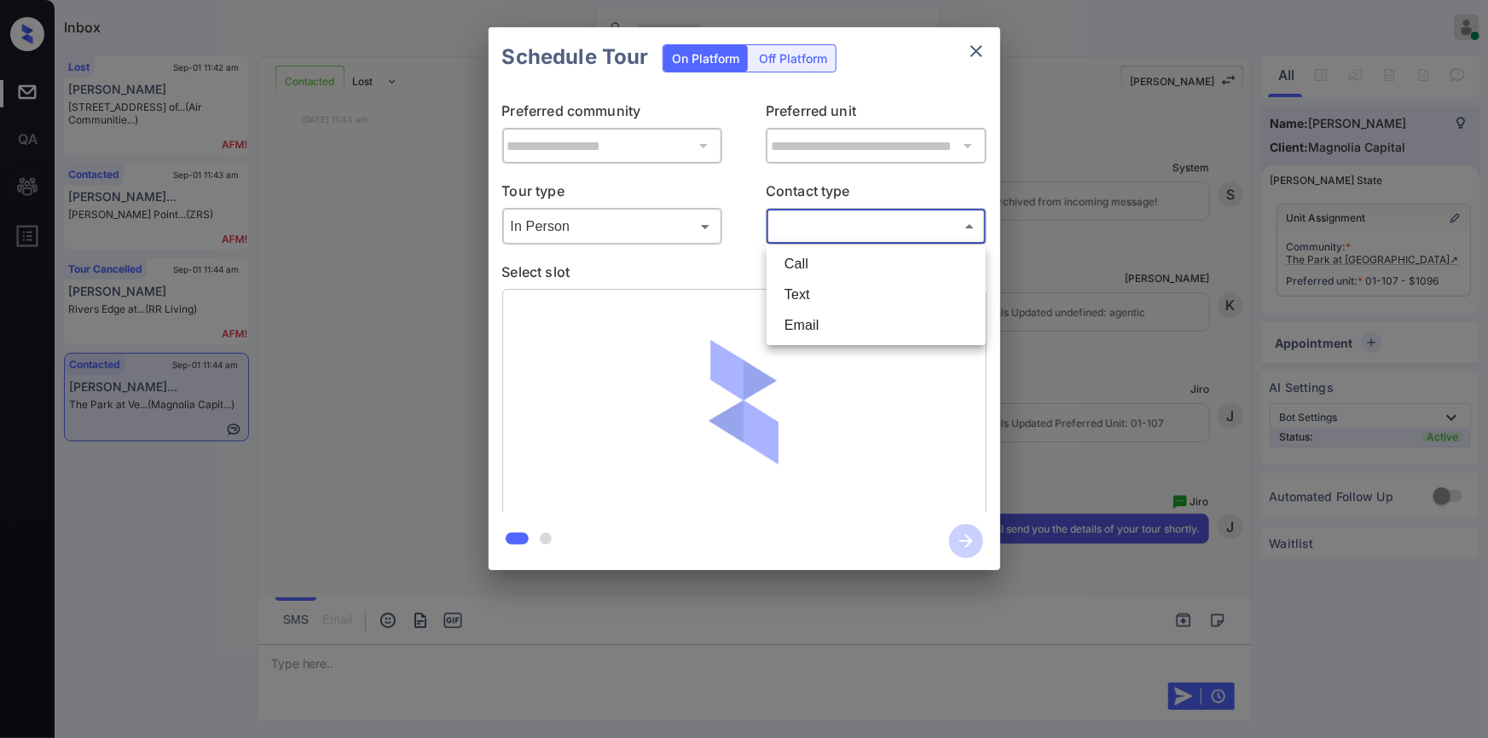
click at [809, 298] on li "Text" at bounding box center [876, 295] width 211 height 31
type input "****"
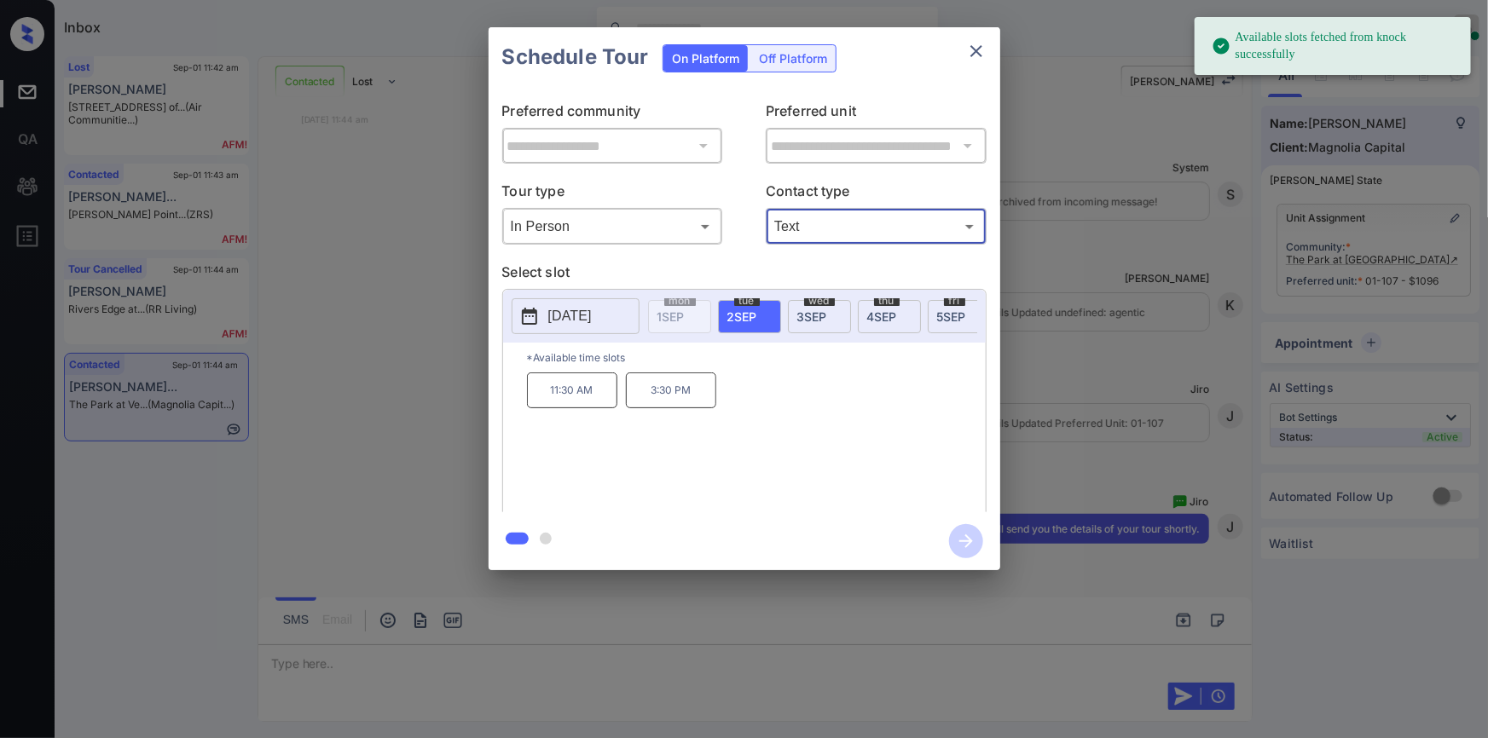
click at [592, 314] on p "[DATE]" at bounding box center [569, 316] width 43 height 20
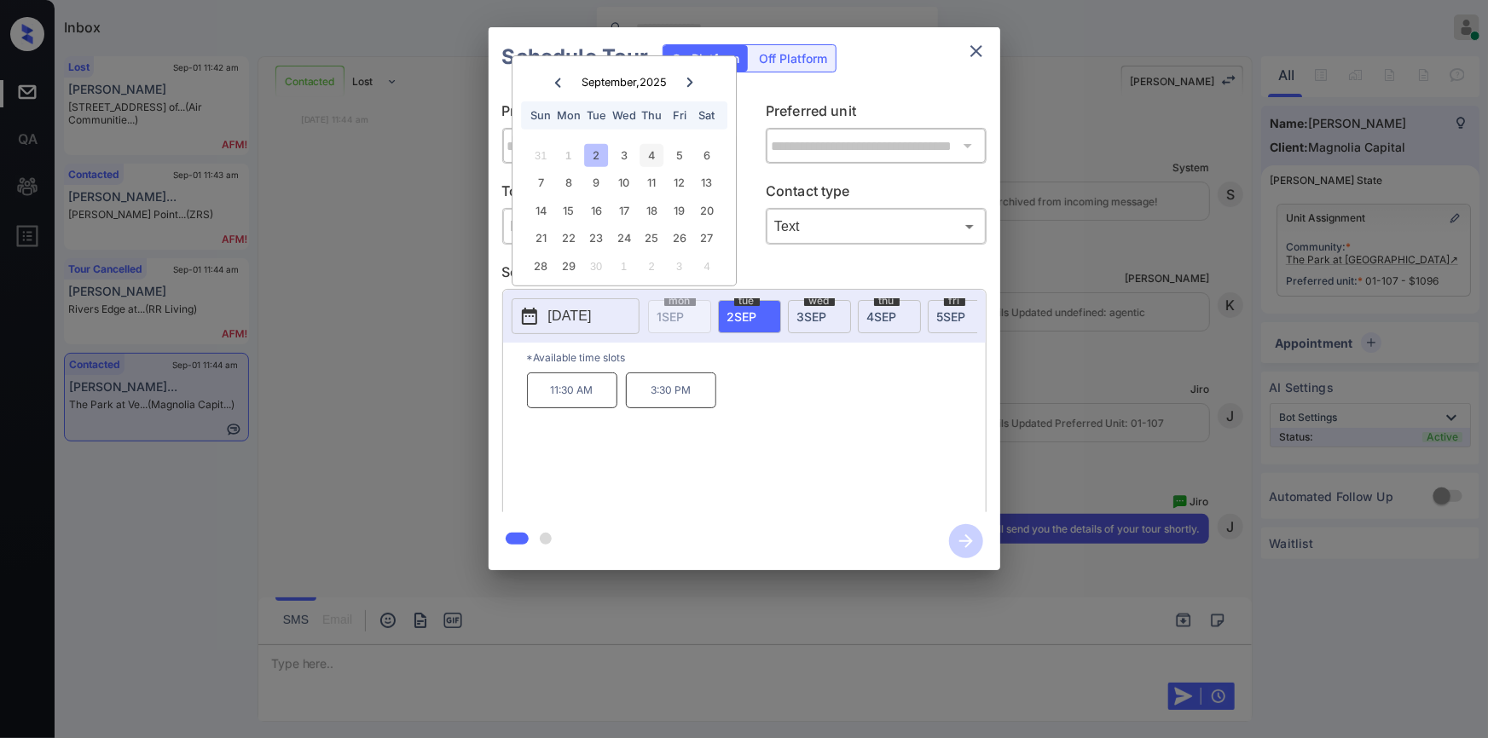
click at [648, 147] on div "4" at bounding box center [651, 155] width 23 height 23
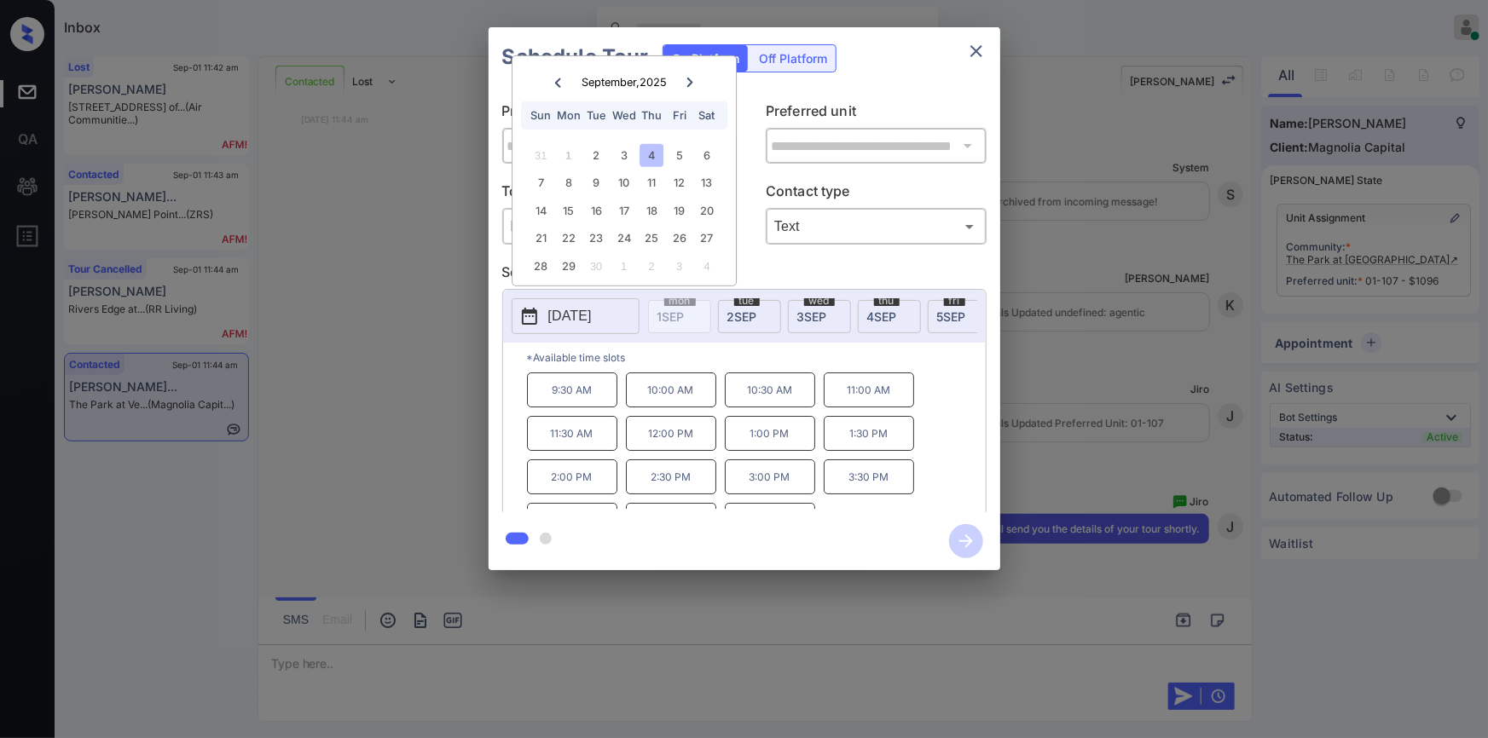
click at [767, 479] on p "3:00 PM" at bounding box center [770, 477] width 90 height 35
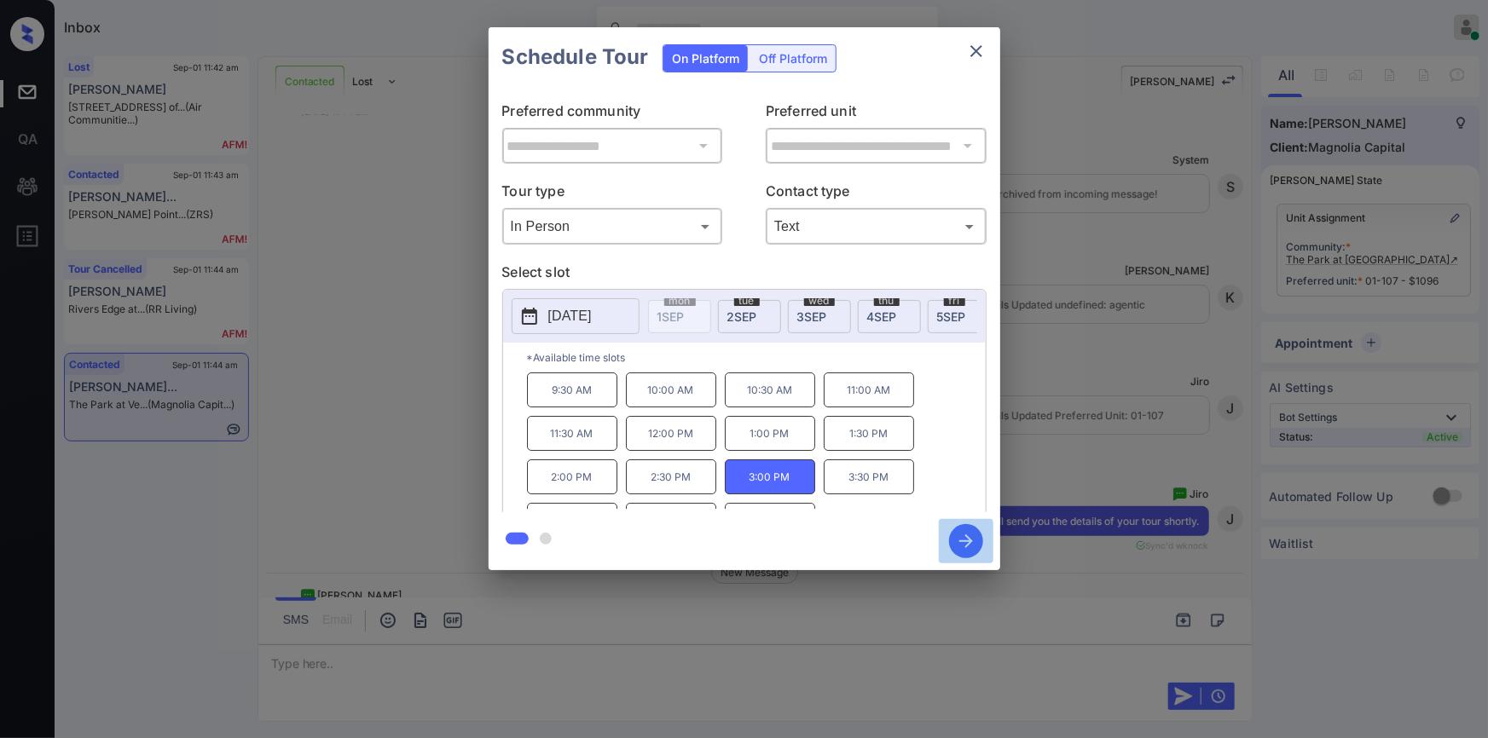
click at [975, 537] on icon "button" at bounding box center [966, 541] width 34 height 34
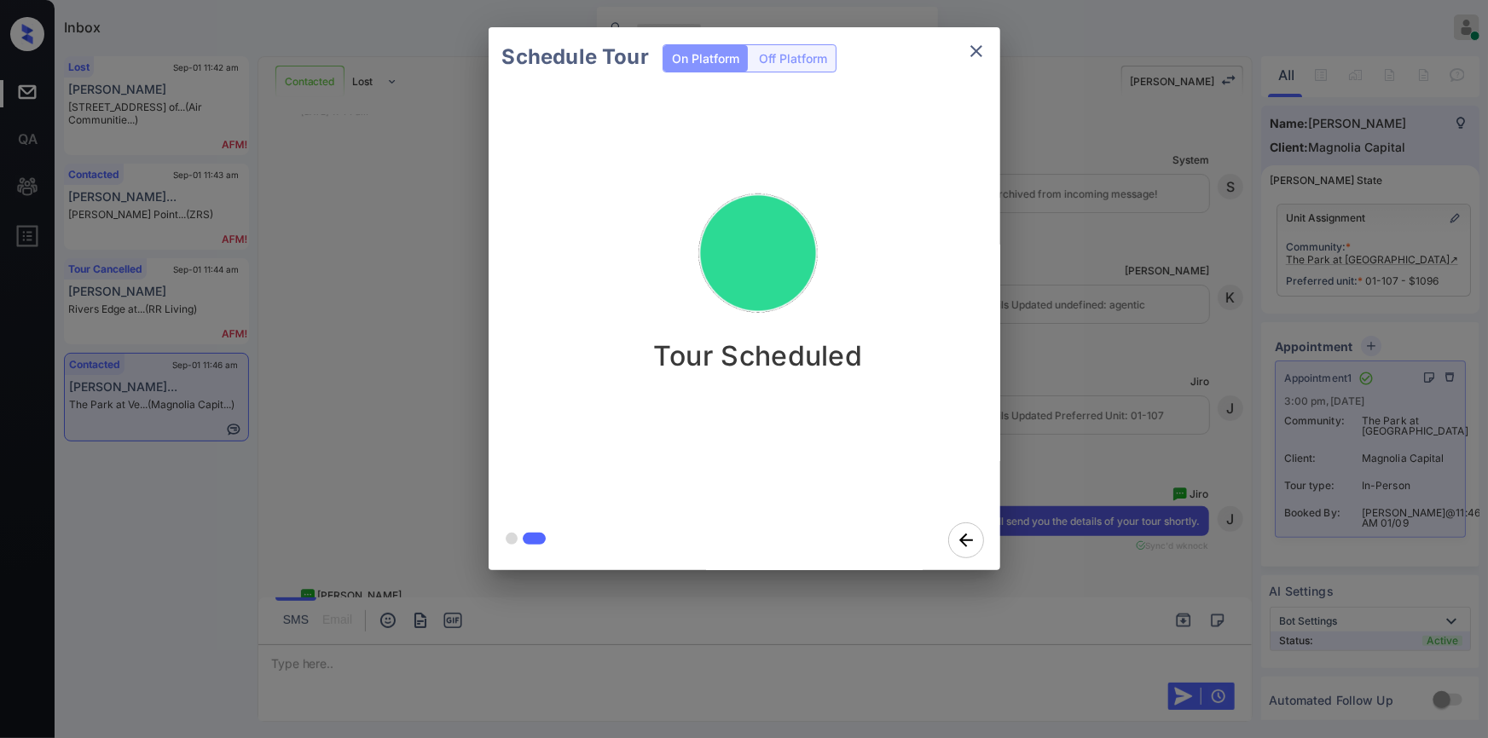
click at [974, 57] on icon "close" at bounding box center [976, 51] width 20 height 20
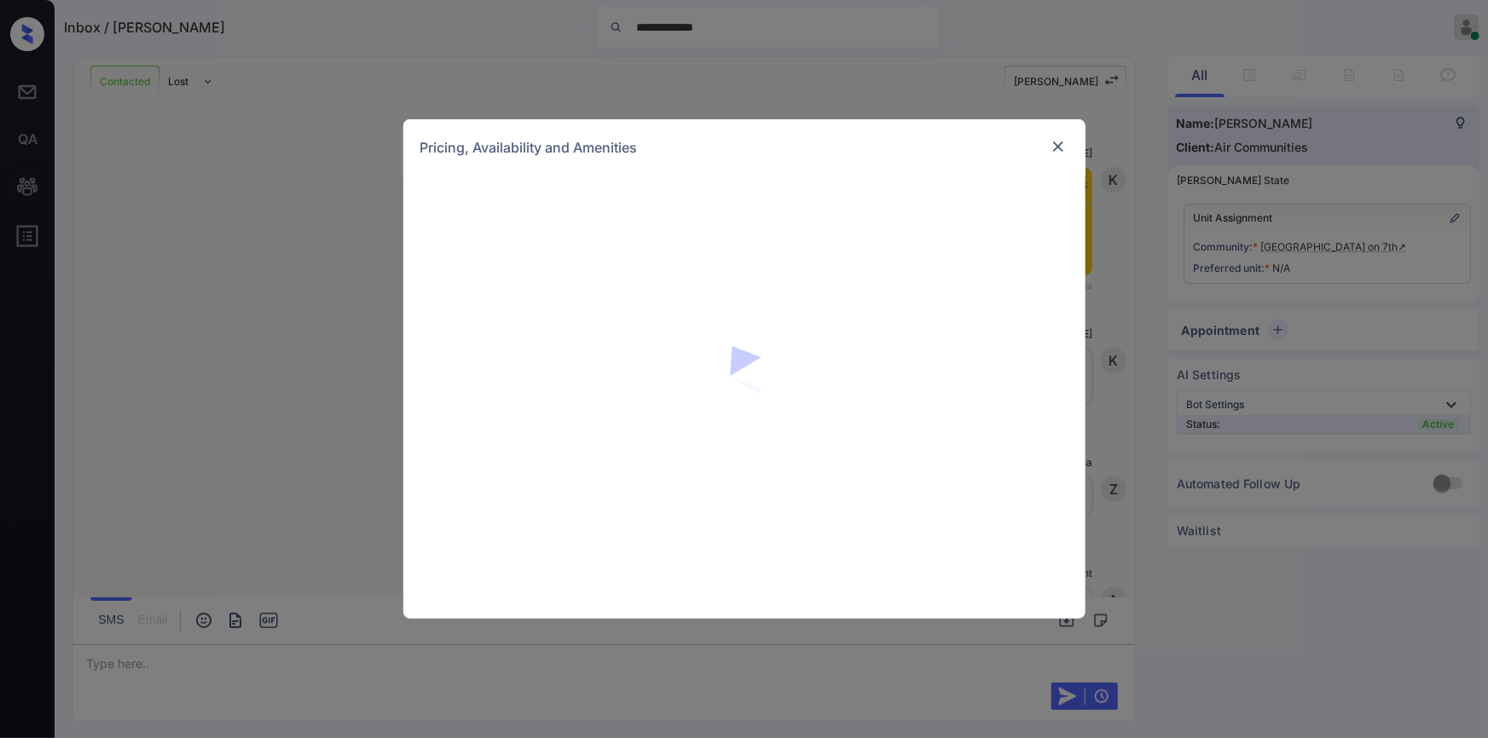
scroll to position [2027, 0]
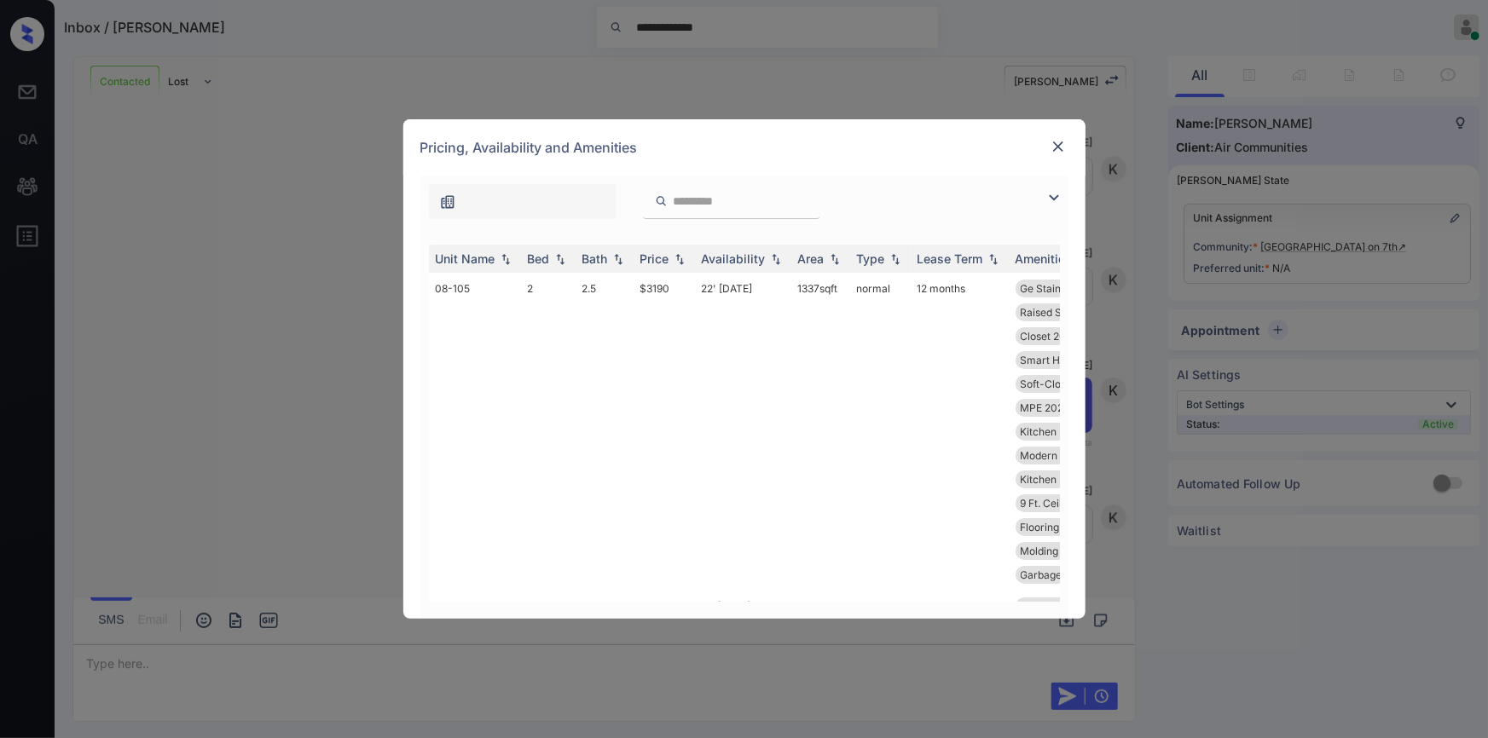
click at [1053, 192] on img at bounding box center [1054, 198] width 20 height 20
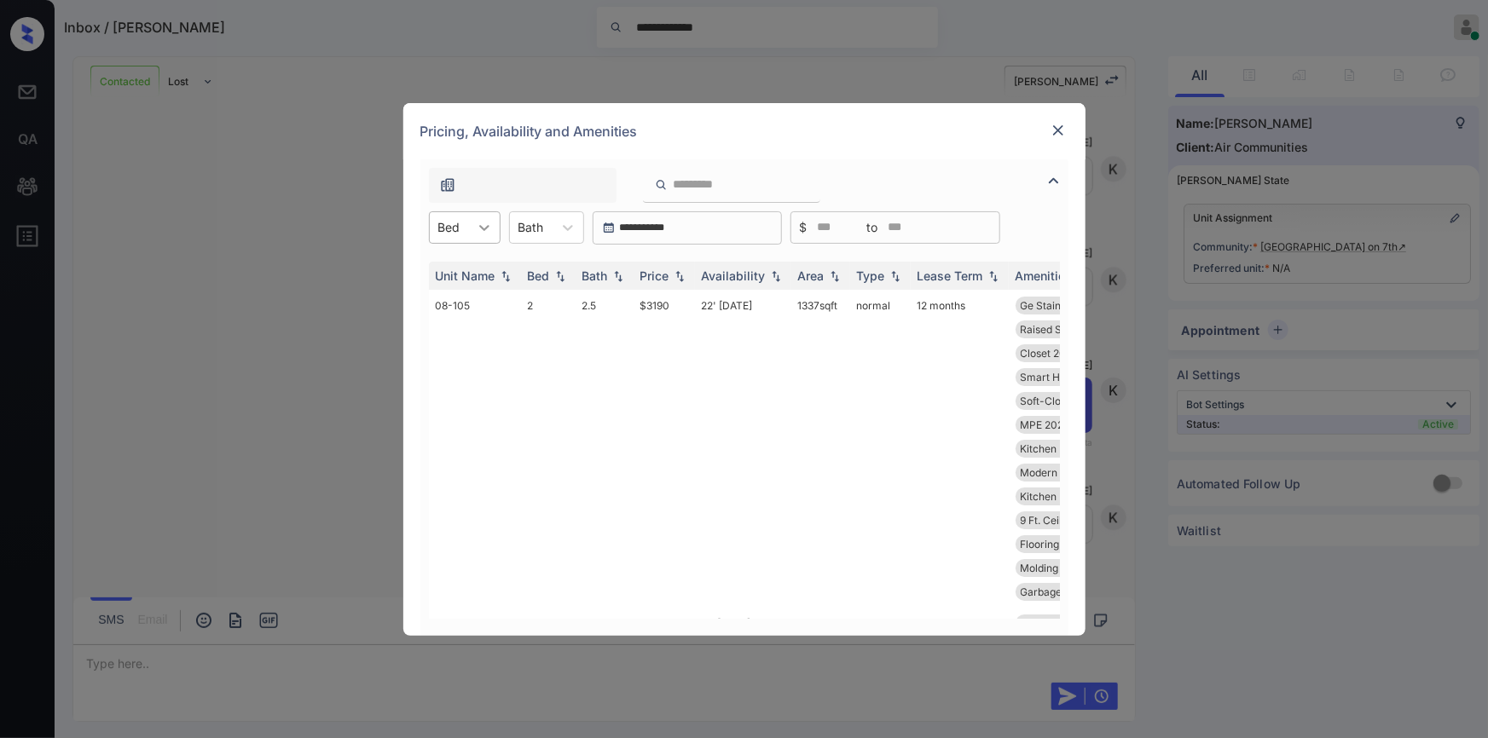
click at [471, 237] on div at bounding box center [484, 227] width 31 height 31
click at [454, 268] on div "1" at bounding box center [465, 269] width 72 height 31
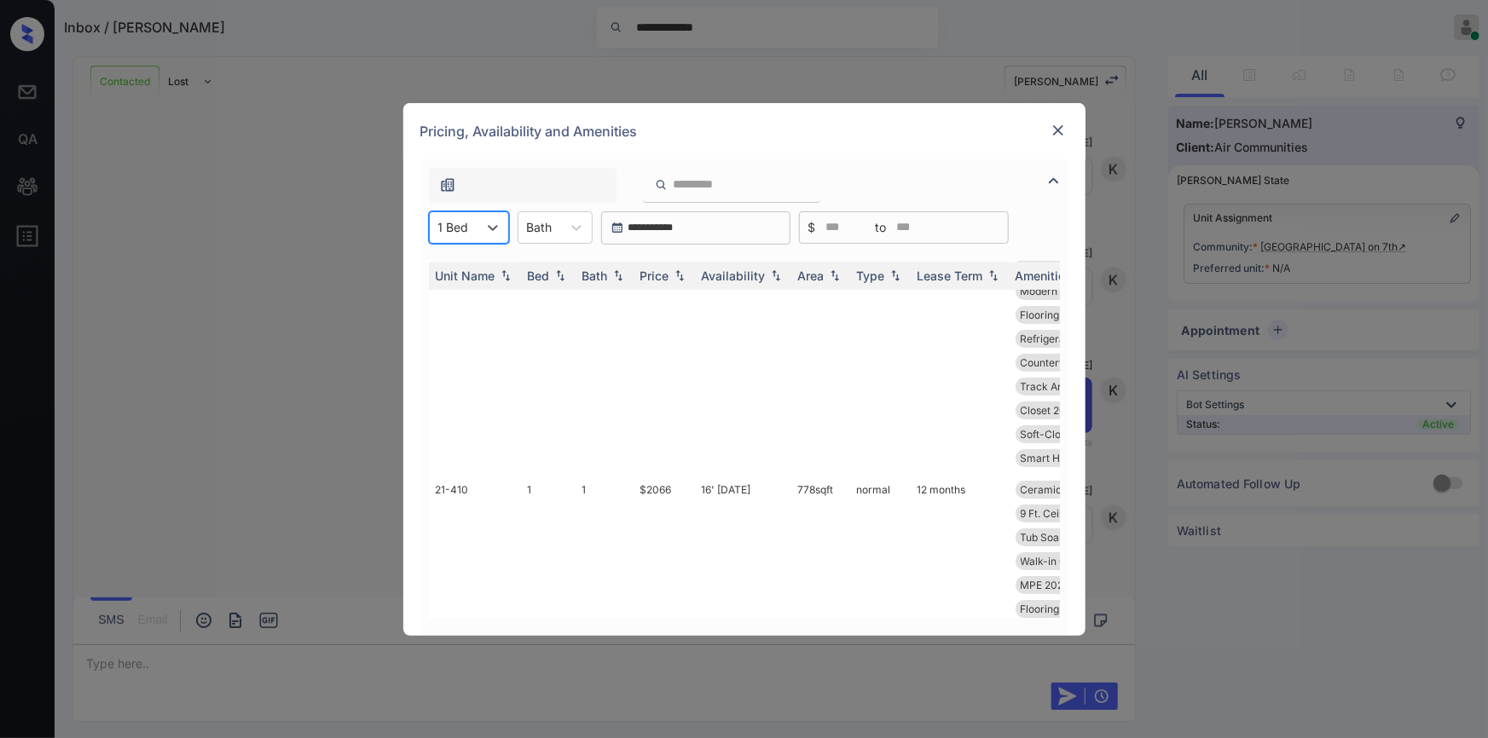
scroll to position [6020, 0]
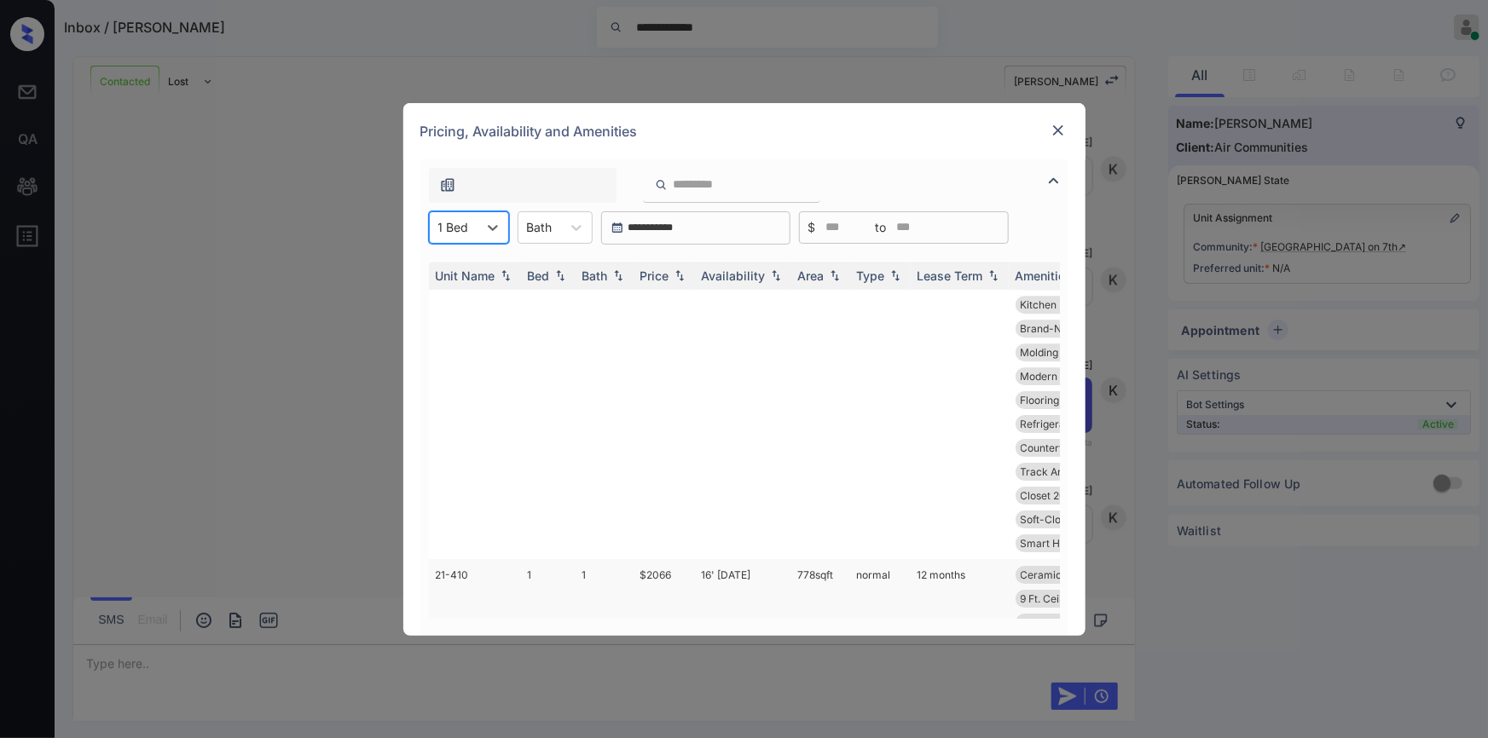
click at [661, 559] on td "$2066" at bounding box center [664, 682] width 61 height 246
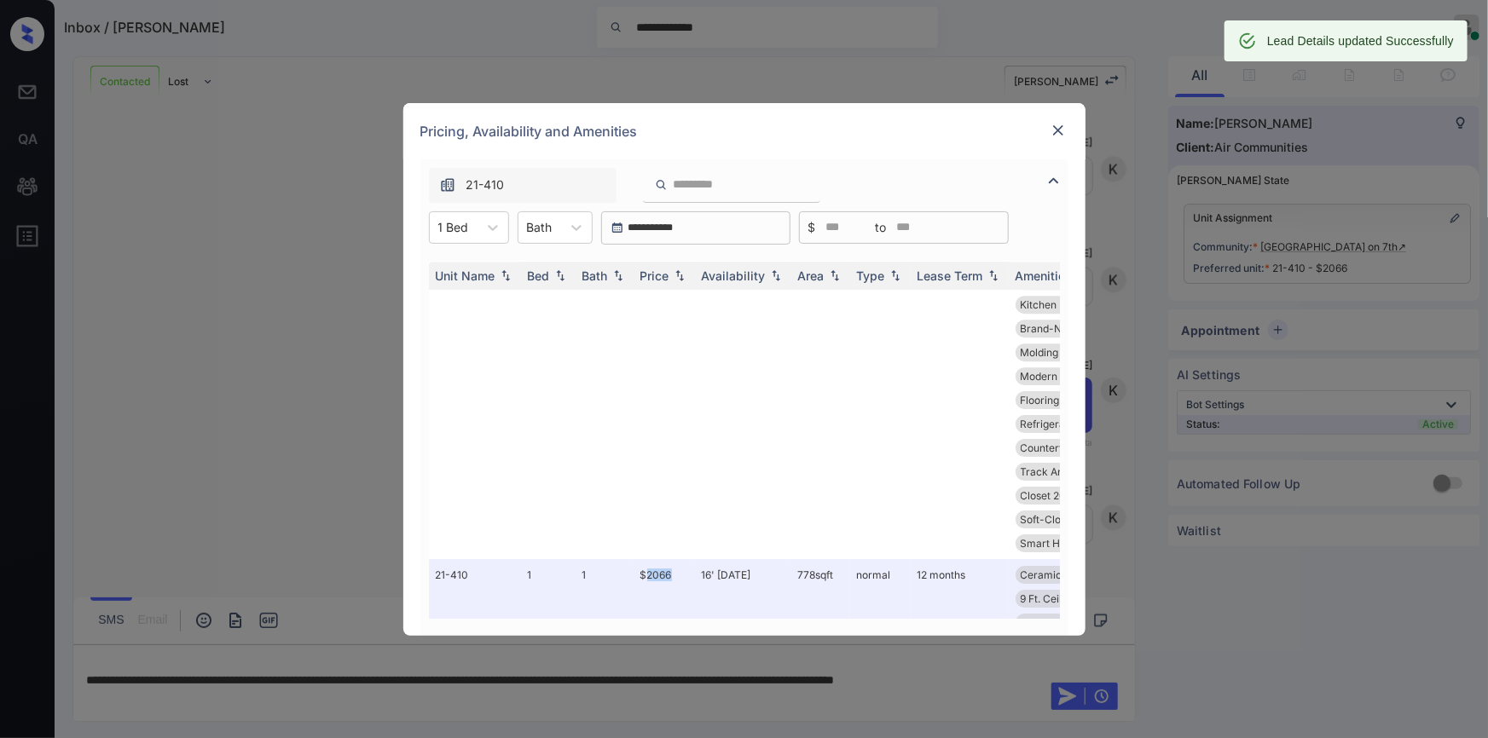
click at [1050, 131] on img at bounding box center [1058, 130] width 17 height 17
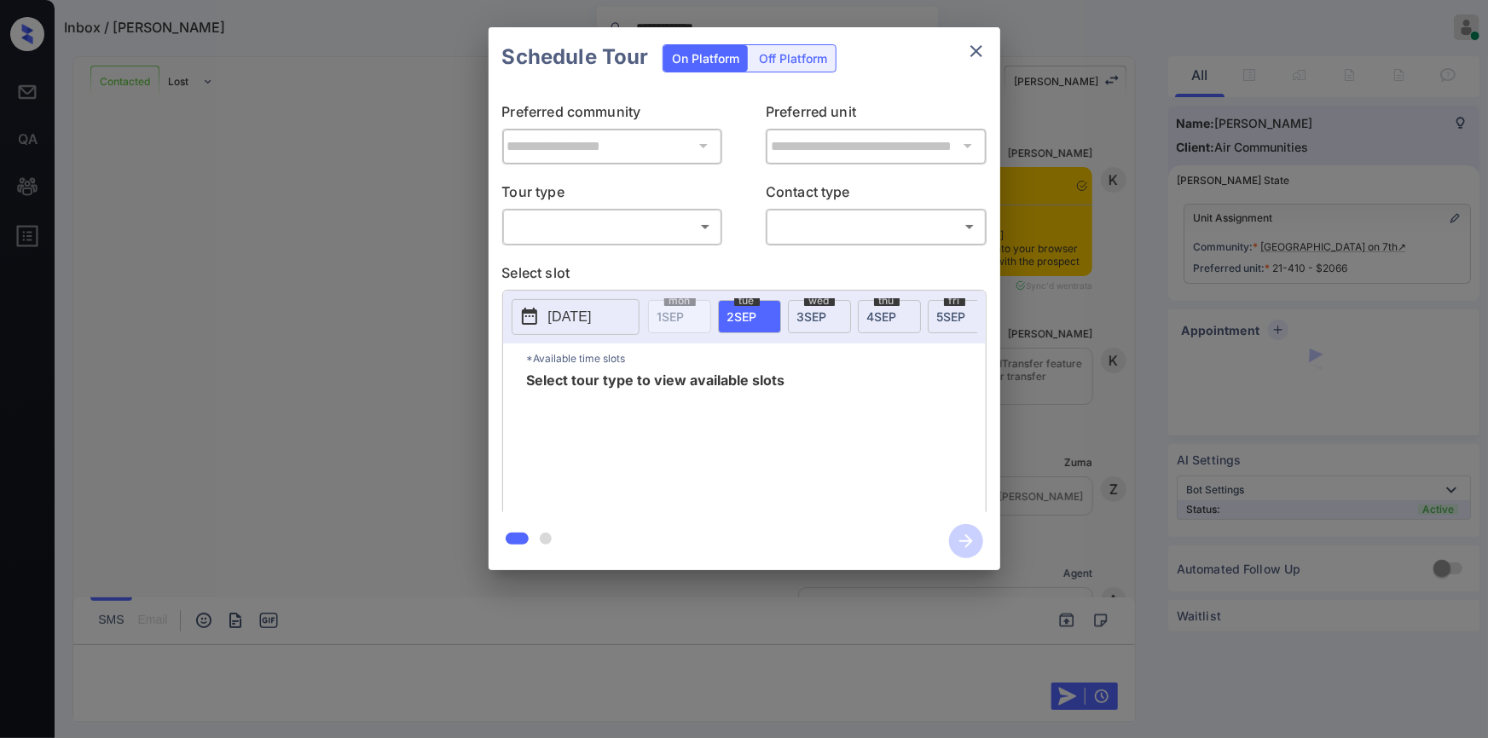
scroll to position [2138, 0]
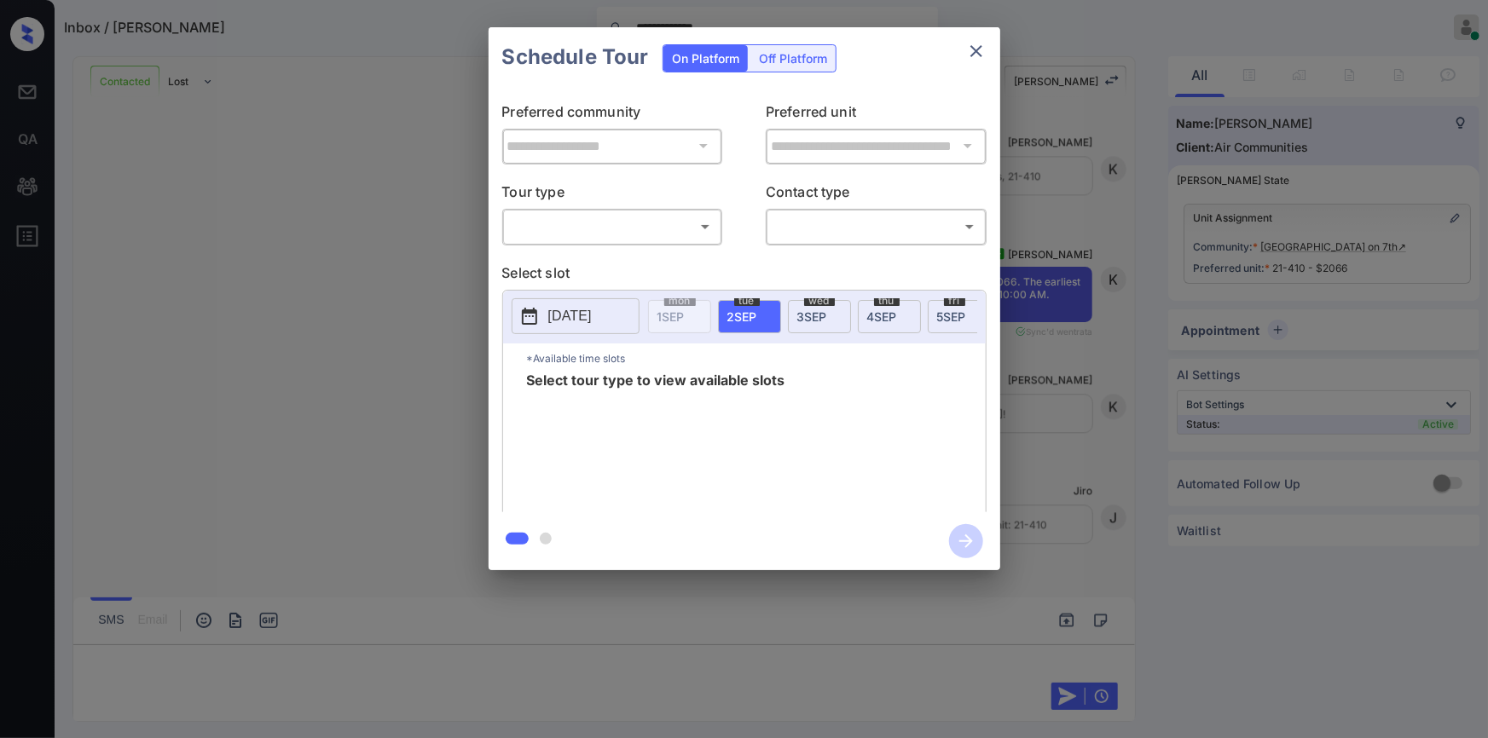
click at [564, 224] on body "**********" at bounding box center [744, 369] width 1488 height 738
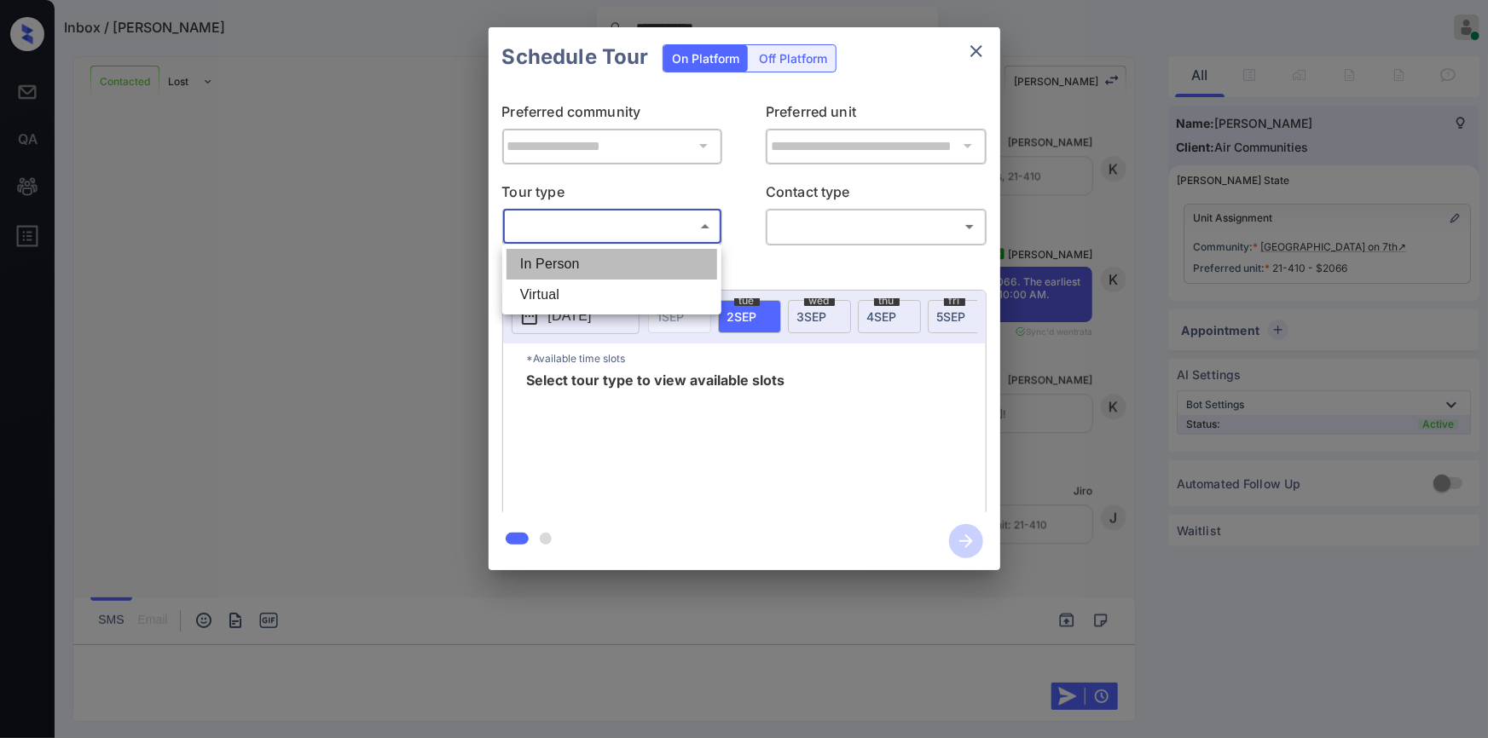
click at [541, 258] on li "In Person" at bounding box center [611, 264] width 211 height 31
type input "********"
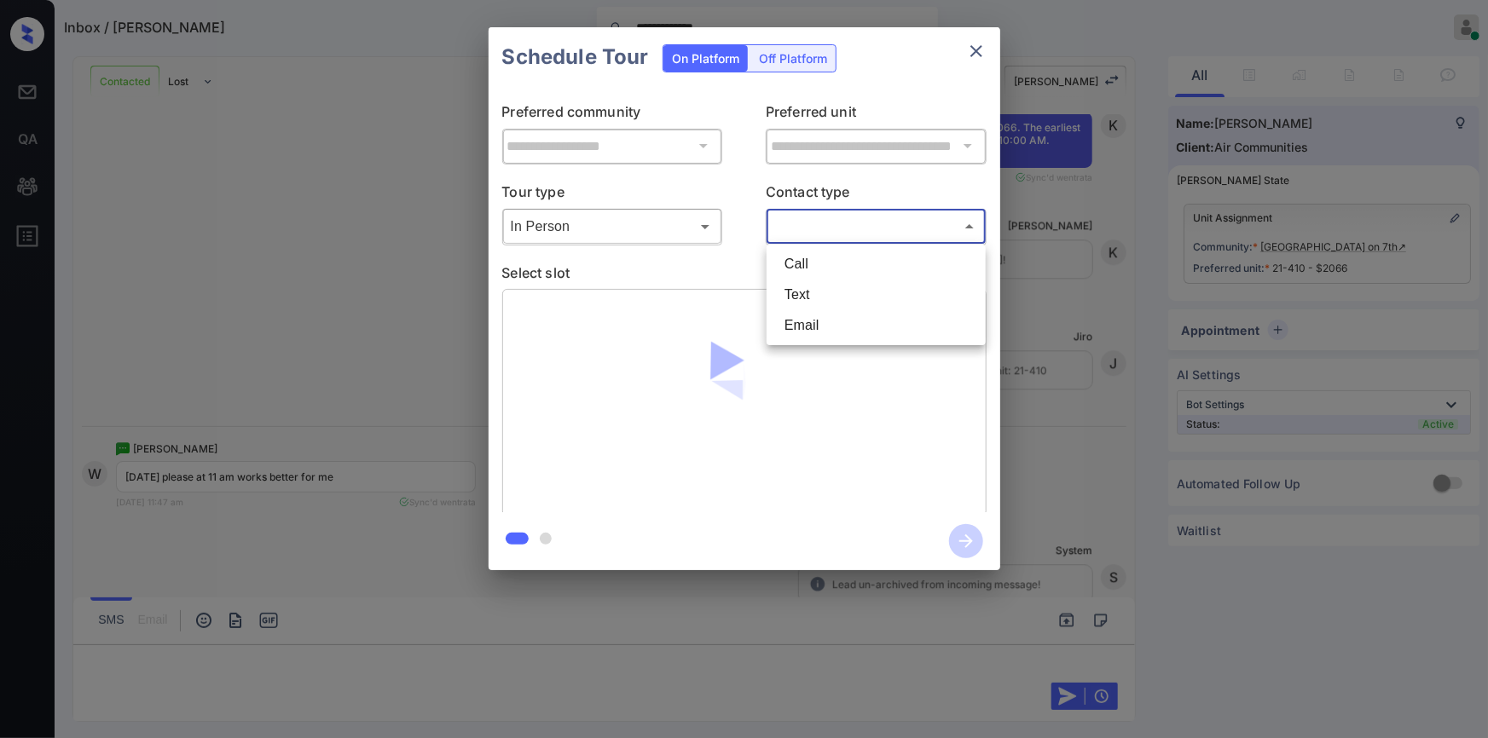
scroll to position [2464, 0]
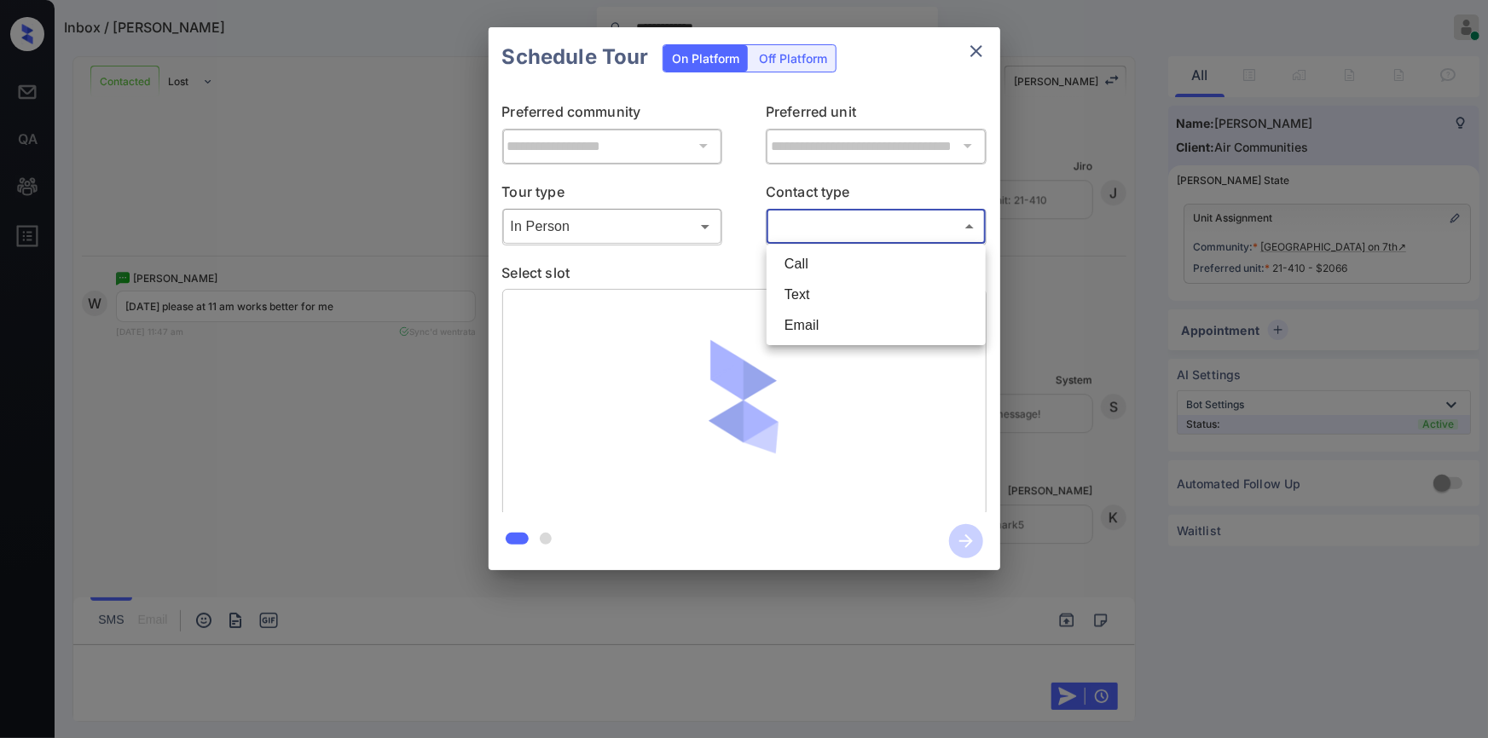
click at [844, 226] on body "**********" at bounding box center [744, 369] width 1488 height 738
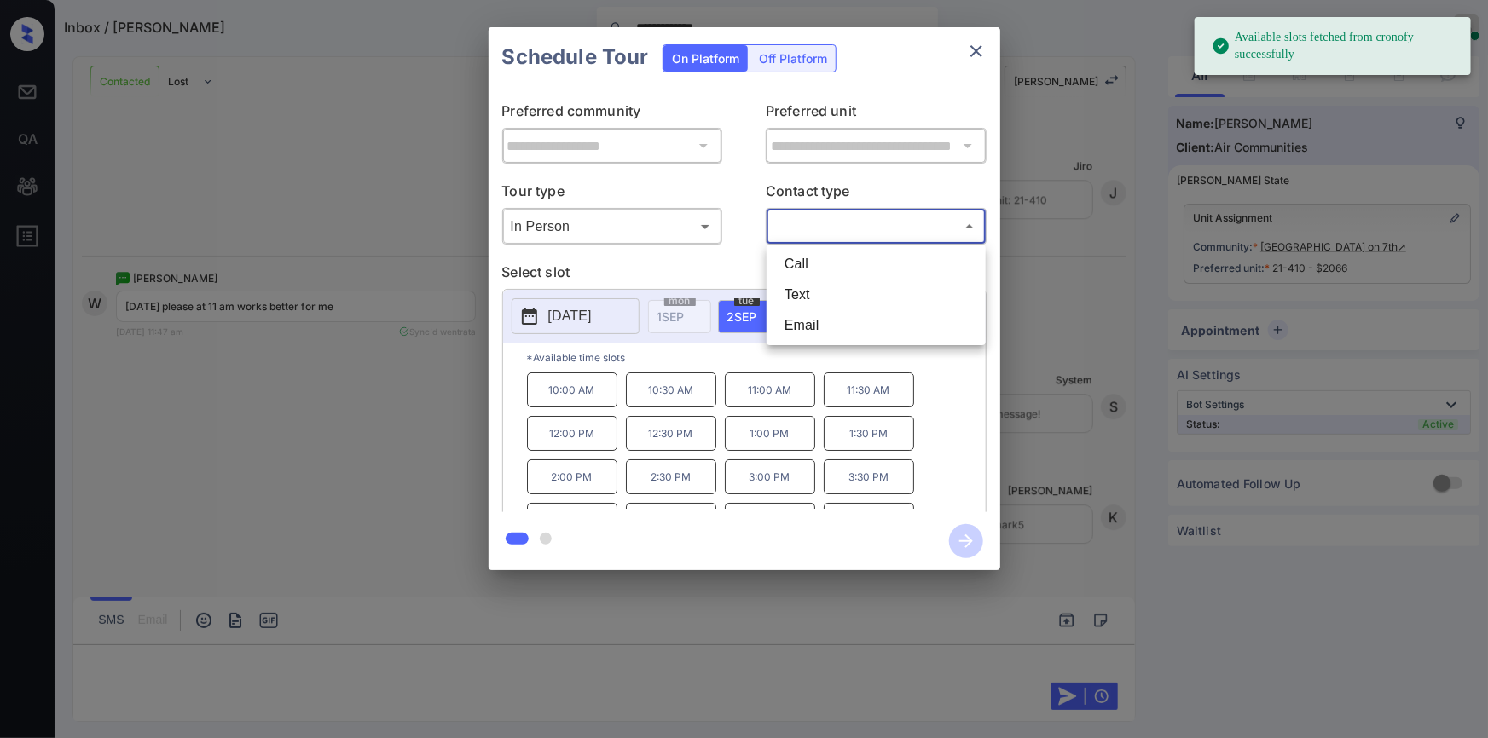
click at [966, 47] on div at bounding box center [744, 369] width 1488 height 738
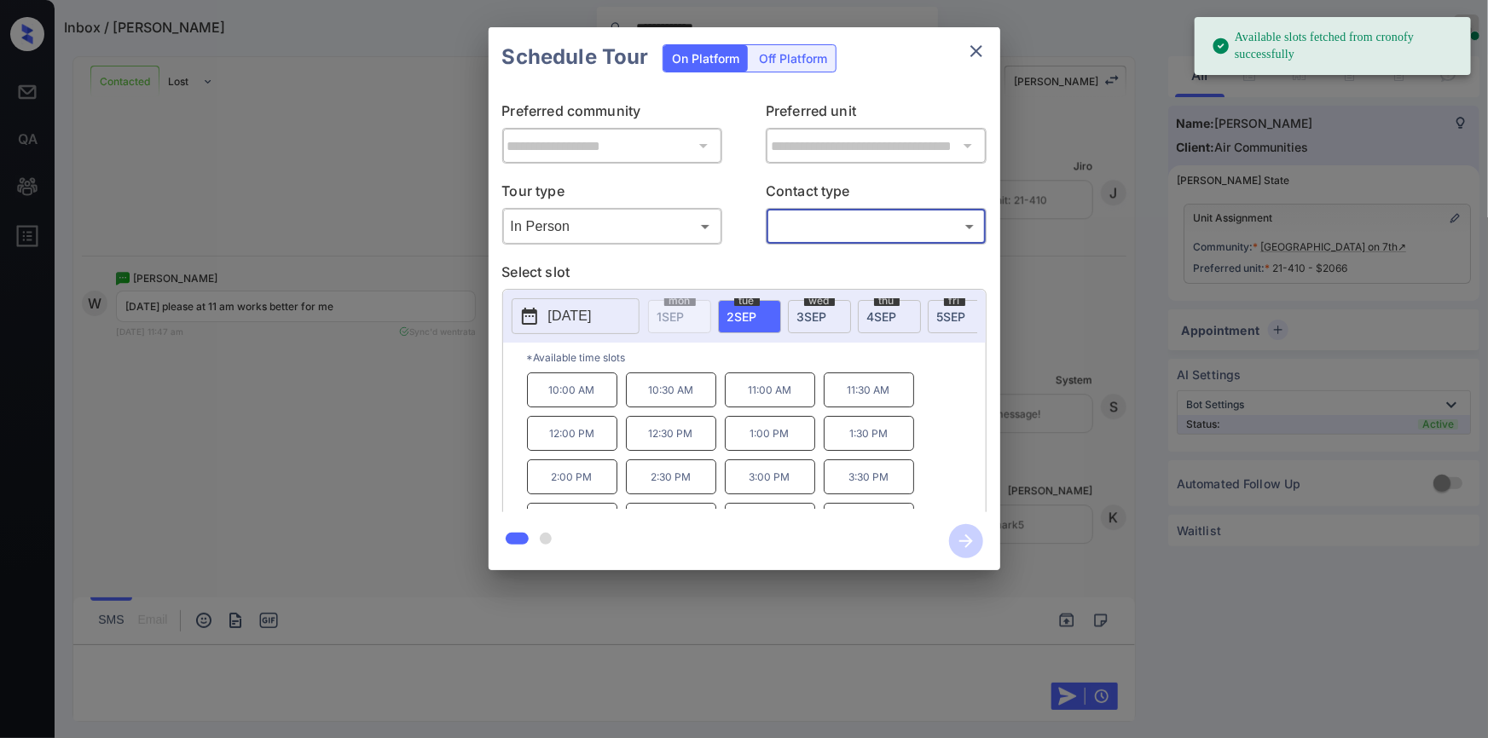
click at [974, 50] on icon "close" at bounding box center [976, 51] width 20 height 20
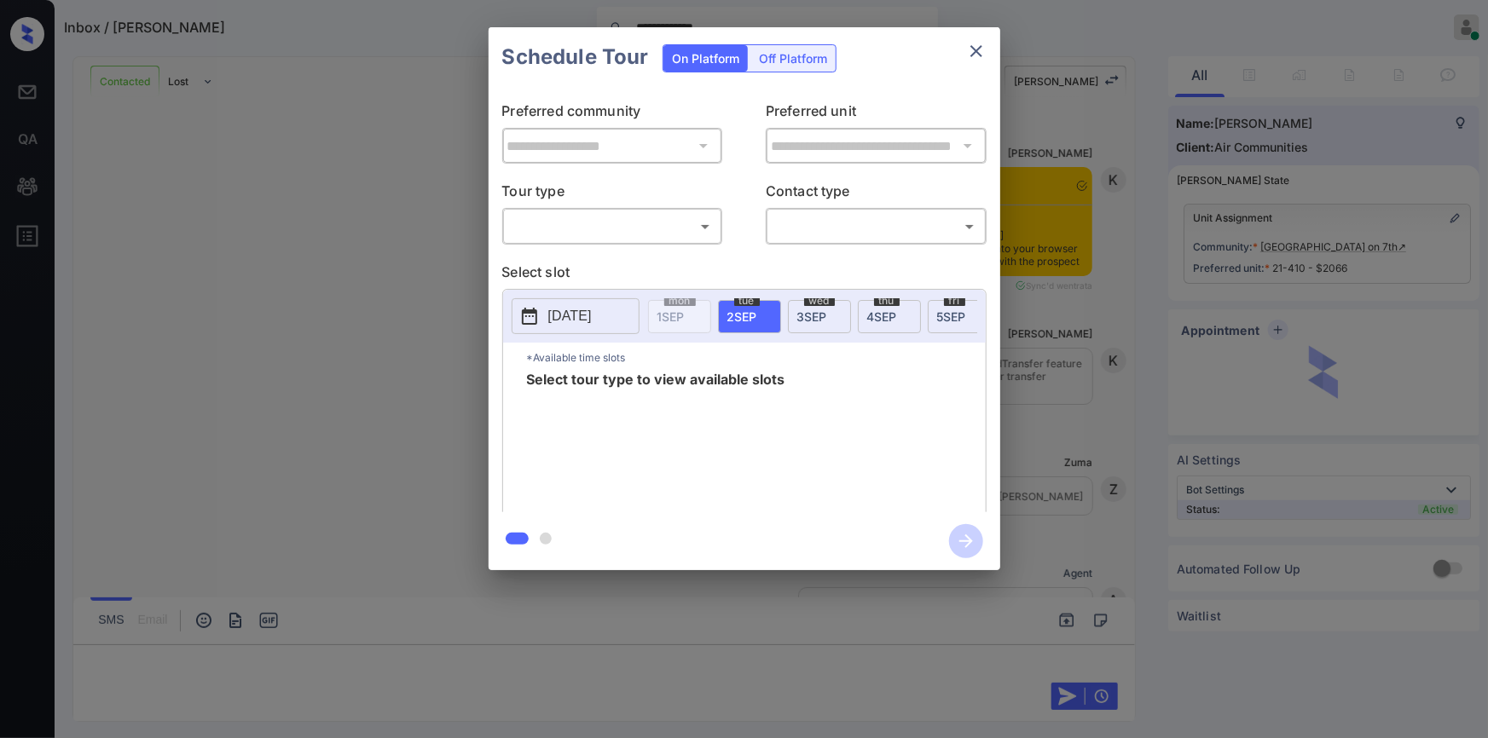
scroll to position [2464, 0]
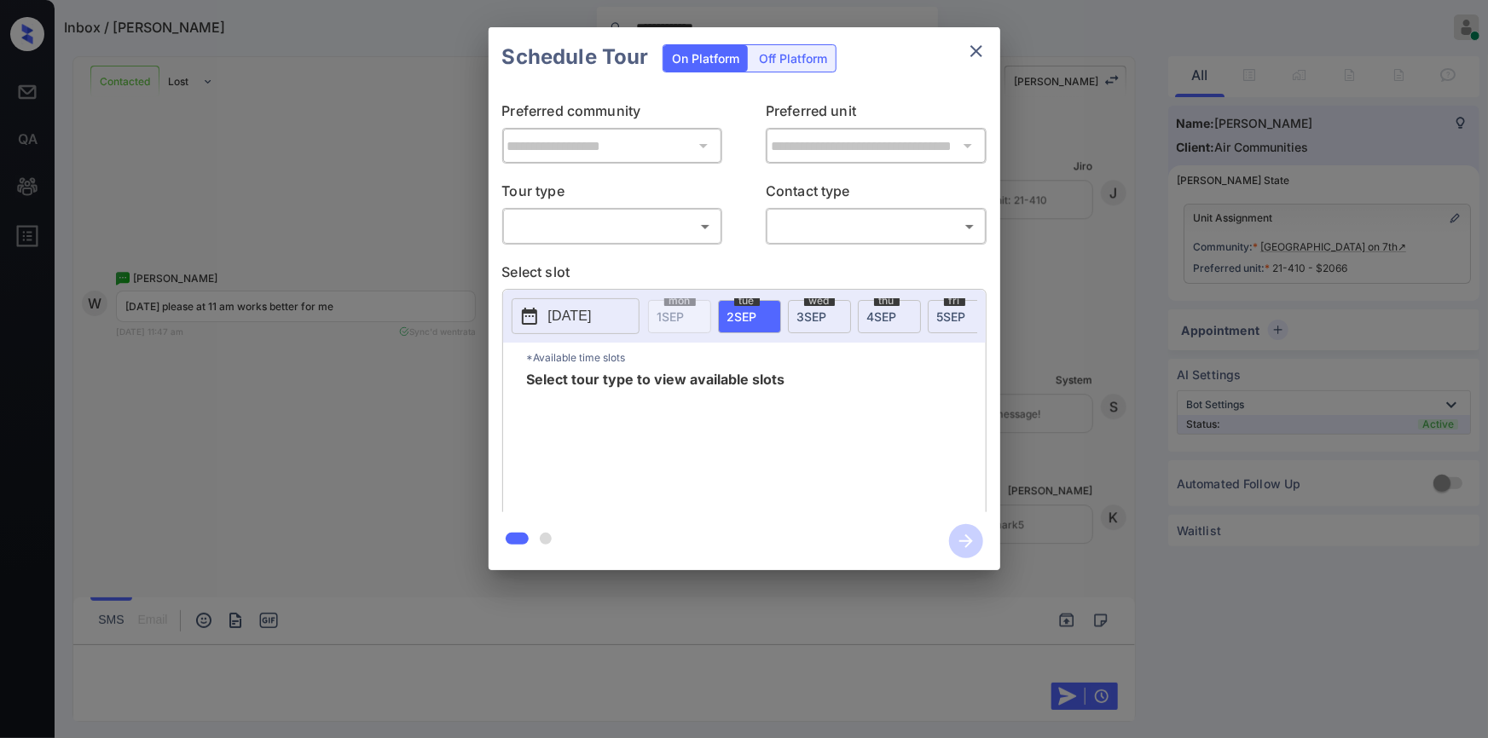
click at [631, 221] on body "**********" at bounding box center [744, 369] width 1488 height 738
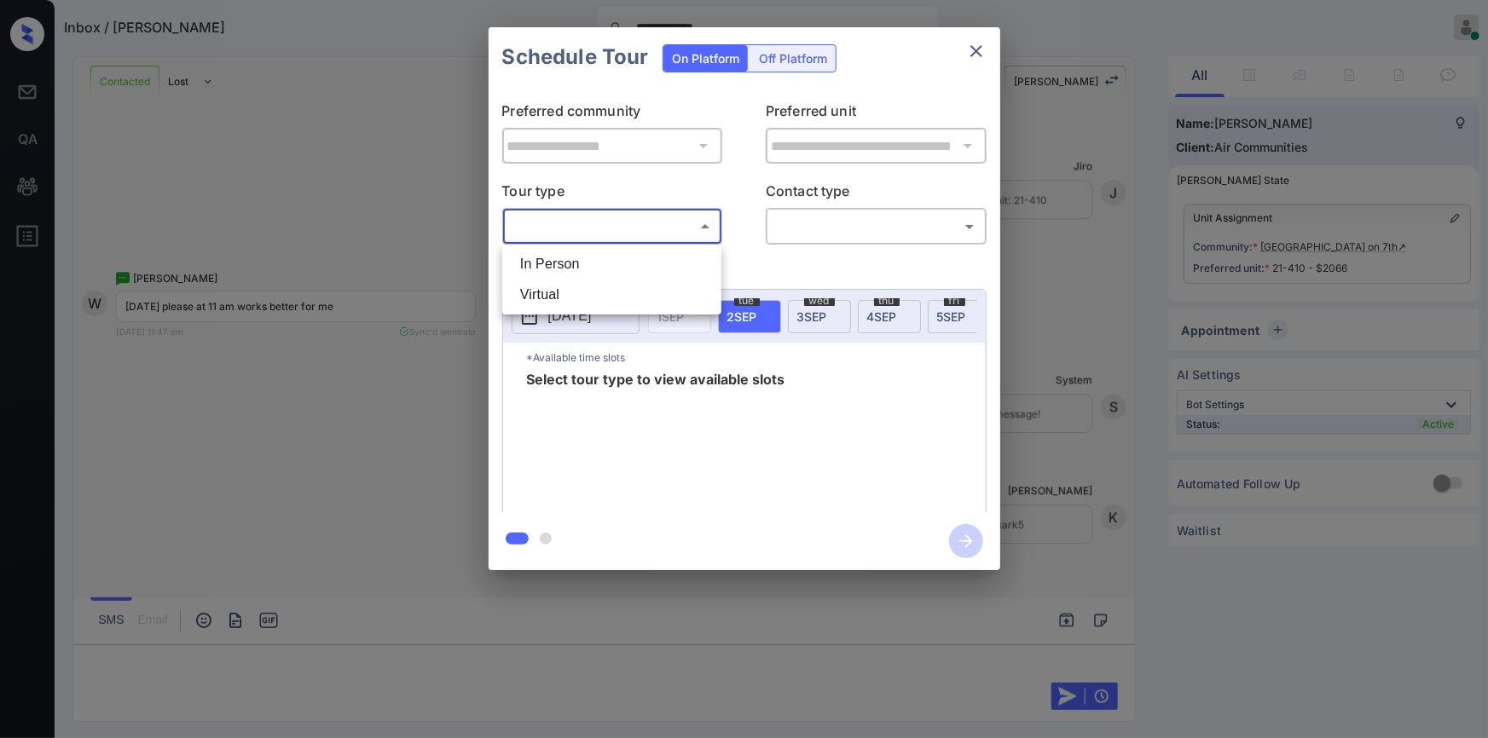
drag, startPoint x: 592, startPoint y: 265, endPoint x: 819, endPoint y: 263, distance: 226.8
click at [599, 267] on li "In Person" at bounding box center [611, 264] width 211 height 31
type input "********"
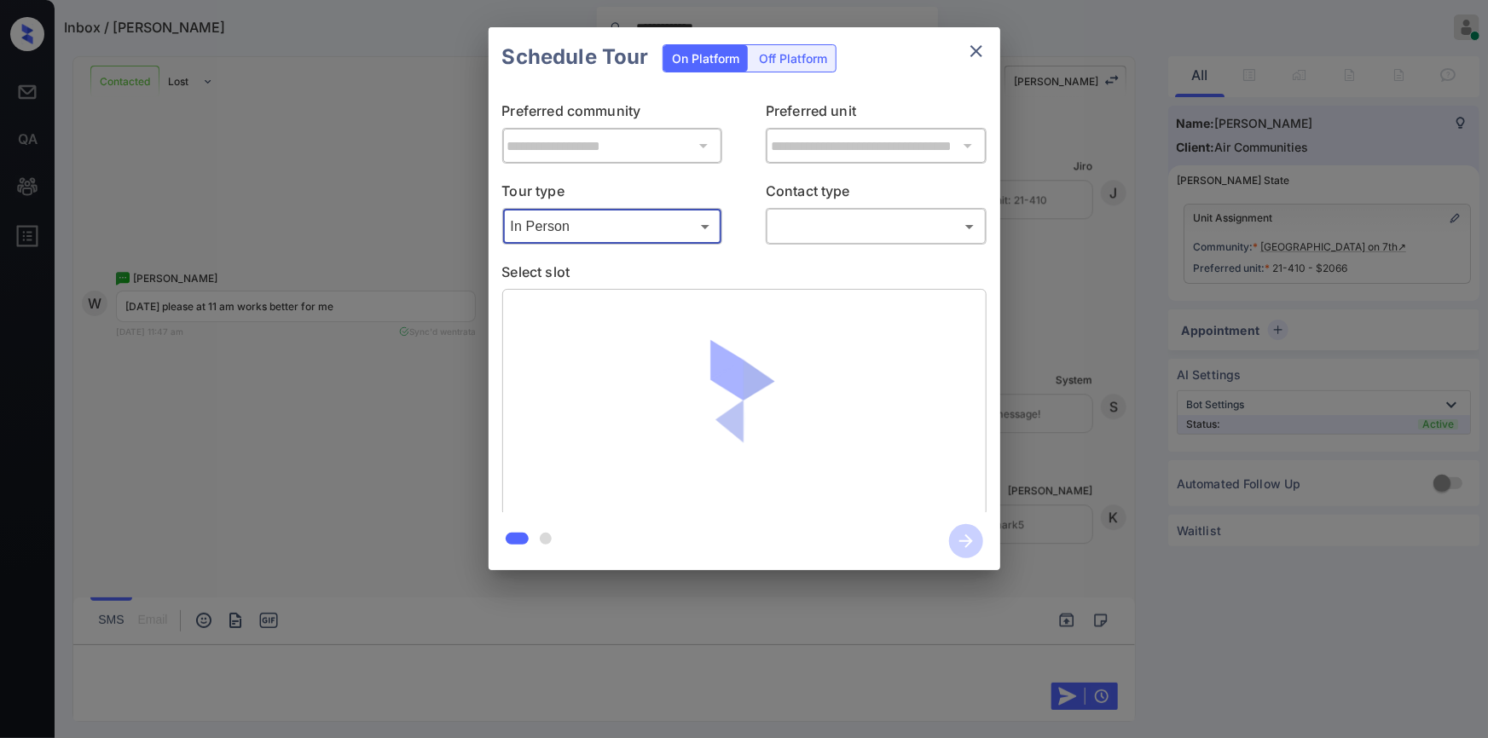
click at [850, 223] on body "**********" at bounding box center [744, 369] width 1488 height 738
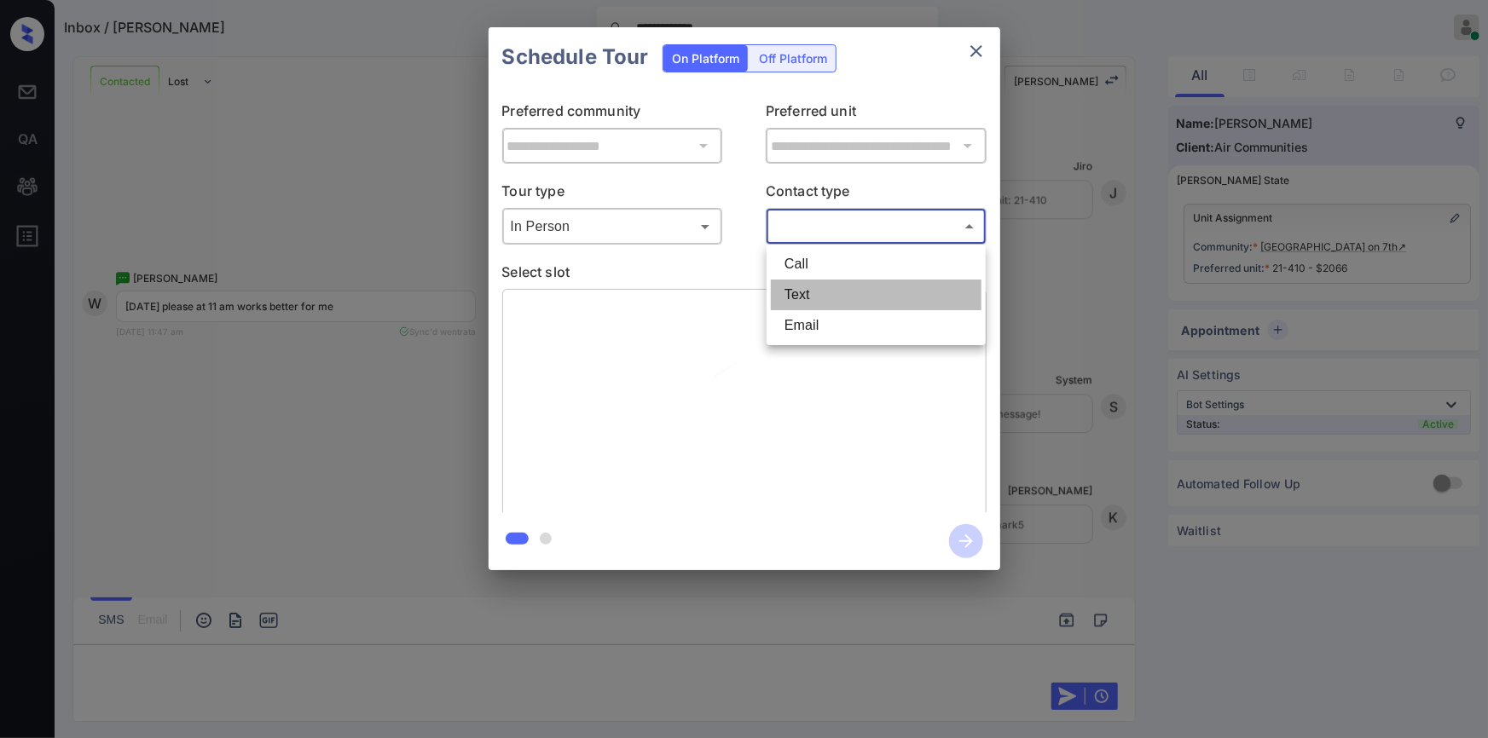
click at [813, 294] on li "Text" at bounding box center [876, 295] width 211 height 31
type input "****"
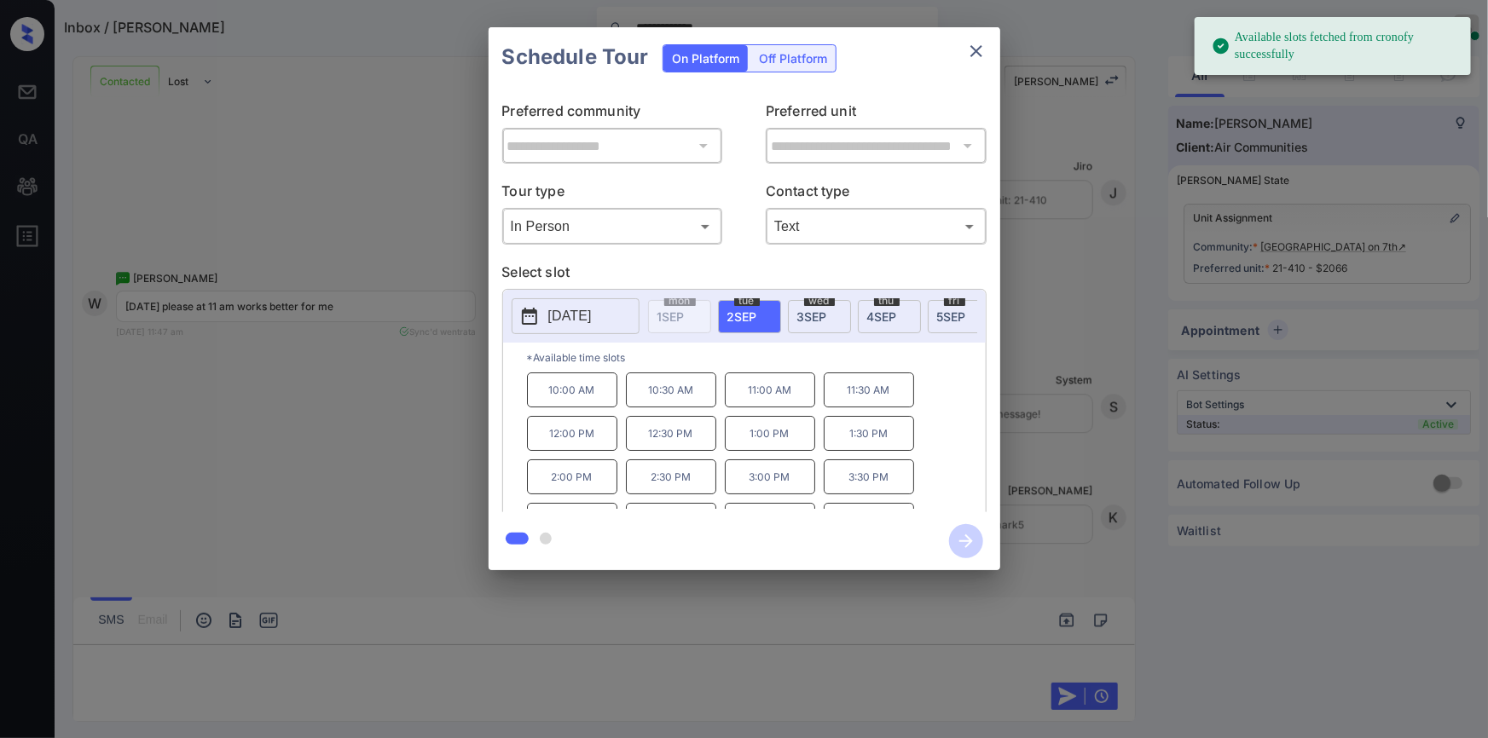
click at [576, 321] on p "[DATE]" at bounding box center [569, 316] width 43 height 20
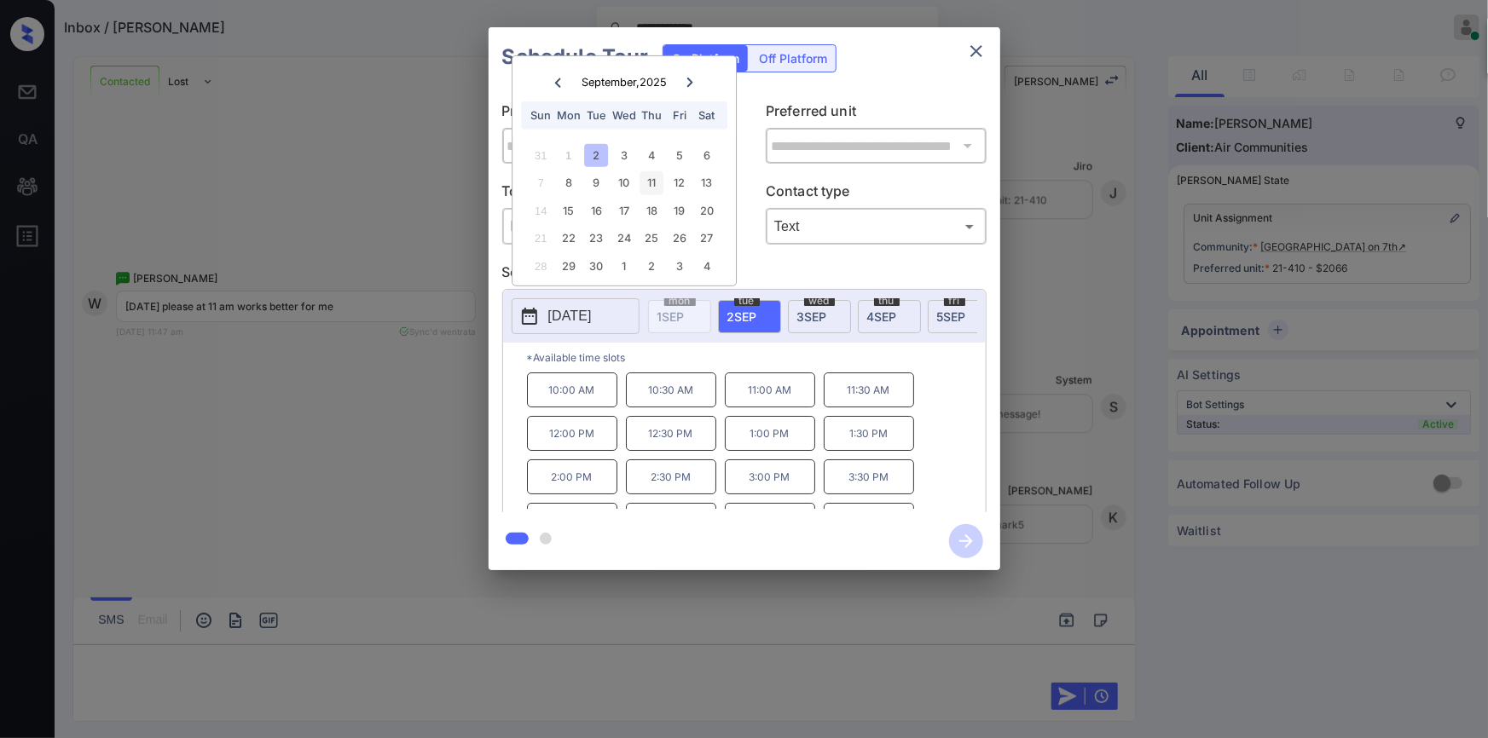
click at [662, 179] on div "11" at bounding box center [651, 182] width 23 height 23
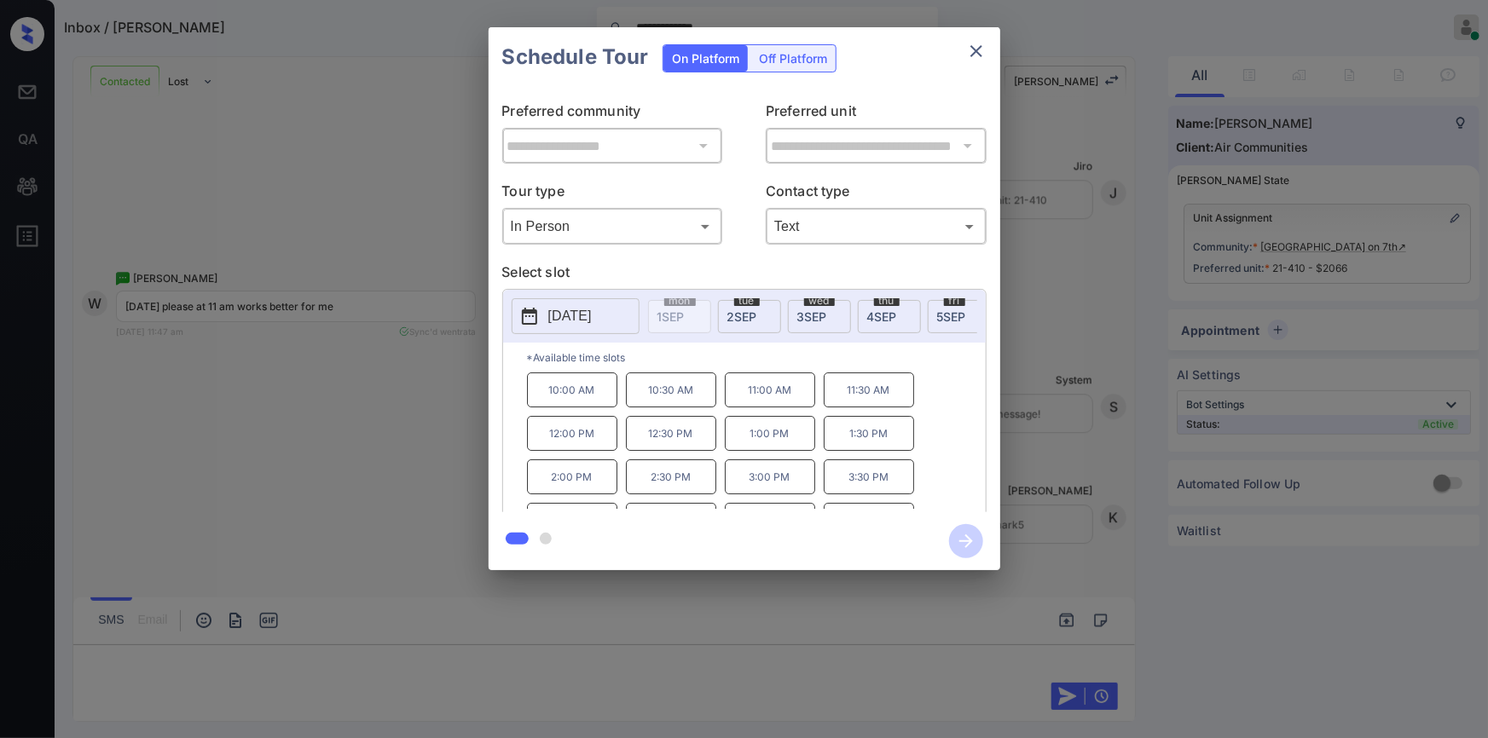
click at [768, 399] on p "11:00 AM" at bounding box center [770, 390] width 90 height 35
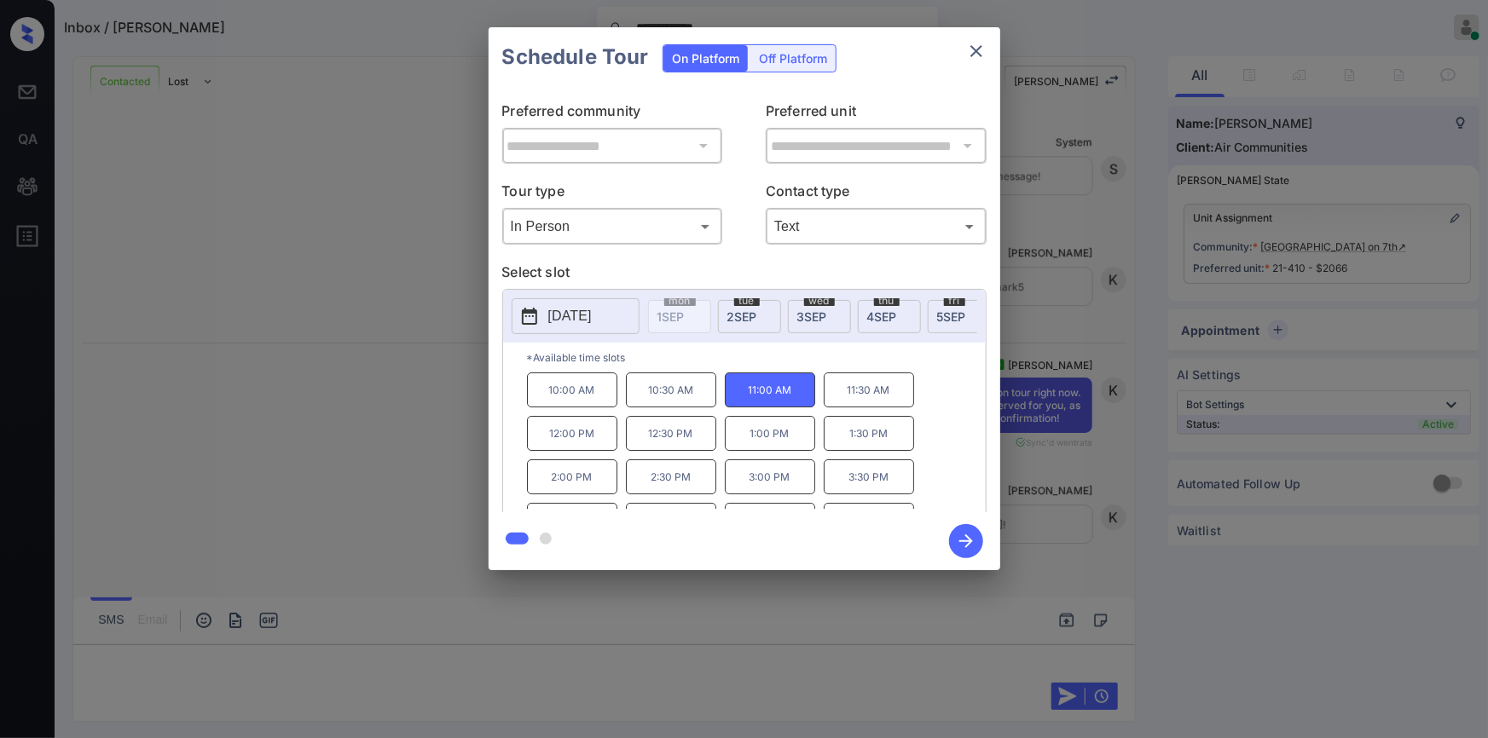
scroll to position [2714, 0]
click at [954, 532] on icon "button" at bounding box center [966, 541] width 34 height 34
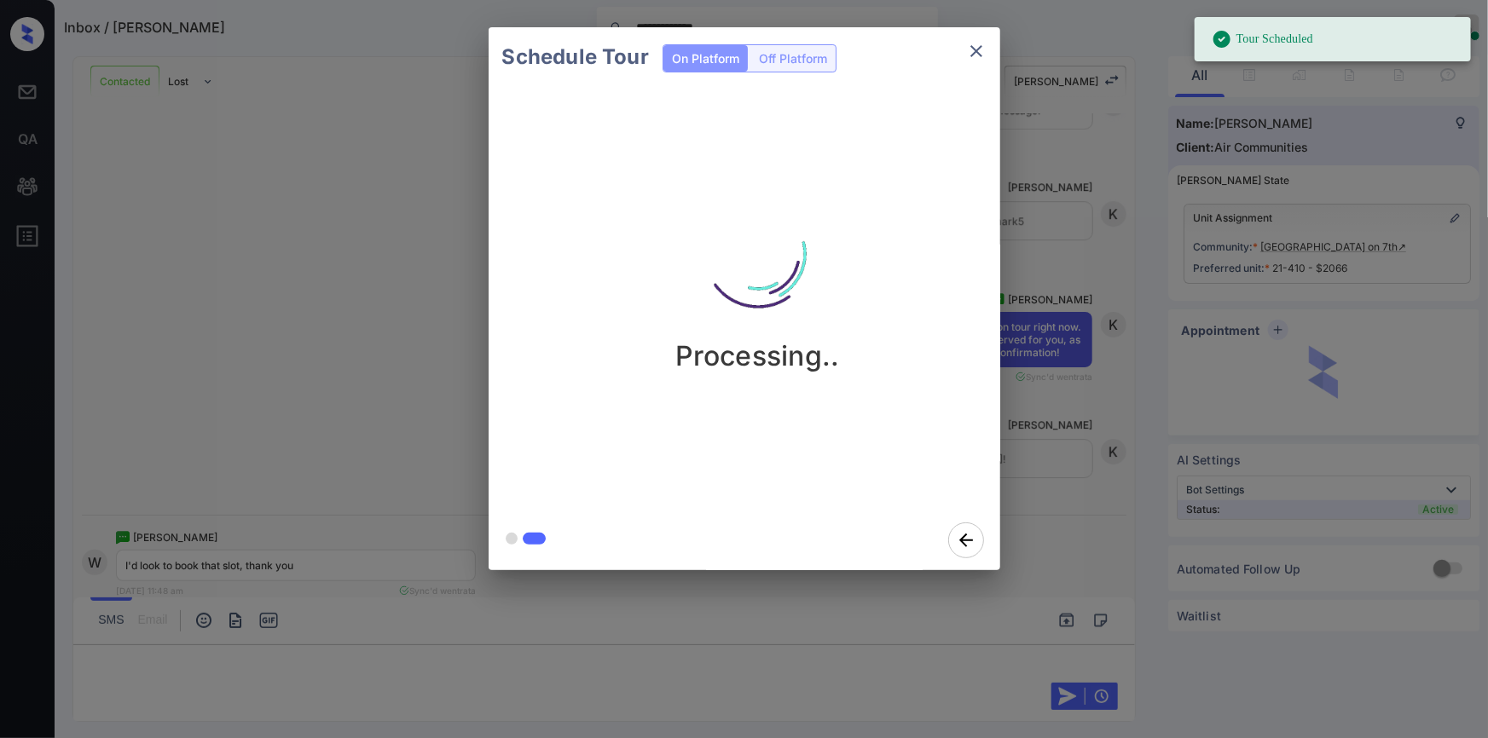
click at [974, 49] on icon "close" at bounding box center [976, 51] width 12 height 12
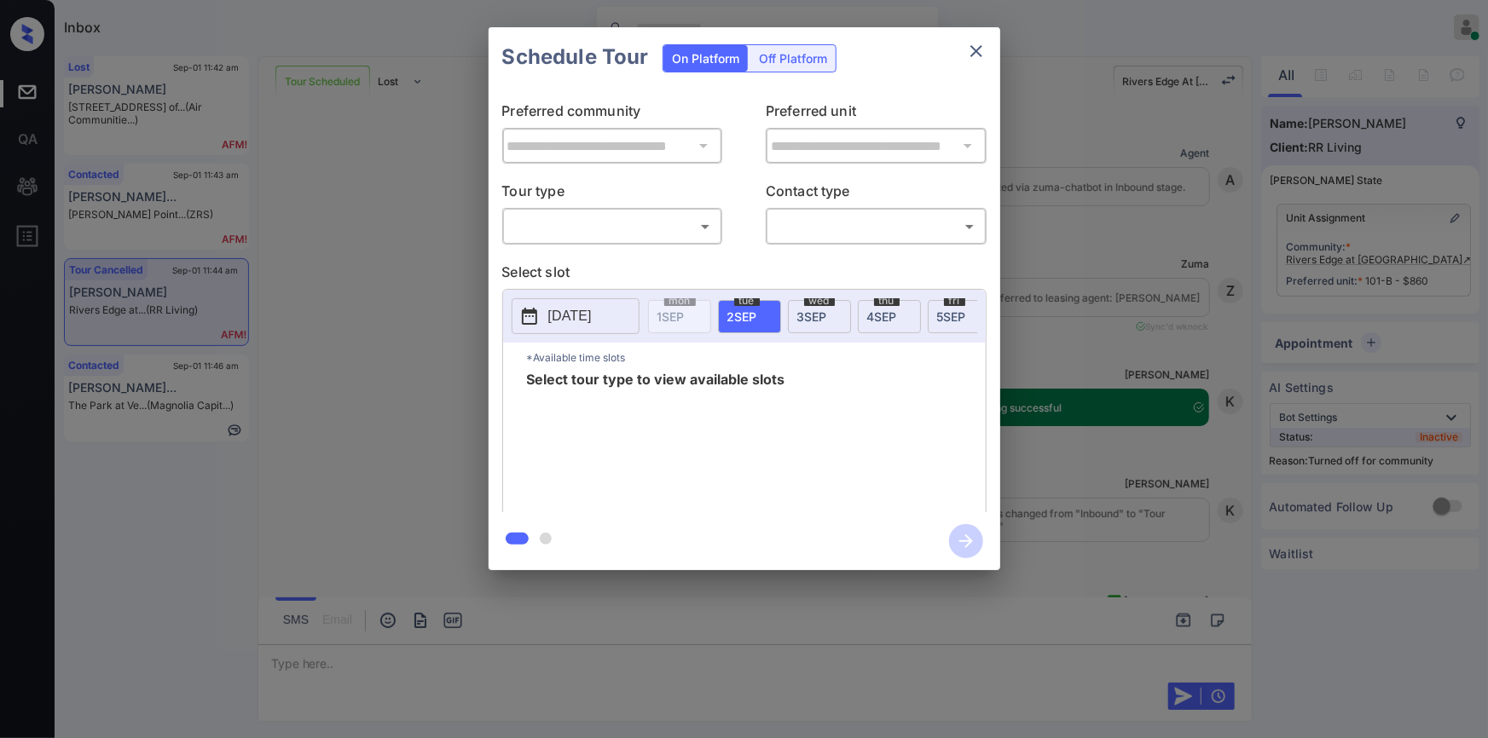
scroll to position [3973, 0]
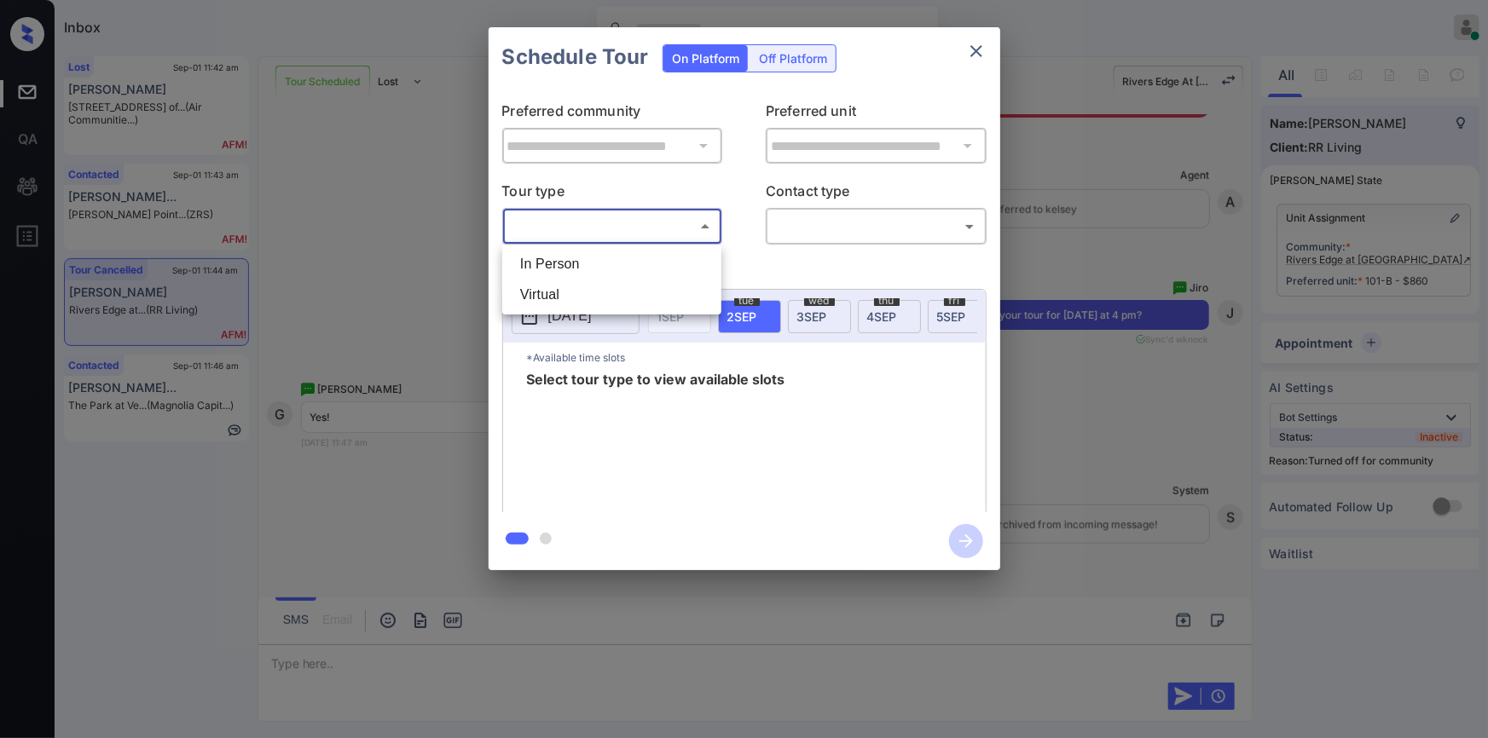
click at [547, 223] on body "Inbox [PERSON_NAME] Online Set yourself offline Set yourself on break Profile S…" at bounding box center [744, 369] width 1488 height 738
click at [535, 253] on li "In Person" at bounding box center [611, 264] width 211 height 31
type input "********"
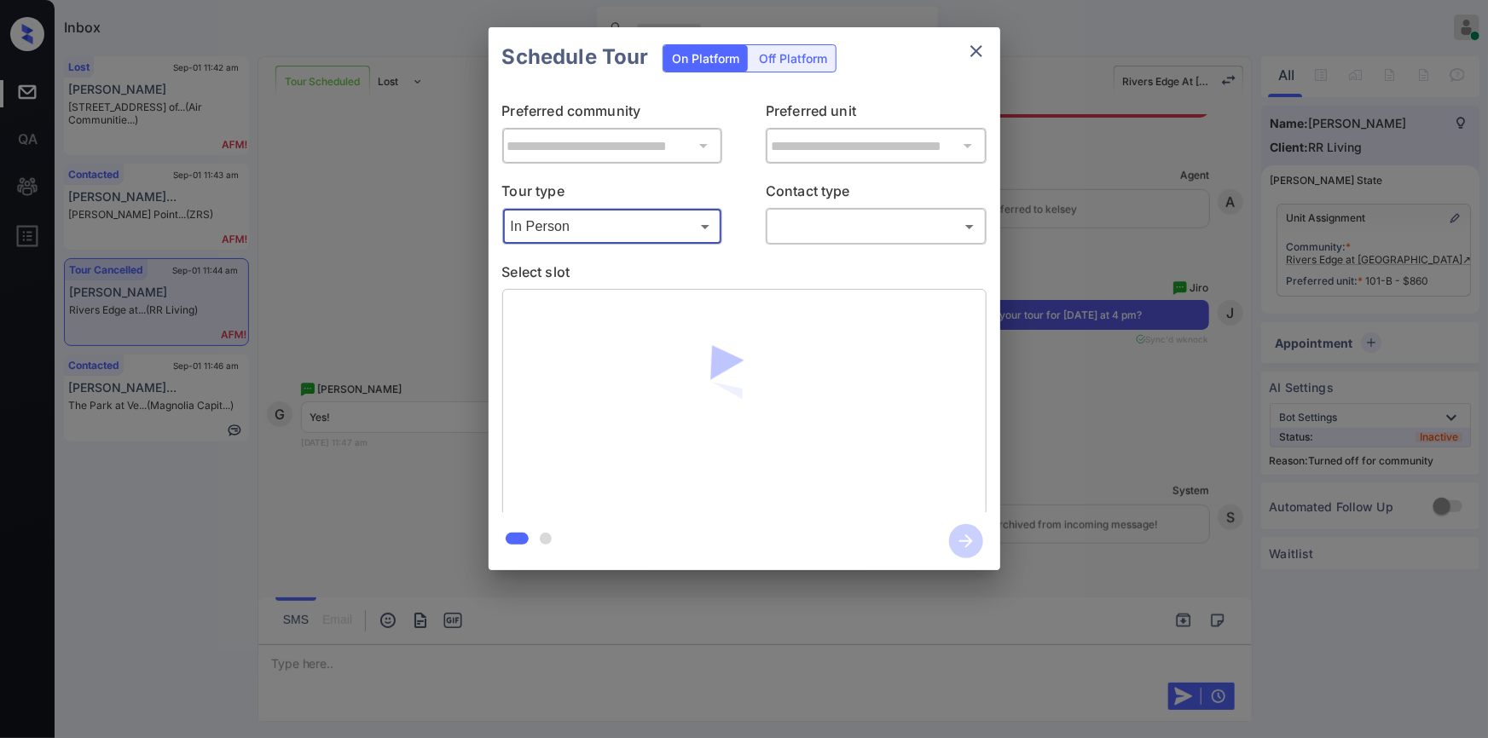
click at [854, 230] on body "Inbox [PERSON_NAME] Online Set yourself offline Set yourself on break Profile S…" at bounding box center [744, 369] width 1488 height 738
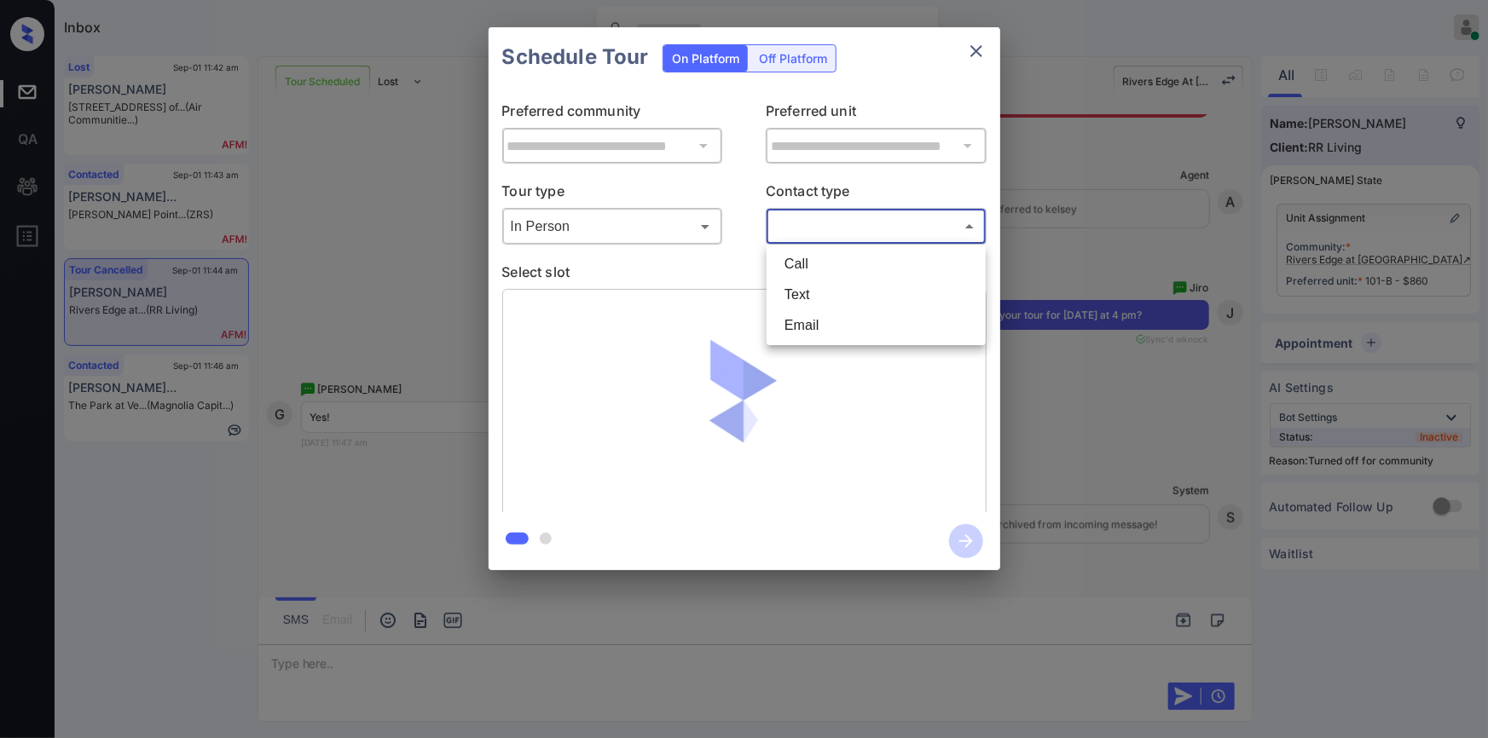
click at [822, 298] on li "Text" at bounding box center [876, 295] width 211 height 31
type input "****"
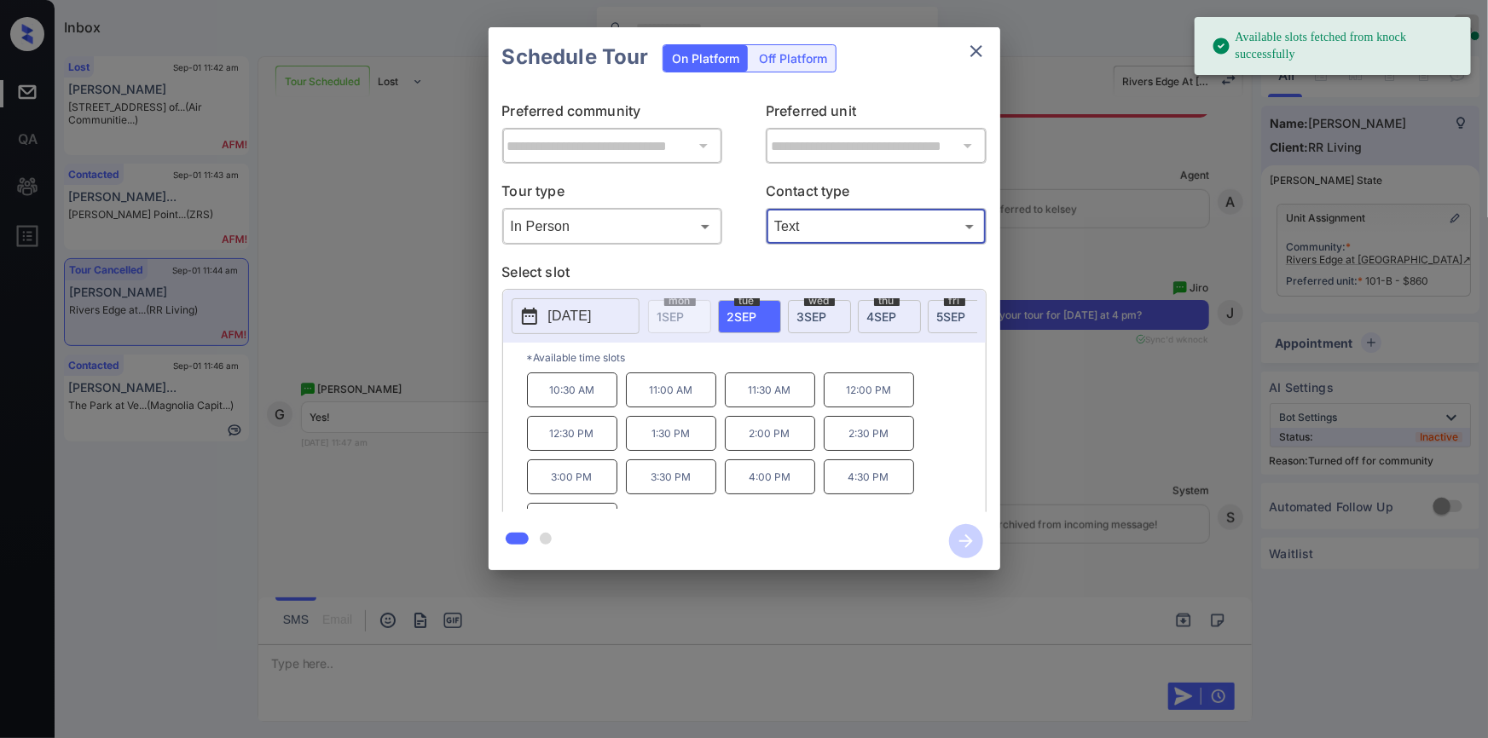
click at [750, 483] on p "4:00 PM" at bounding box center [770, 477] width 90 height 35
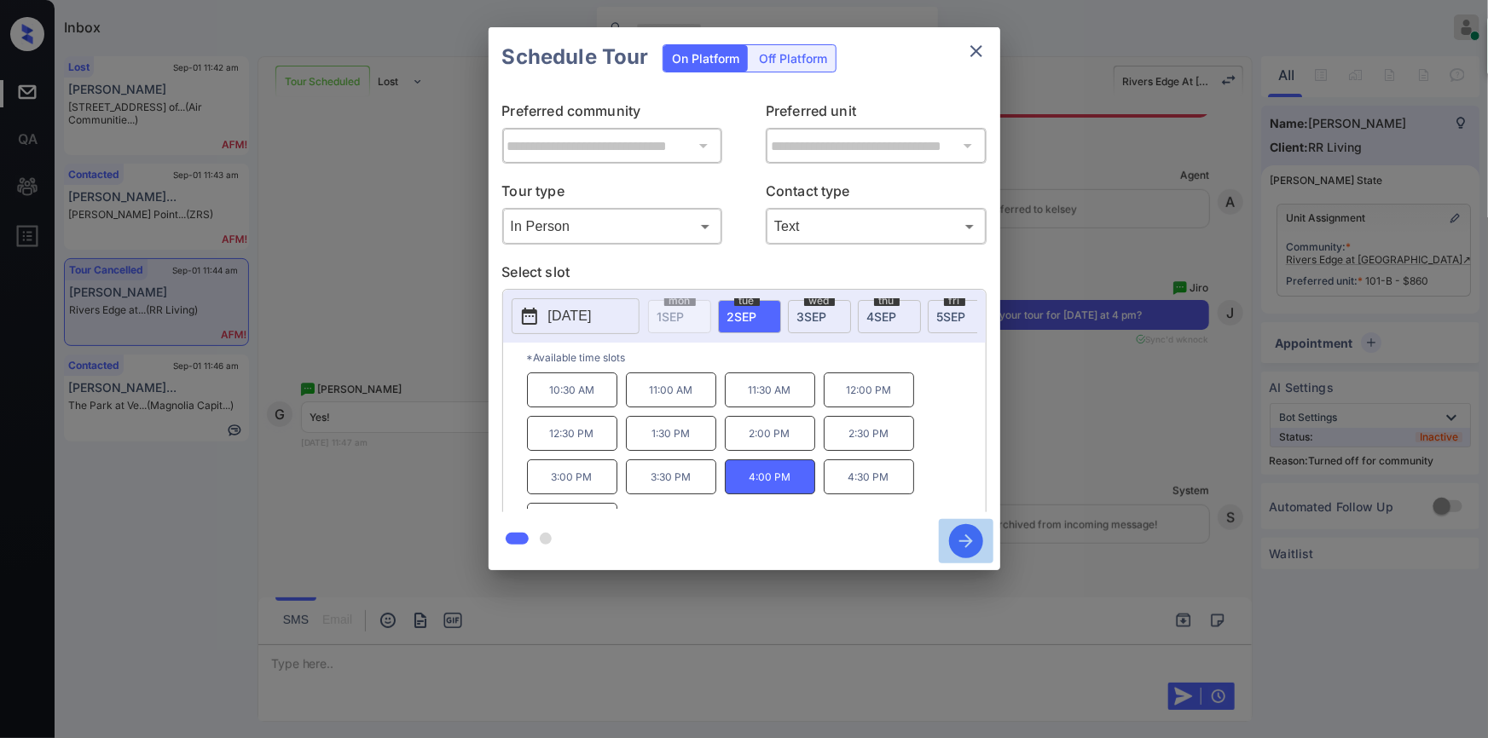
click at [972, 541] on icon "button" at bounding box center [966, 542] width 14 height 14
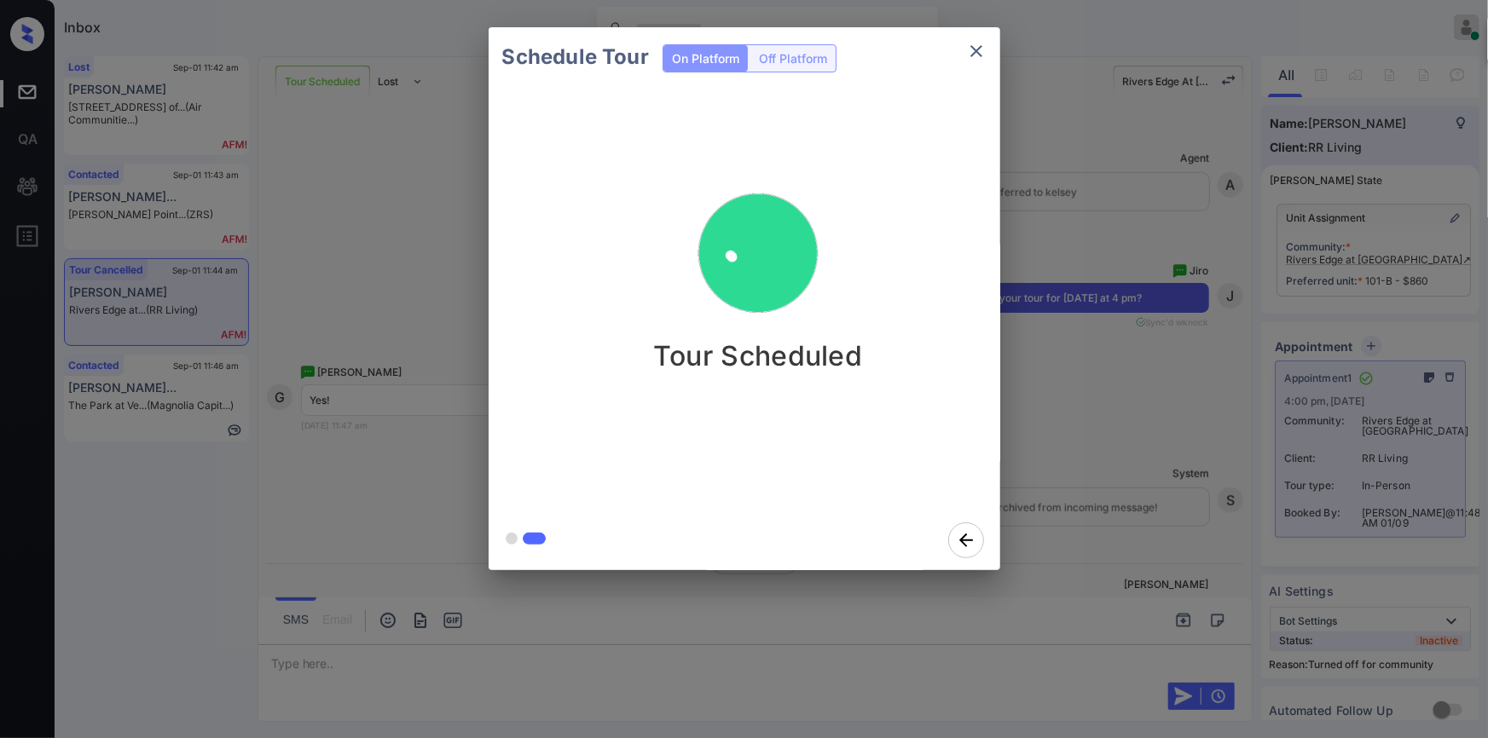
click at [980, 49] on icon "close" at bounding box center [976, 51] width 20 height 20
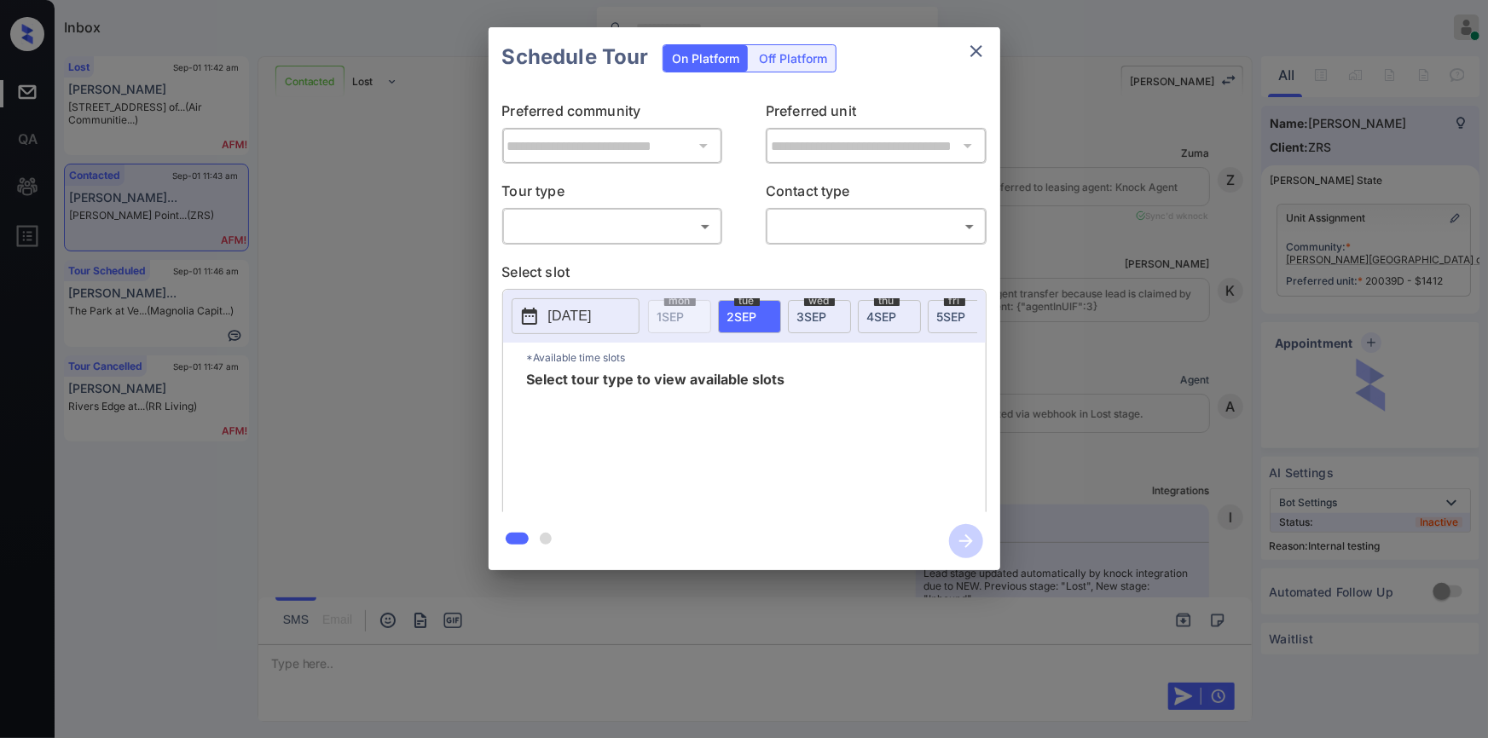
scroll to position [6831, 0]
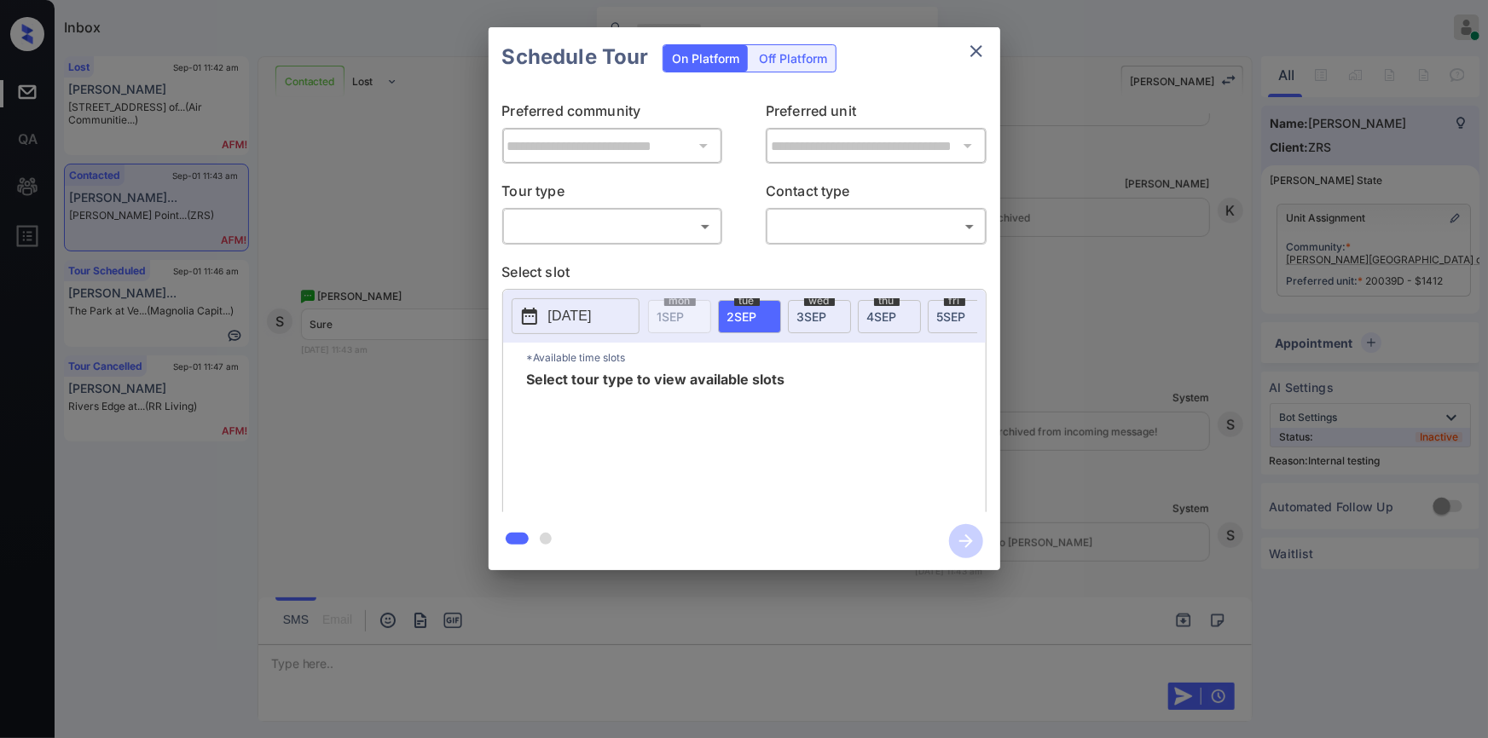
click at [570, 218] on body "Inbox Jiro Alonzo Online Set yourself offline Set yourself on break Profile Swi…" at bounding box center [744, 369] width 1488 height 738
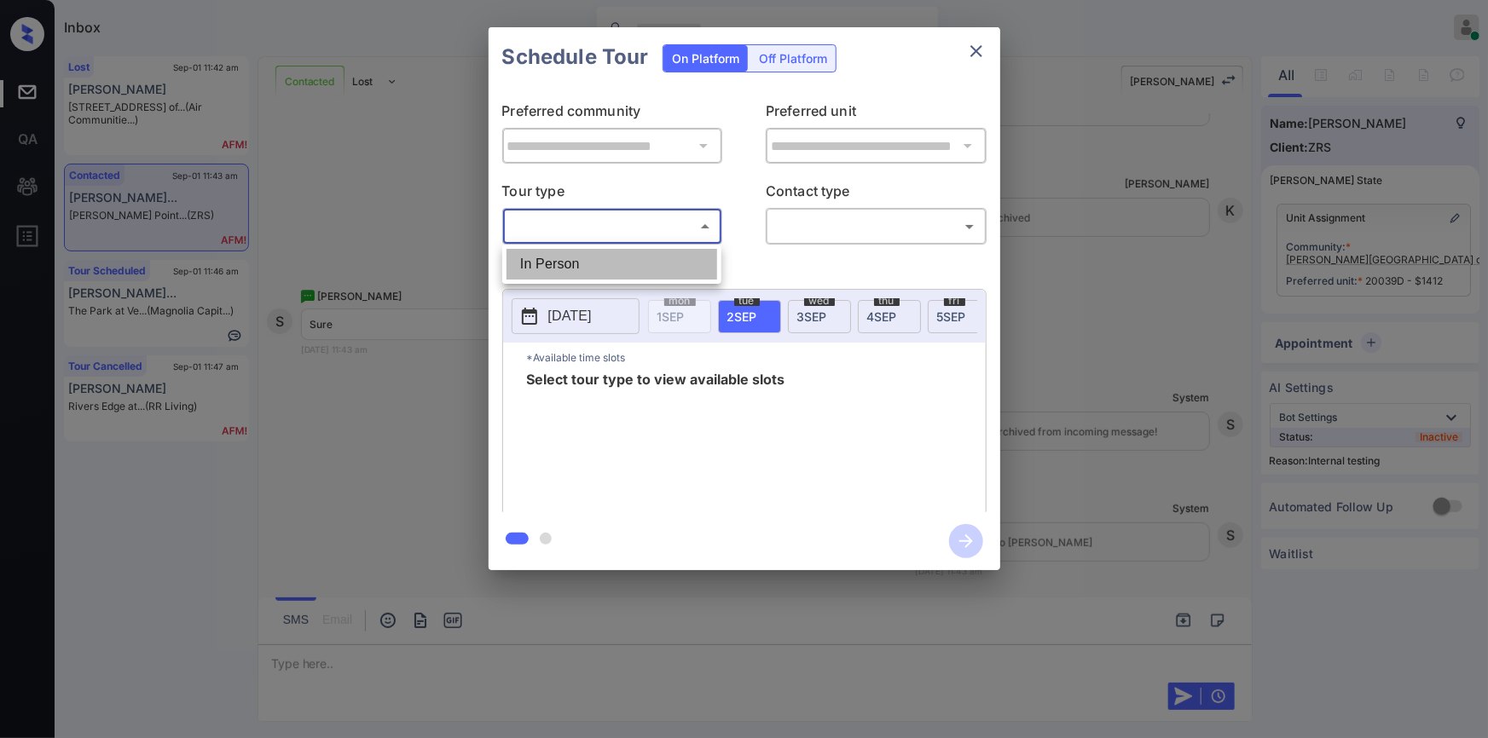
click at [553, 267] on li "In Person" at bounding box center [611, 264] width 211 height 31
type input "********"
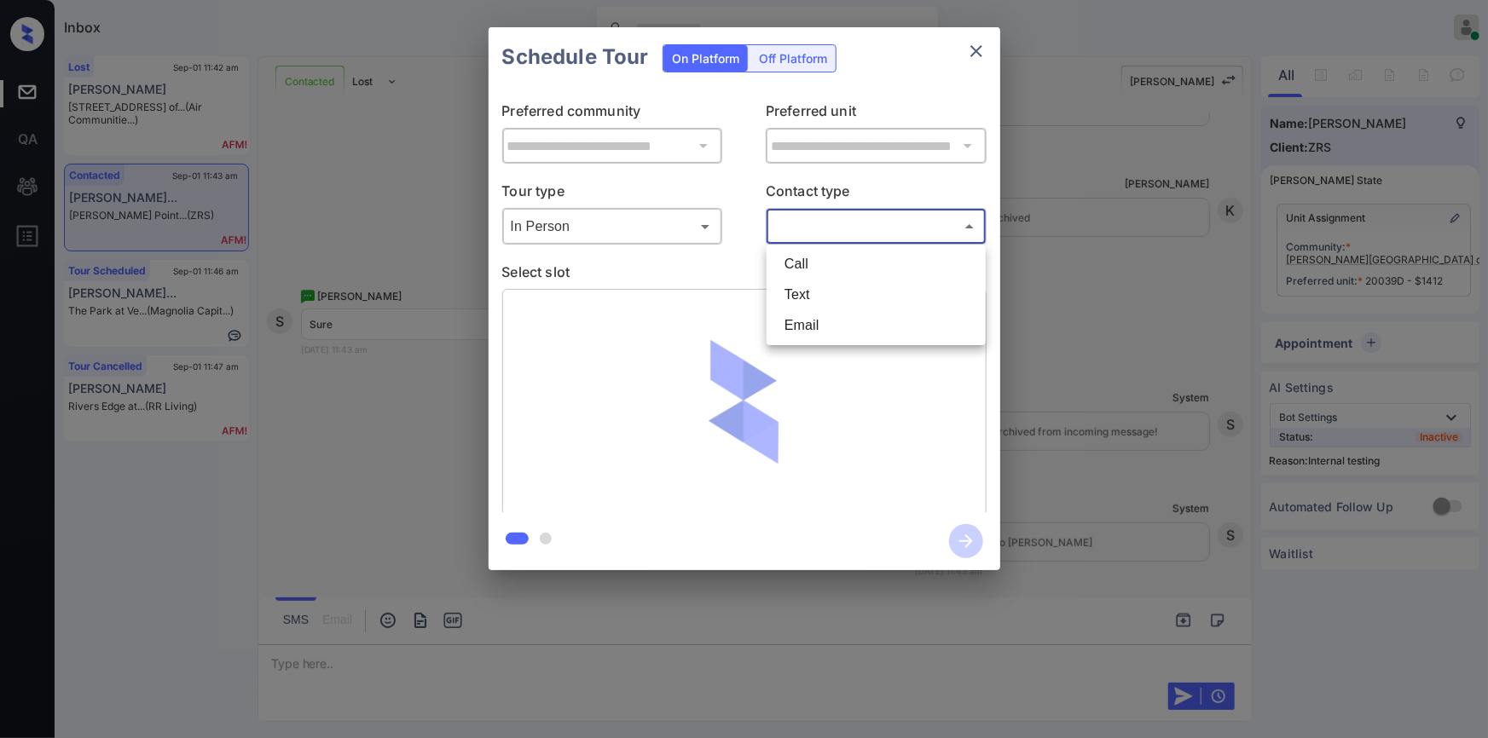
click at [808, 218] on body "Inbox Jiro Alonzo Online Set yourself offline Set yourself on break Profile Swi…" at bounding box center [744, 369] width 1488 height 738
click at [818, 290] on li "Text" at bounding box center [876, 295] width 211 height 31
type input "****"
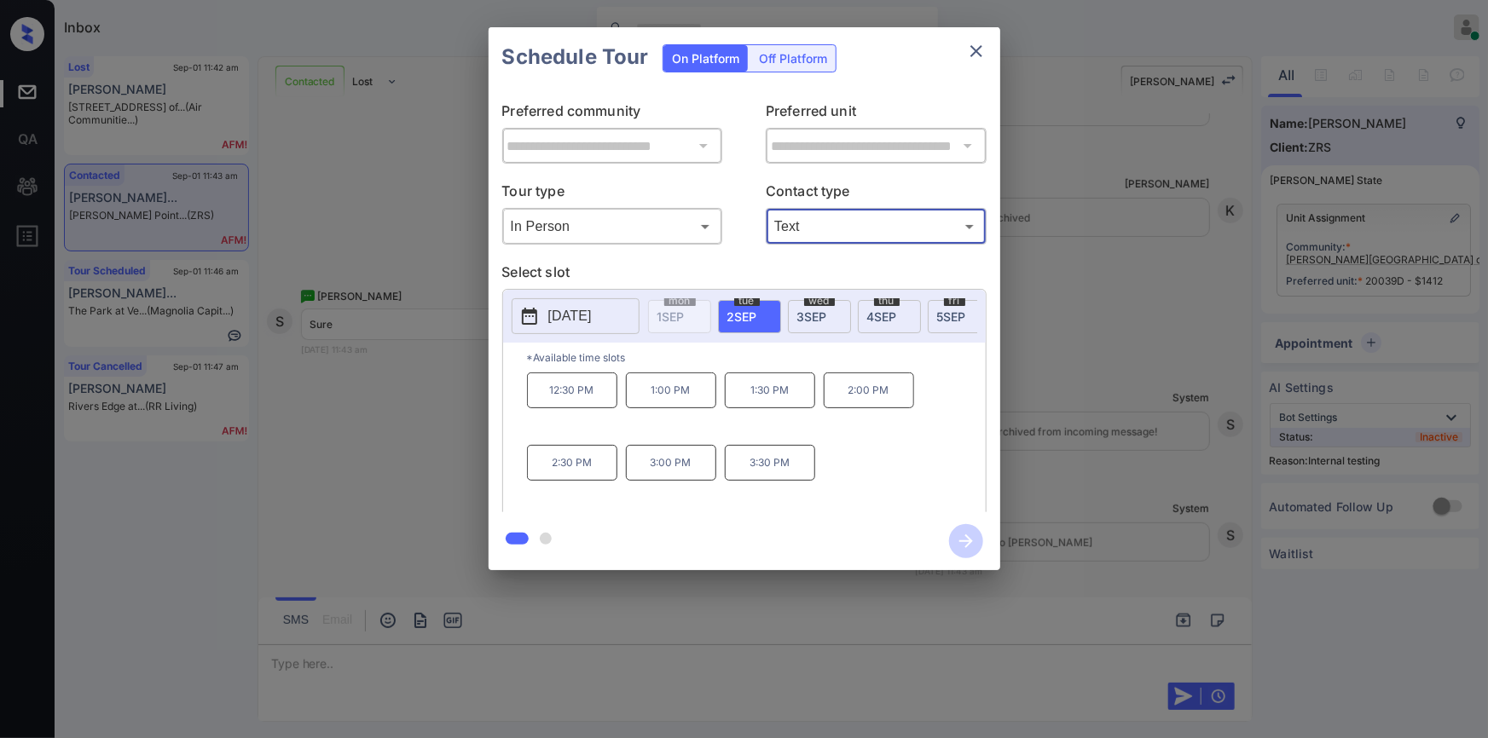
click at [333, 645] on div at bounding box center [744, 369] width 1488 height 738
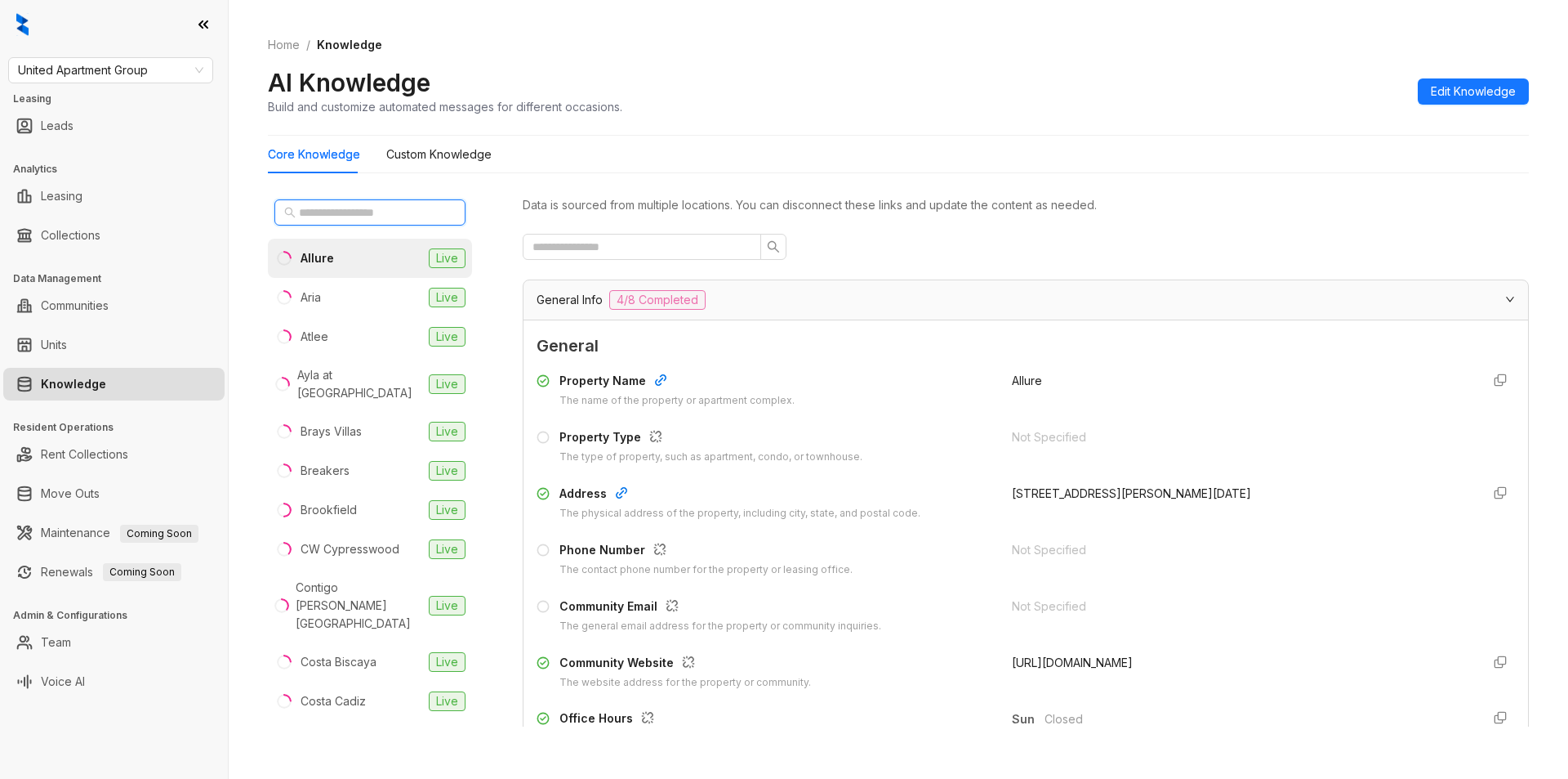
click at [362, 212] on input "text" at bounding box center [371, 212] width 144 height 18
click at [325, 653] on div "Costa Biscaya" at bounding box center [338, 661] width 76 height 18
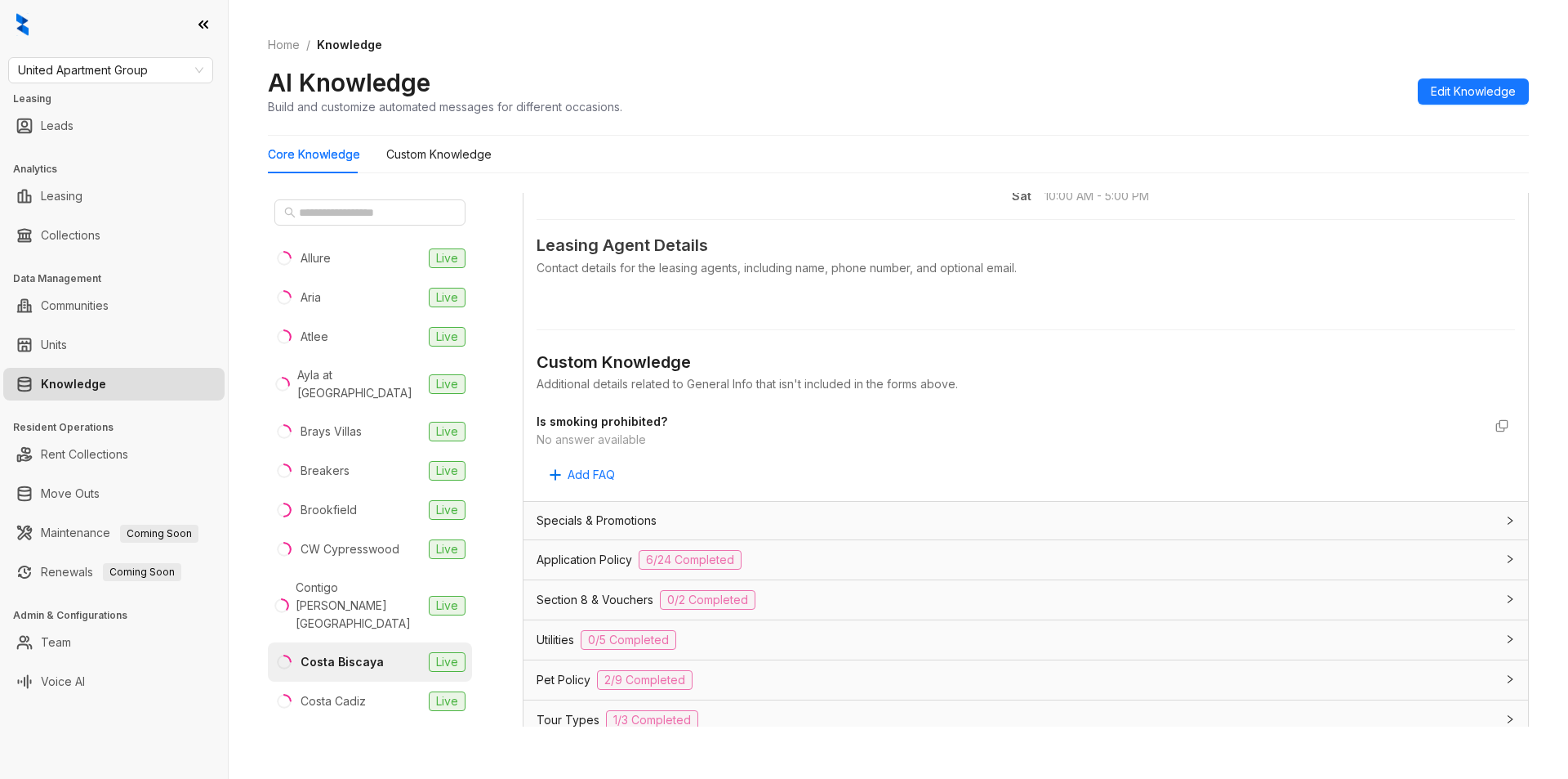
scroll to position [854, 0]
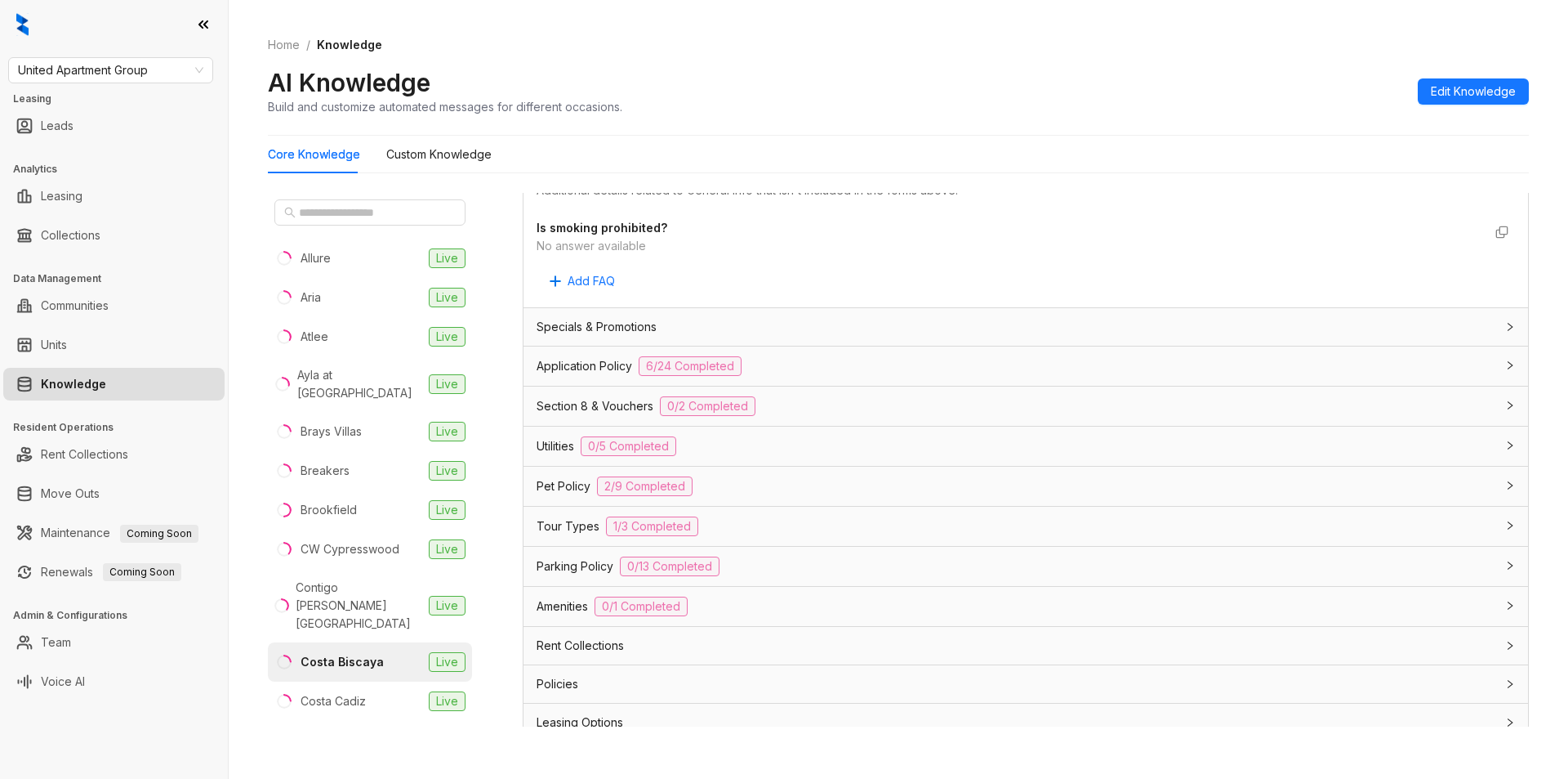
click at [1005, 360] on div "Application Policy 6/24 Completed" at bounding box center [1015, 366] width 959 height 19
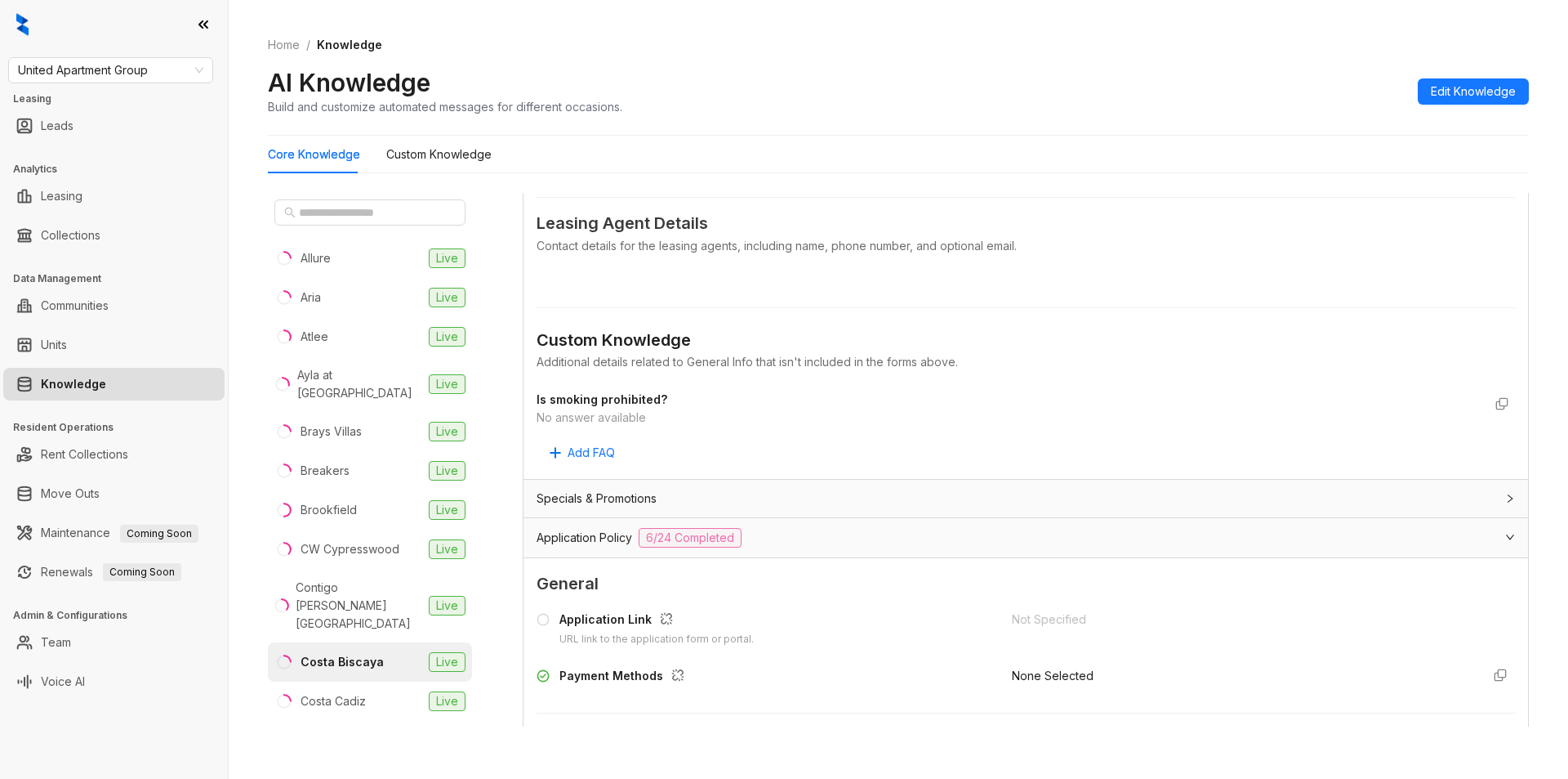
scroll to position [837, 0]
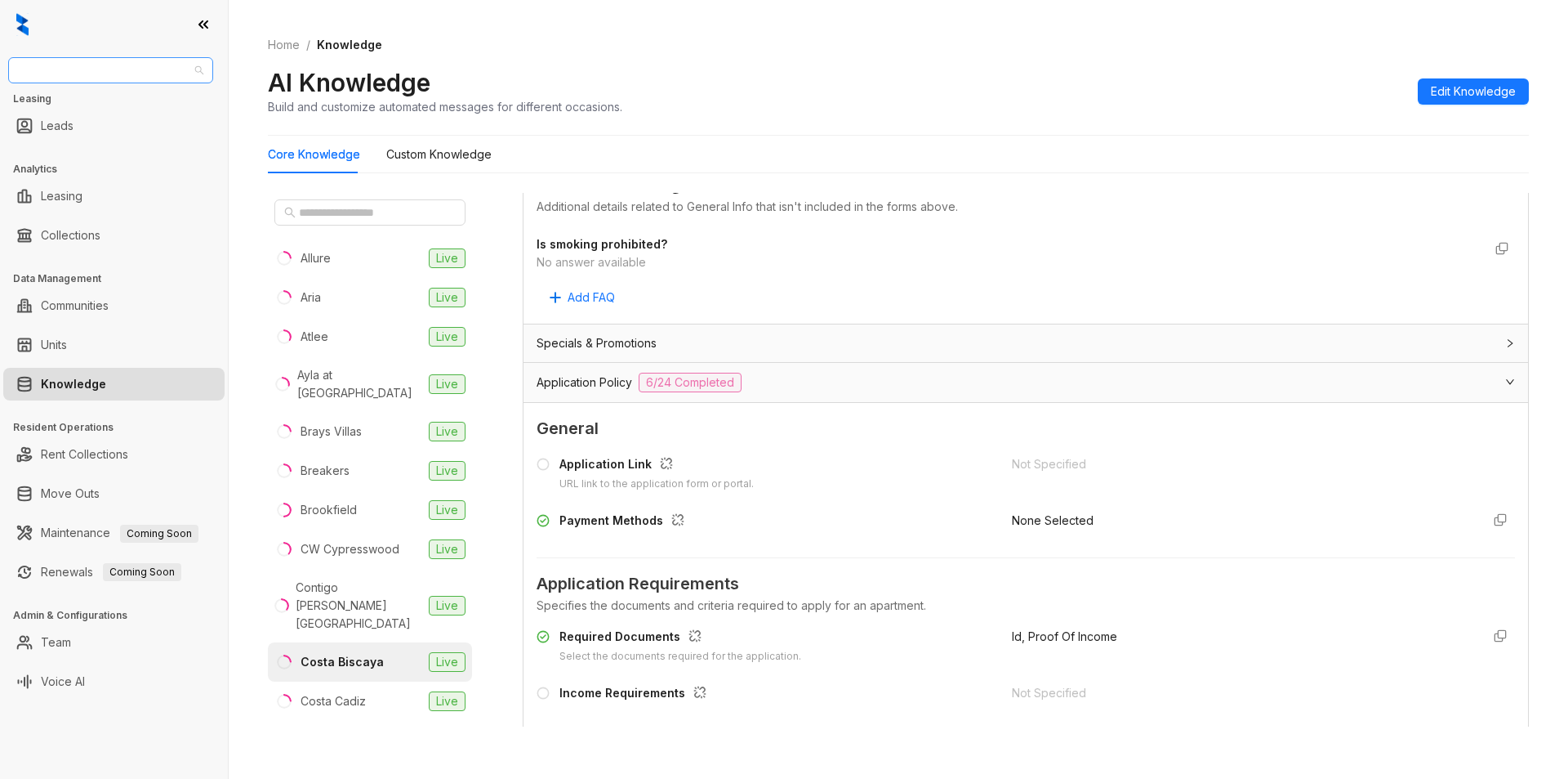
click at [142, 63] on span "United Apartment Group" at bounding box center [111, 71] width 186 height 25
type input "***"
click at [102, 98] on div "[GEOGRAPHIC_DATA]" at bounding box center [110, 103] width 179 height 18
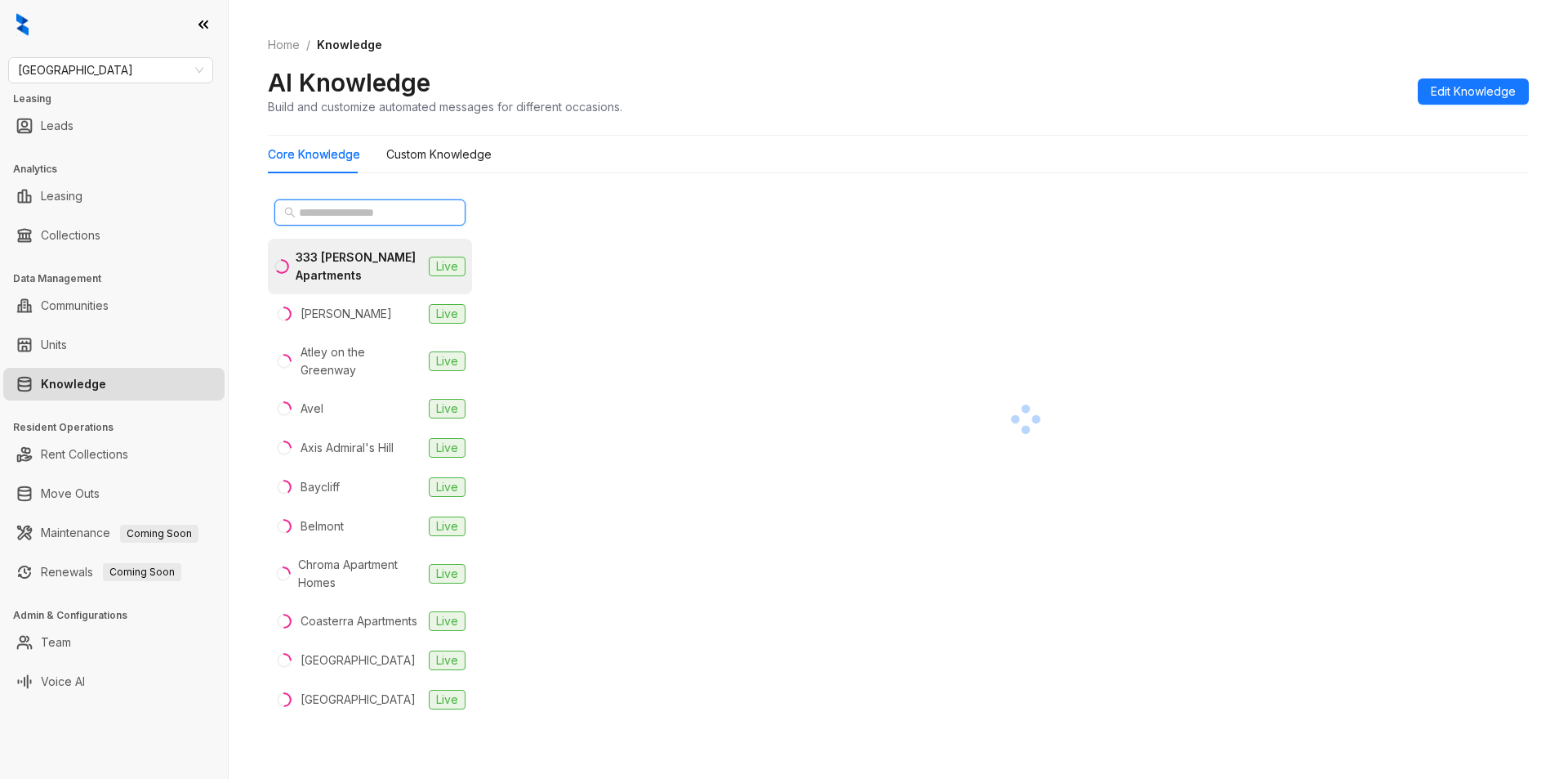
click at [344, 208] on input "text" at bounding box center [371, 212] width 144 height 18
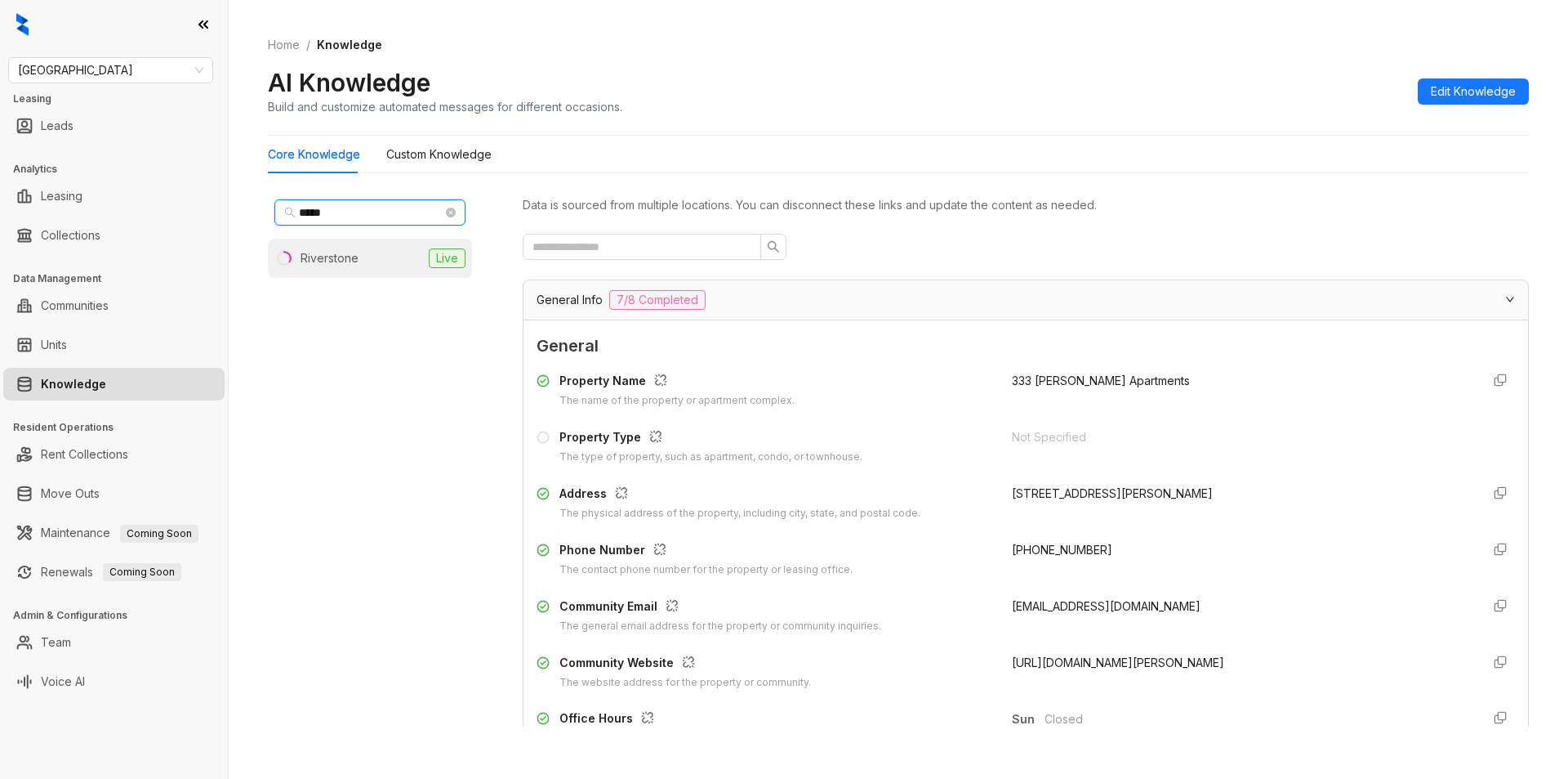
type input "*****"
click at [343, 252] on div "Riverstone" at bounding box center [330, 258] width 58 height 18
